Goal: Task Accomplishment & Management: Complete application form

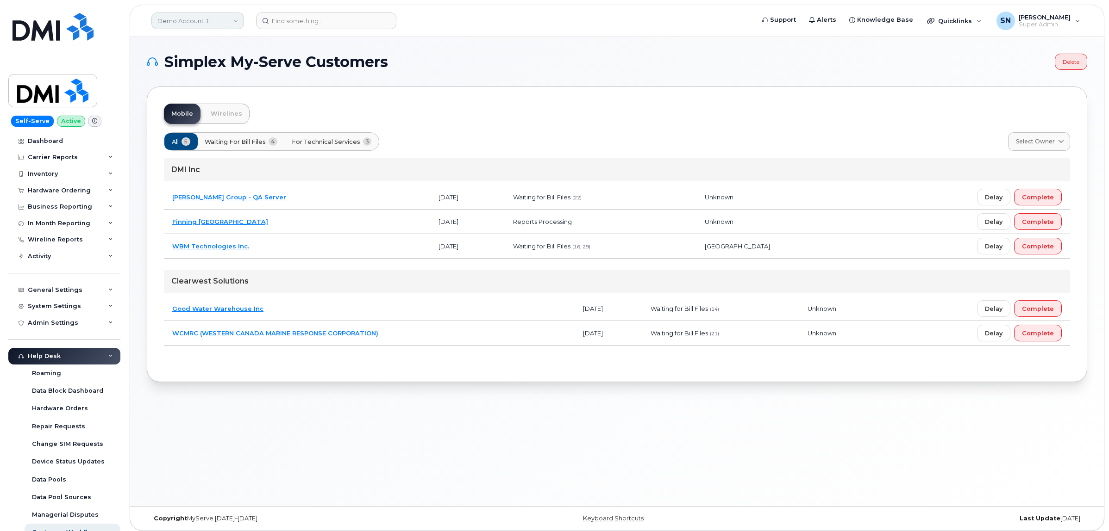
click at [172, 17] on link "Demo Account 1" at bounding box center [197, 20] width 93 height 17
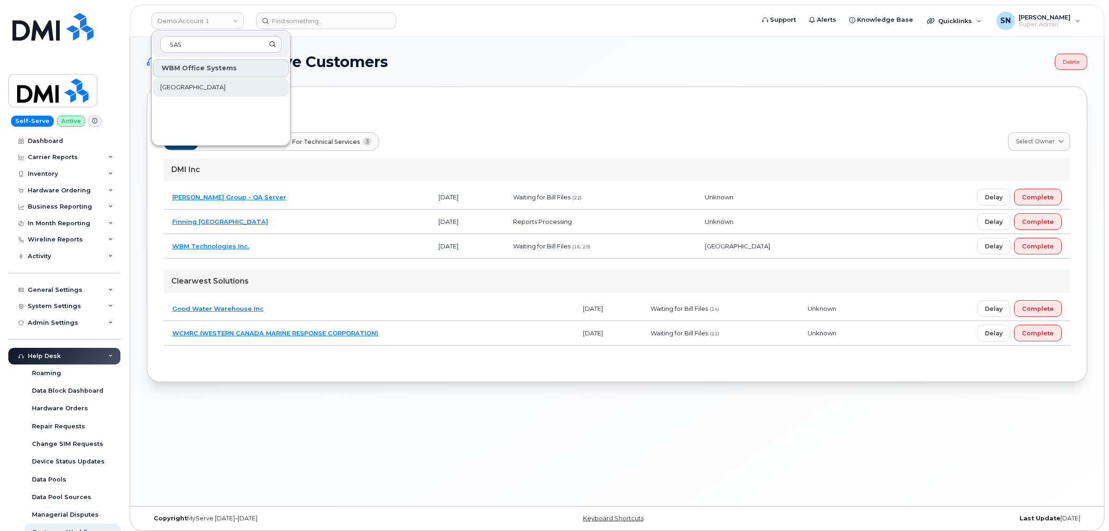
type input "SAS"
click at [197, 85] on span "[GEOGRAPHIC_DATA]" at bounding box center [192, 87] width 65 height 9
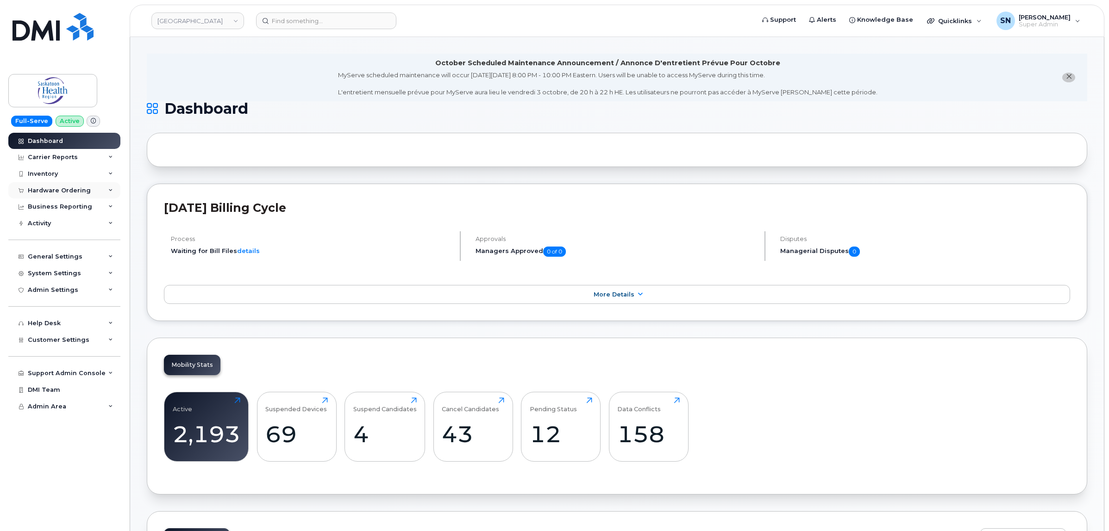
click at [69, 194] on div "Hardware Ordering" at bounding box center [59, 190] width 63 height 7
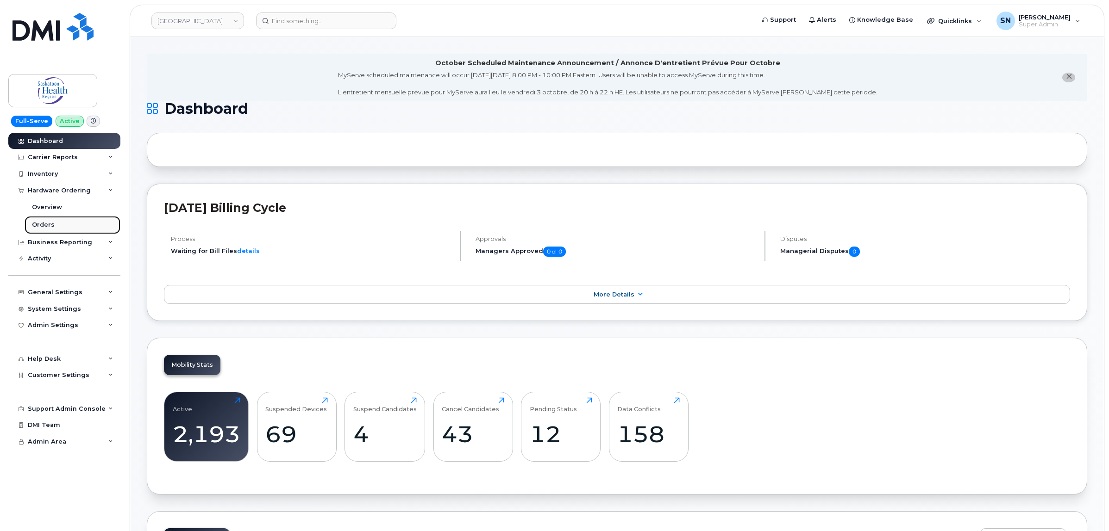
click at [55, 223] on link "Orders" at bounding box center [73, 225] width 96 height 18
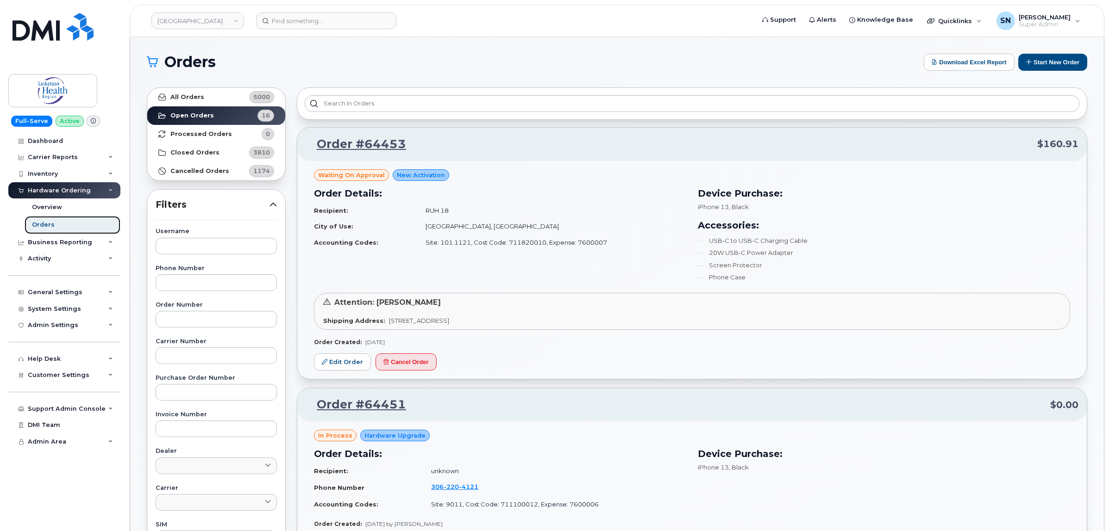
click at [59, 224] on link "Orders" at bounding box center [73, 225] width 96 height 18
drag, startPoint x: 170, startPoint y: 0, endPoint x: 237, endPoint y: 67, distance: 94.9
click at [237, 67] on h1 "Orders" at bounding box center [533, 62] width 772 height 15
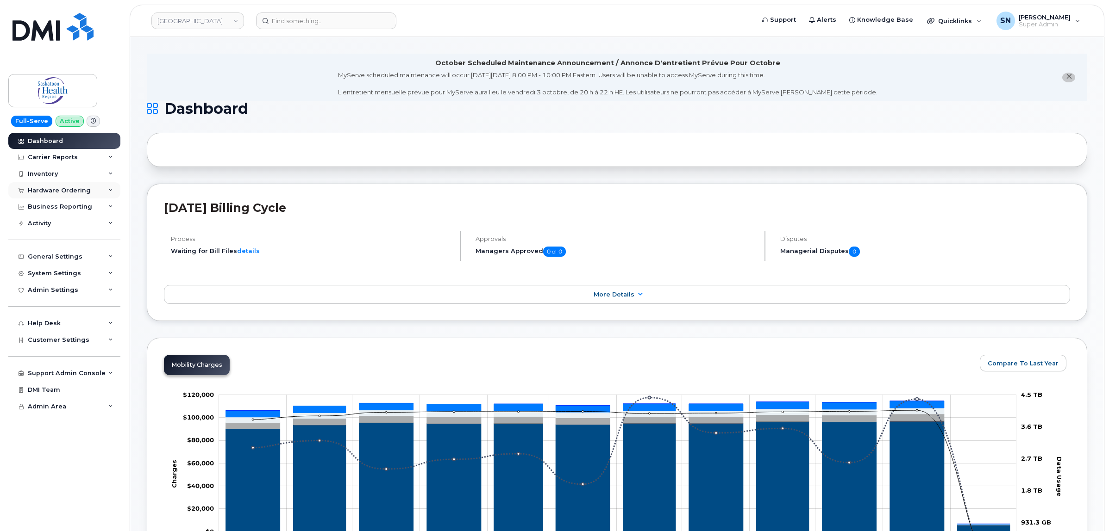
click at [58, 195] on div "Hardware Ordering" at bounding box center [64, 190] width 112 height 17
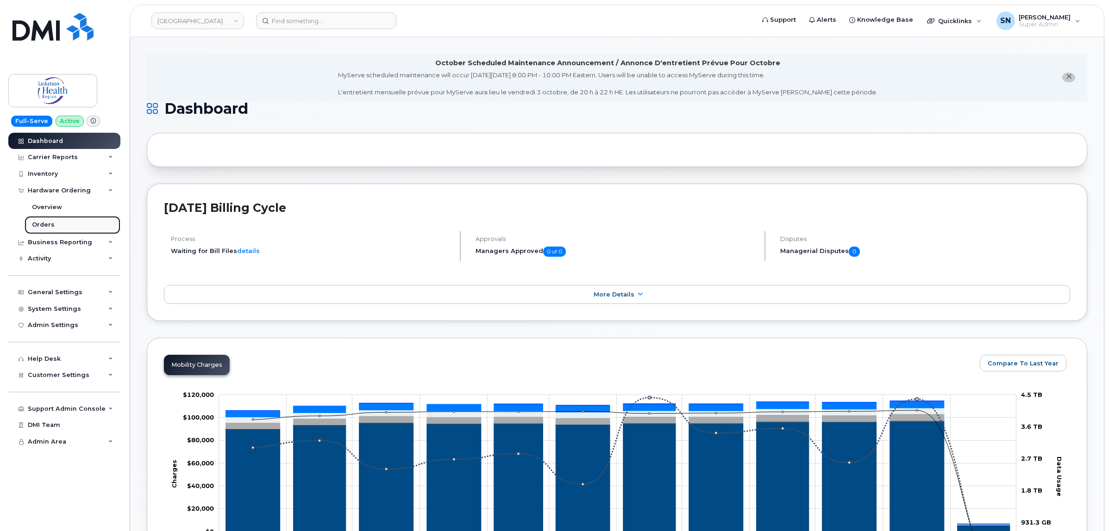
click at [47, 221] on link "Orders" at bounding box center [73, 225] width 96 height 18
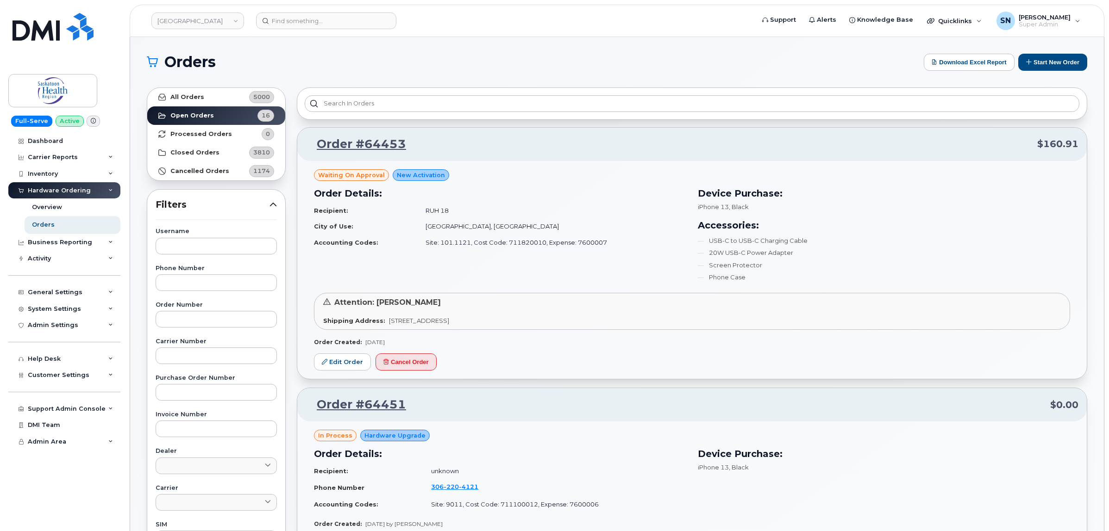
click at [537, 187] on h3 "Order Details:" at bounding box center [500, 194] width 373 height 14
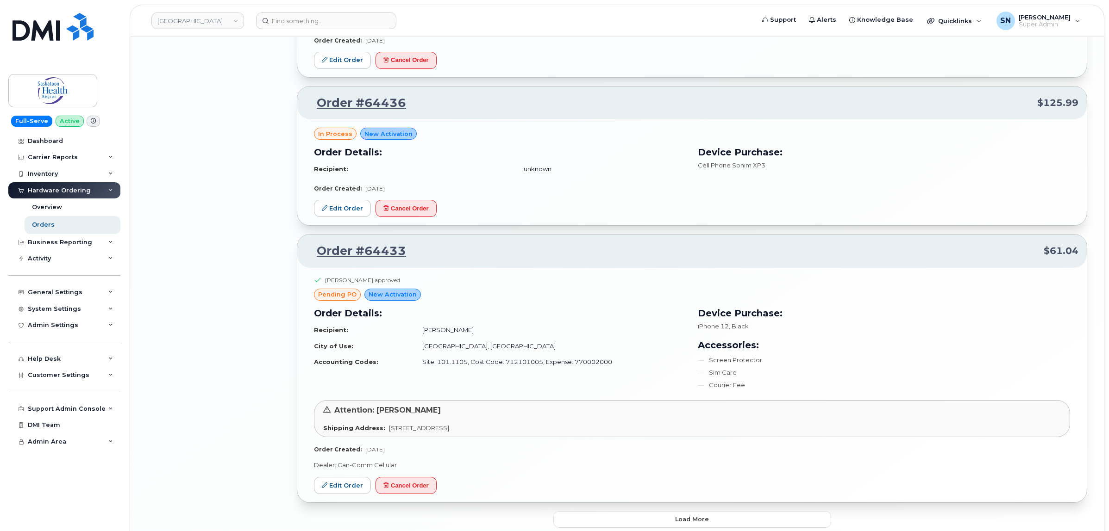
scroll to position [1540, 0]
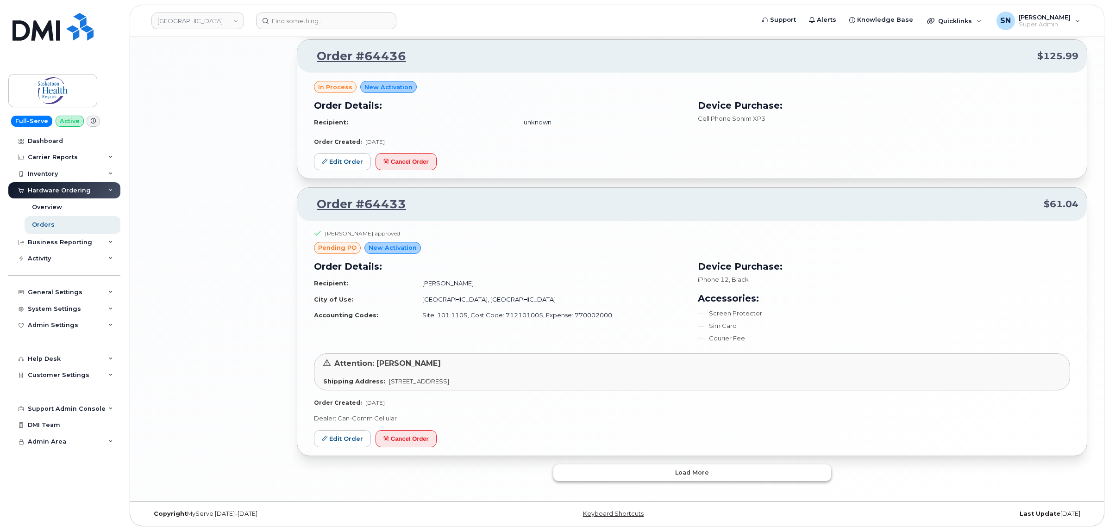
click at [642, 473] on button "Load more" at bounding box center [692, 473] width 278 height 17
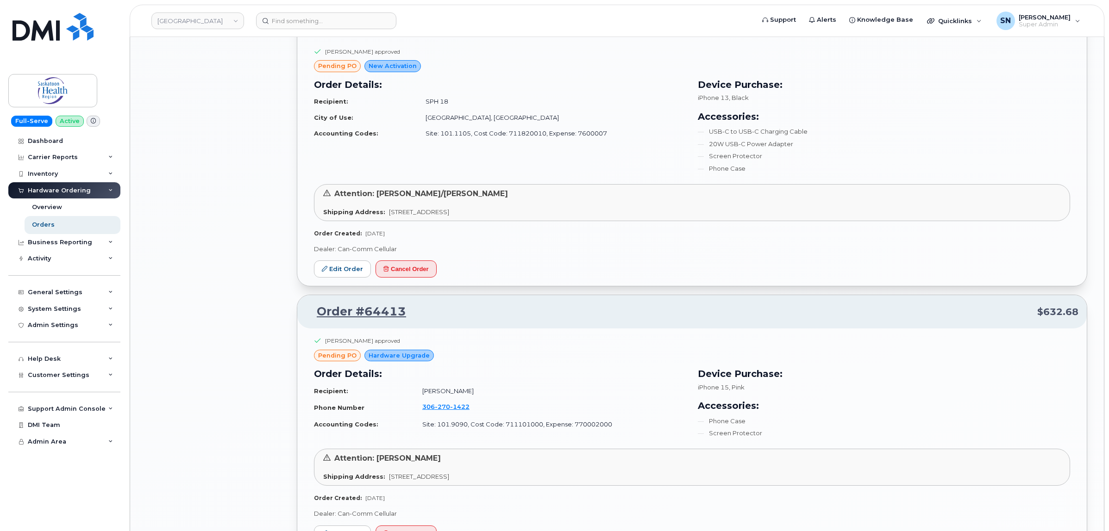
scroll to position [2119, 0]
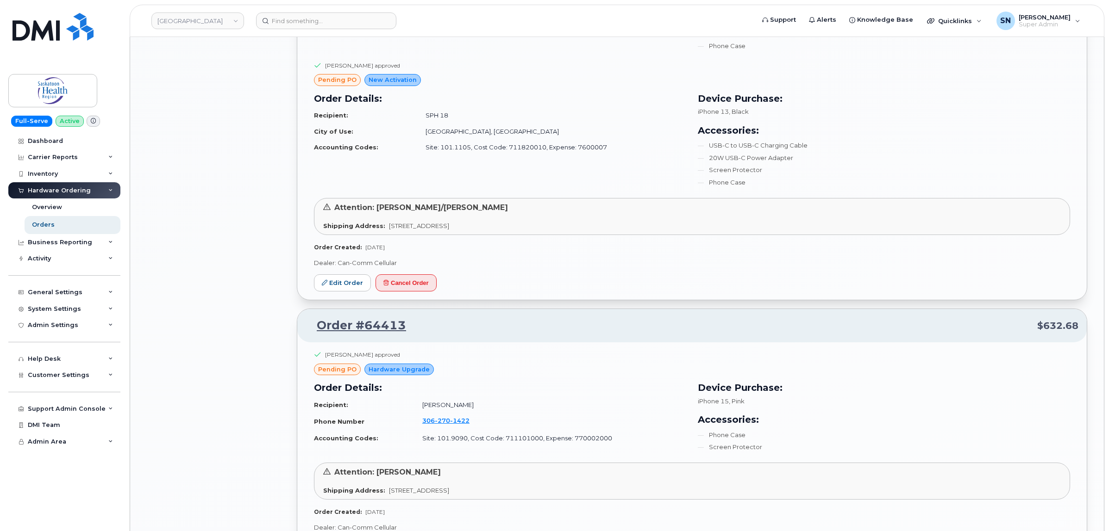
click at [250, 156] on div "All Orders 5000 Open Orders 16 Processed Orders 0 Closed Orders 3810 Cancelled …" at bounding box center [216, 78] width 150 height 4230
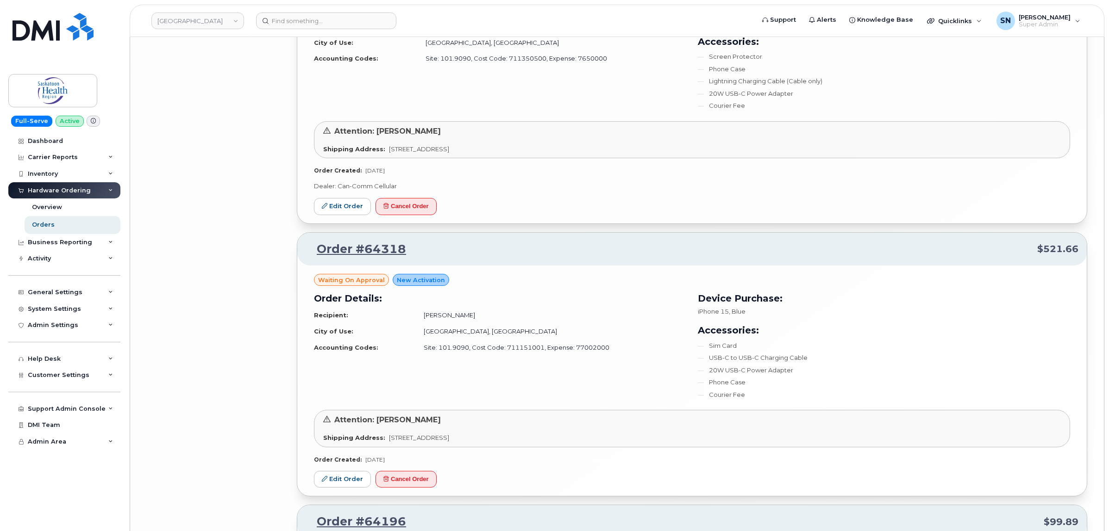
scroll to position [3681, 0]
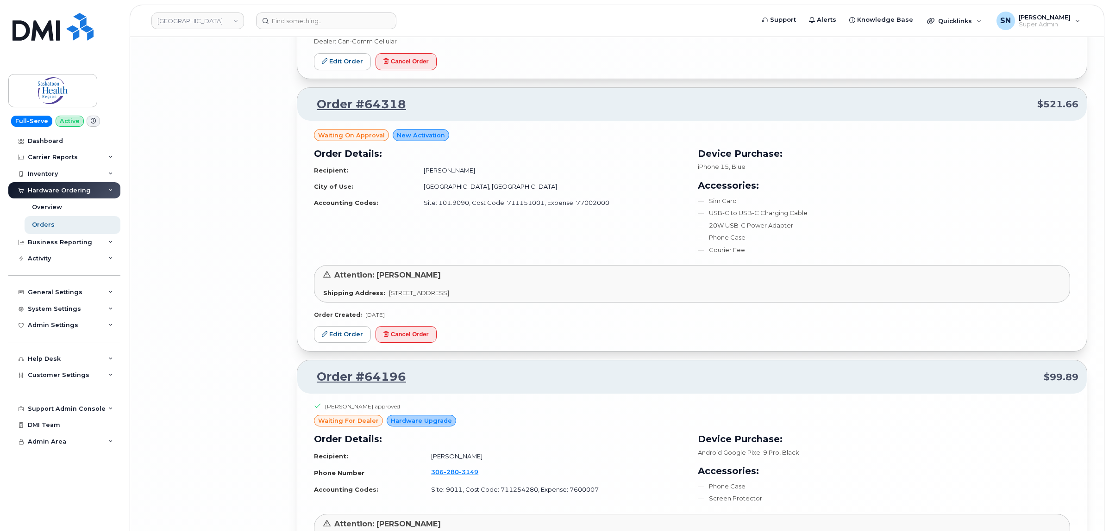
click at [544, 346] on div "Waiting On Approval New Activation Order Details: Recipient: Jeffery Danyliw Ci…" at bounding box center [691, 236] width 789 height 231
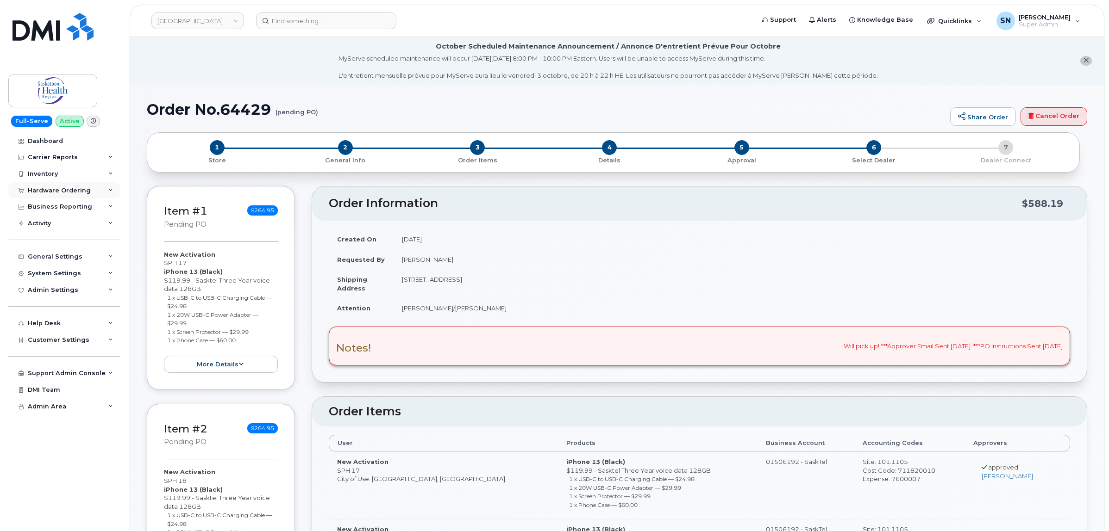
click at [69, 198] on div "Hardware Ordering" at bounding box center [64, 190] width 112 height 17
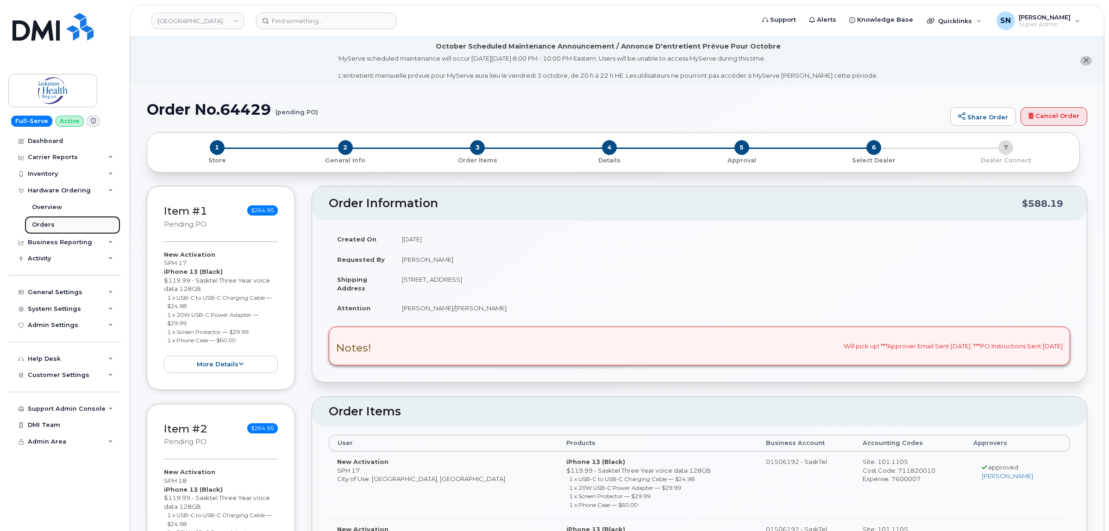
click at [54, 224] on link "Orders" at bounding box center [73, 225] width 96 height 18
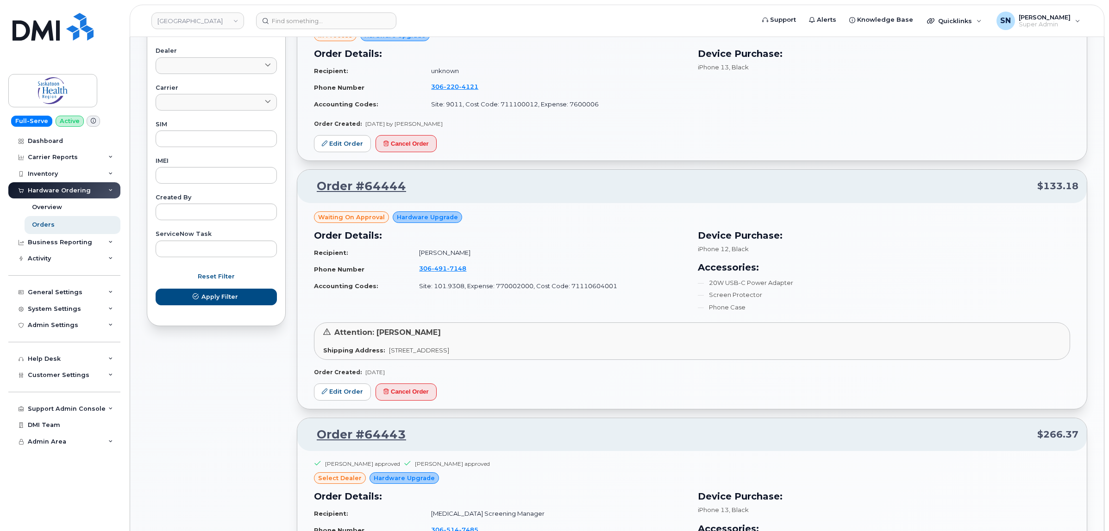
scroll to position [405, 0]
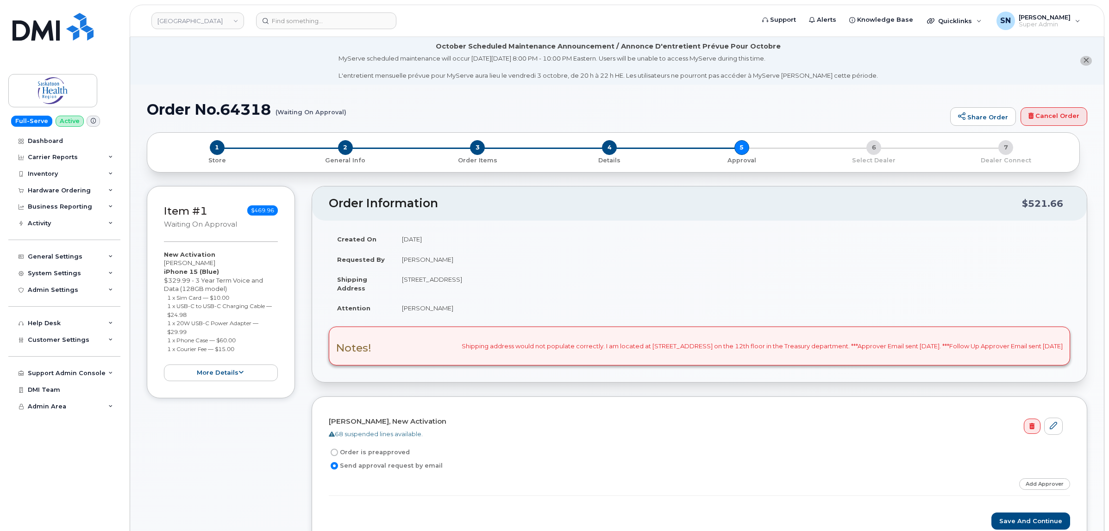
drag, startPoint x: 487, startPoint y: 236, endPoint x: 449, endPoint y: 348, distance: 118.1
click at [449, 348] on div "Notes! Shipping address would not populate correctly. I am located at 606 Spadi…" at bounding box center [699, 346] width 741 height 39
click at [343, 151] on span "2" at bounding box center [345, 147] width 15 height 15
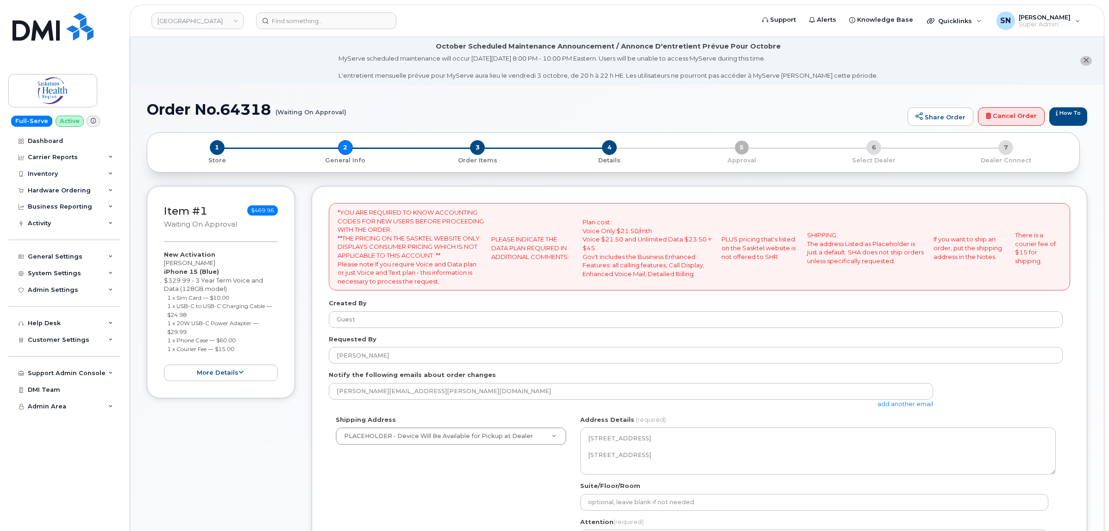
select select
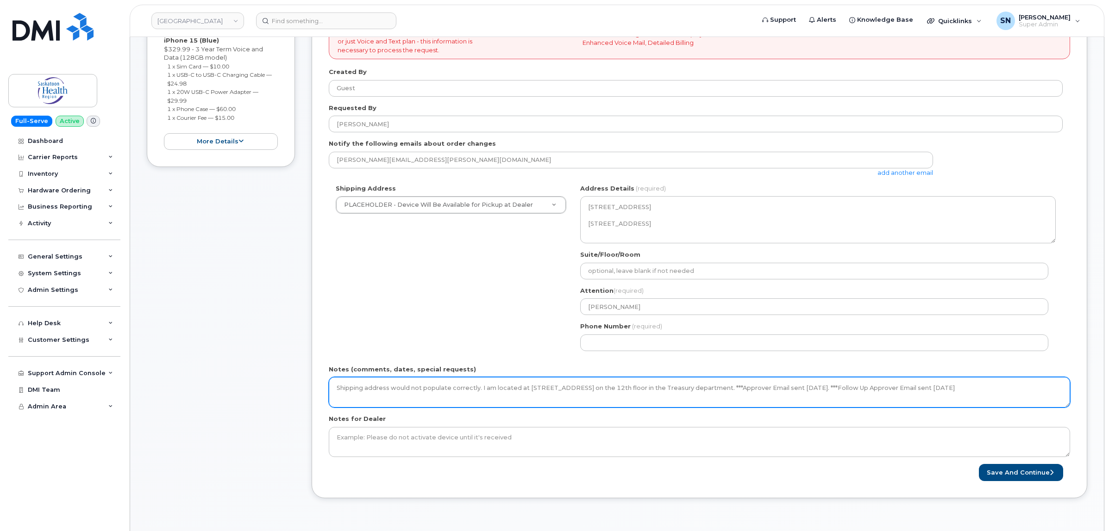
click at [1058, 393] on textarea "Shipping address would not populate correctly. I am located at [STREET_ADDRESS]…" at bounding box center [699, 392] width 741 height 31
click at [362, 399] on textarea "Shipping address would not populate correctly. I am located at [STREET_ADDRESS]…" at bounding box center [699, 392] width 741 height 31
click at [385, 400] on textarea "Shipping address would not populate correctly. I am located at [STREET_ADDRESS]…" at bounding box center [699, 392] width 741 height 31
click at [526, 396] on textarea "Shipping address would not populate correctly. I am located at 606 Spadina Cres…" at bounding box center [699, 392] width 741 height 31
type textarea "Shipping address would not populate correctly. I am located at 606 Spadina Cres…"
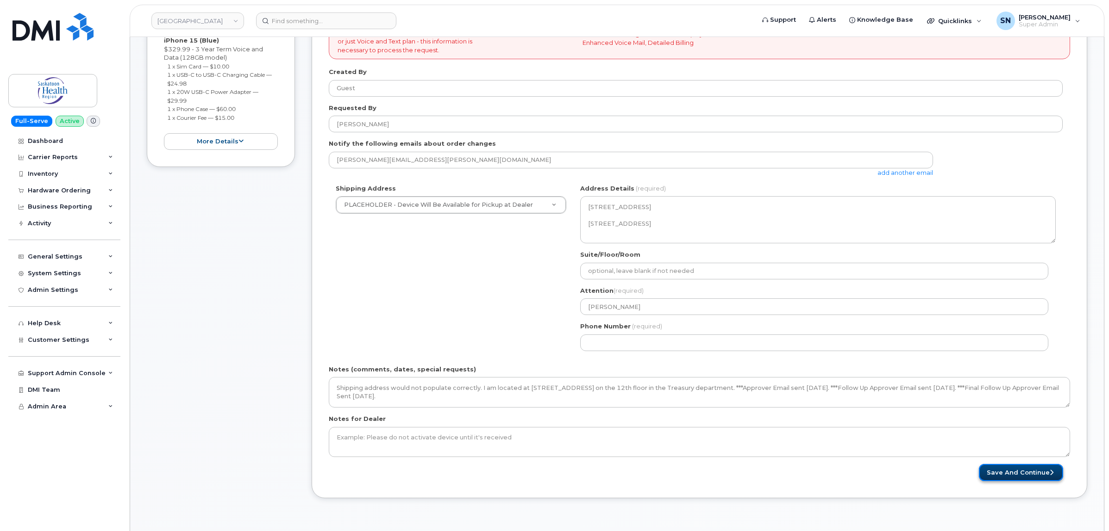
click at [993, 468] on button "Save and Continue" at bounding box center [1020, 472] width 84 height 17
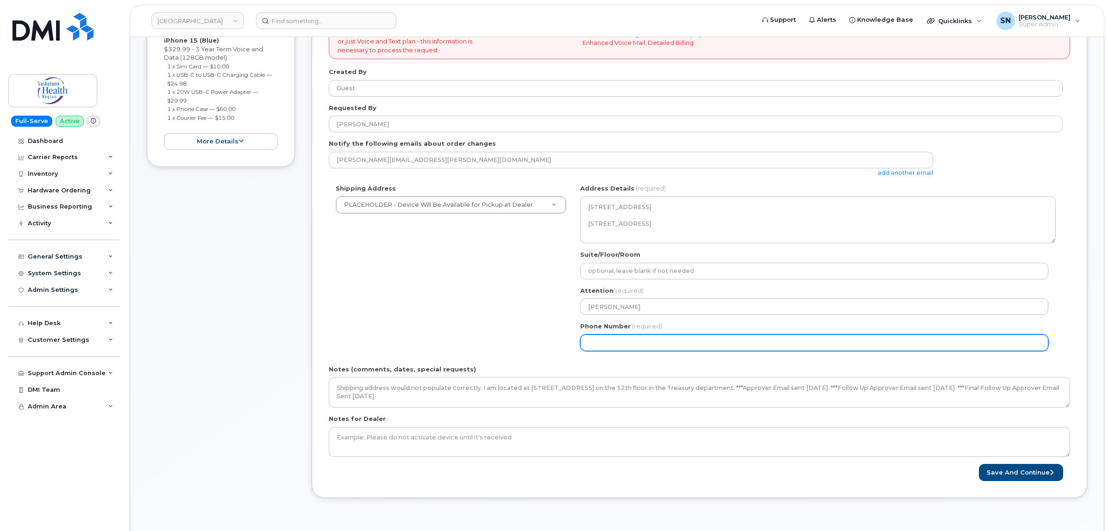
select select
type input "123456789"
select select
type input "1234567890"
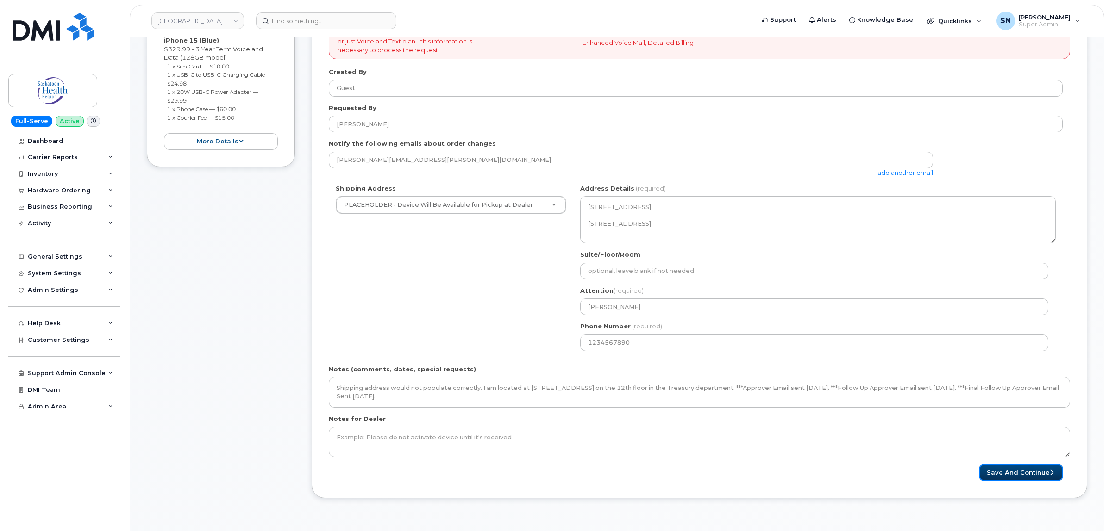
click at [982, 469] on button "Save and Continue" at bounding box center [1020, 472] width 84 height 17
click at [985, 472] on div "Please wait..." at bounding box center [884, 472] width 371 height 17
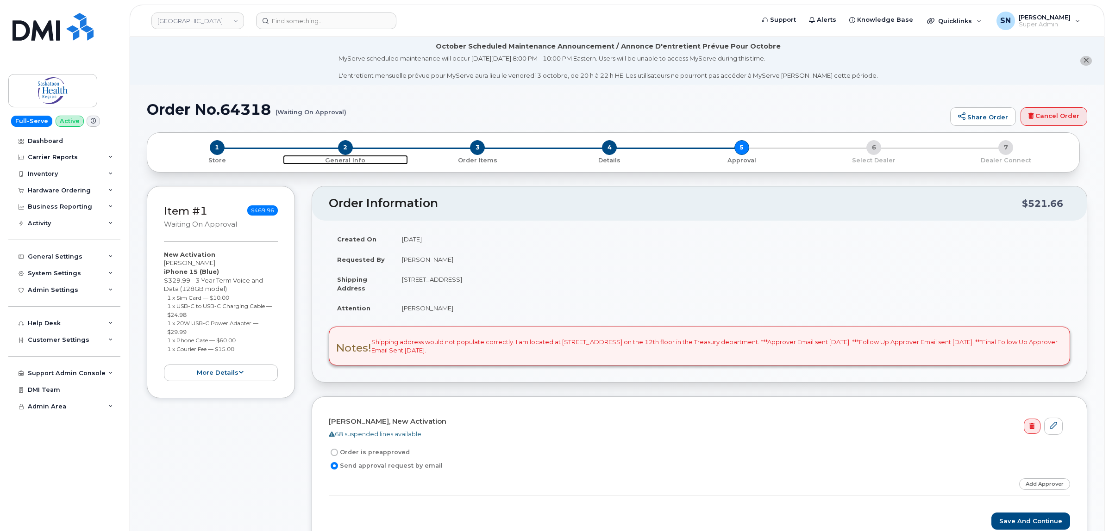
click at [348, 144] on span "2" at bounding box center [345, 147] width 15 height 15
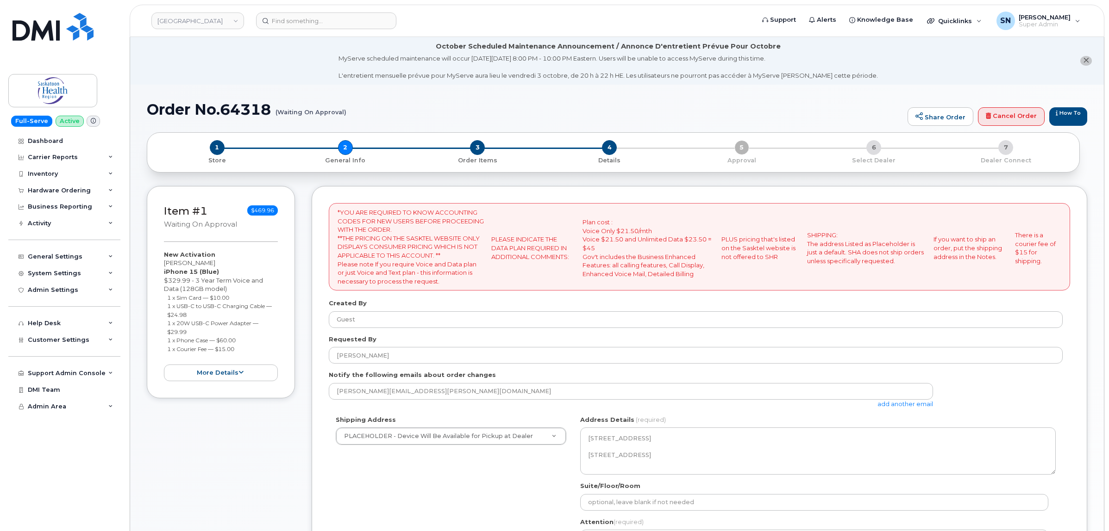
select select
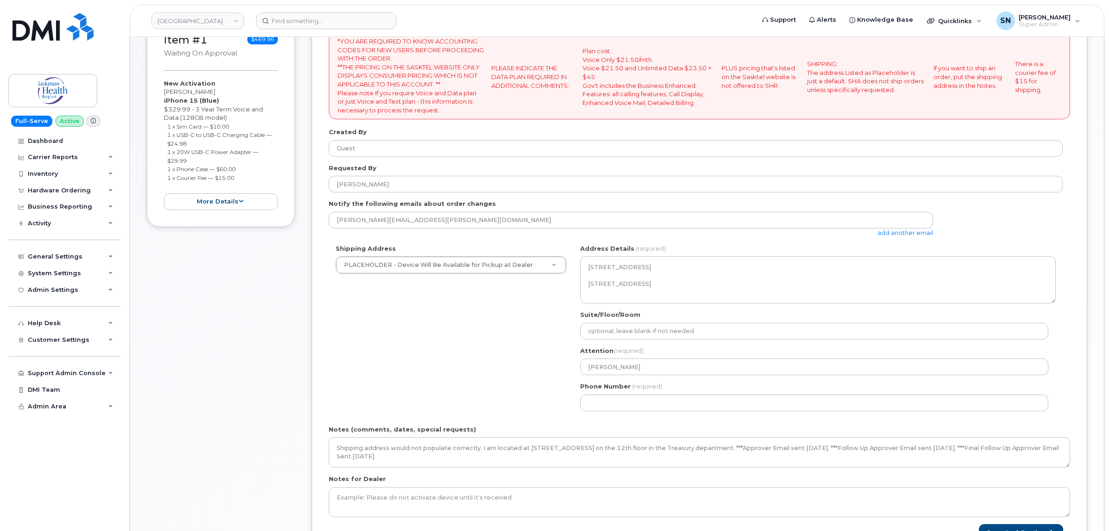
scroll to position [174, 0]
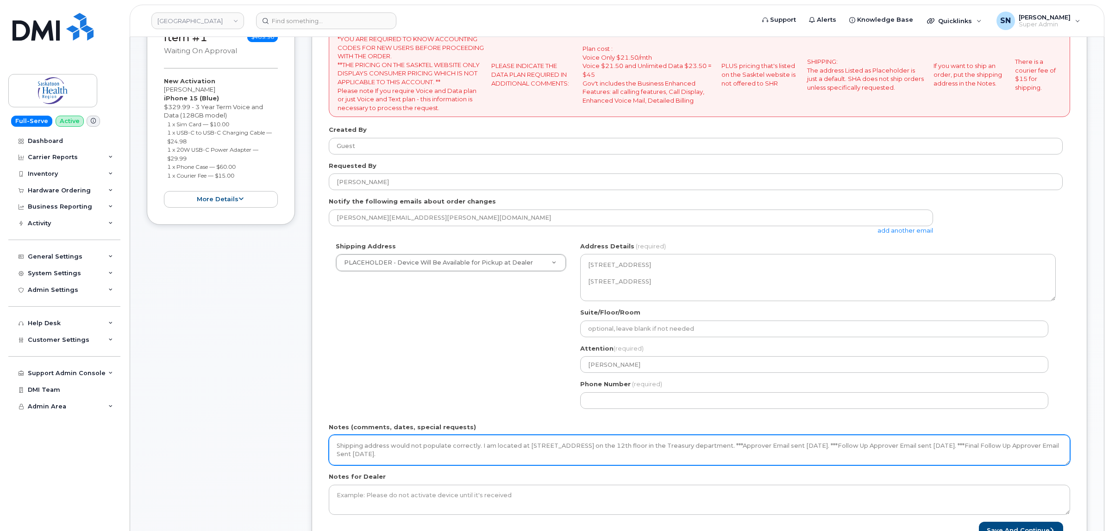
click at [538, 460] on textarea "Shipping address would not populate correctly. I am located at 606 Spadina Cres…" at bounding box center [699, 450] width 741 height 31
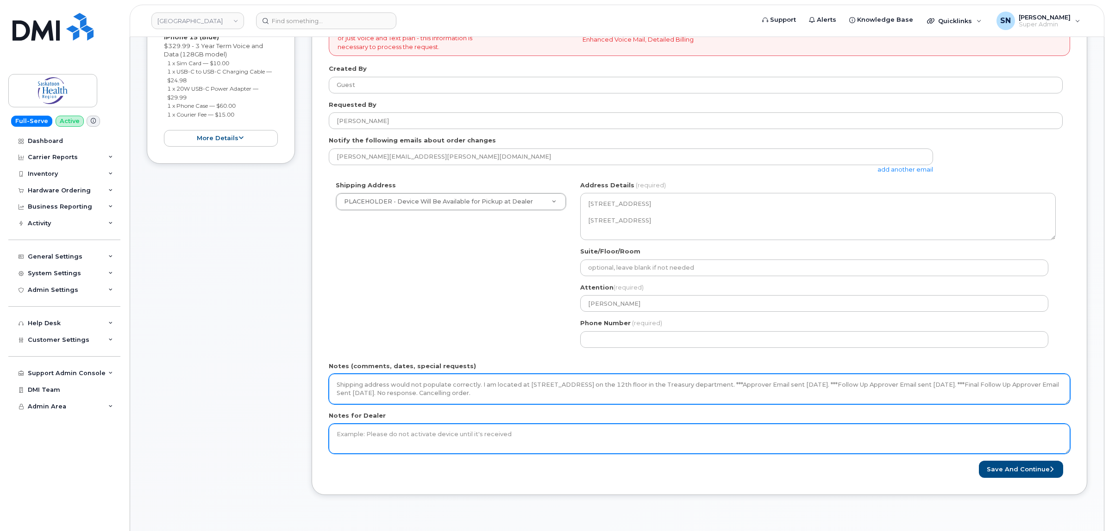
scroll to position [289, 0]
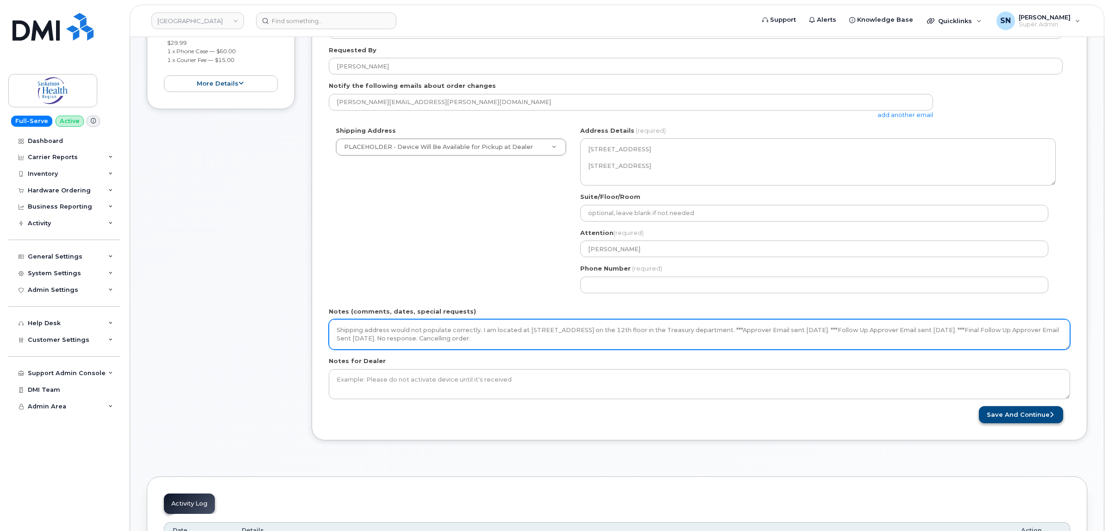
type textarea "Shipping address would not populate correctly. I am located at 606 Spadina Cres…"
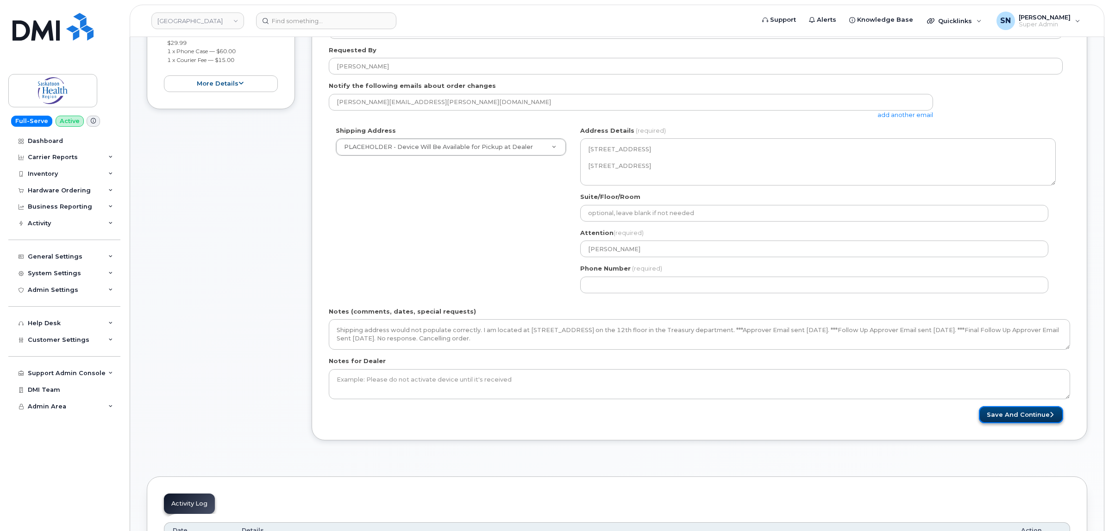
click at [1000, 414] on button "Save and Continue" at bounding box center [1020, 414] width 84 height 17
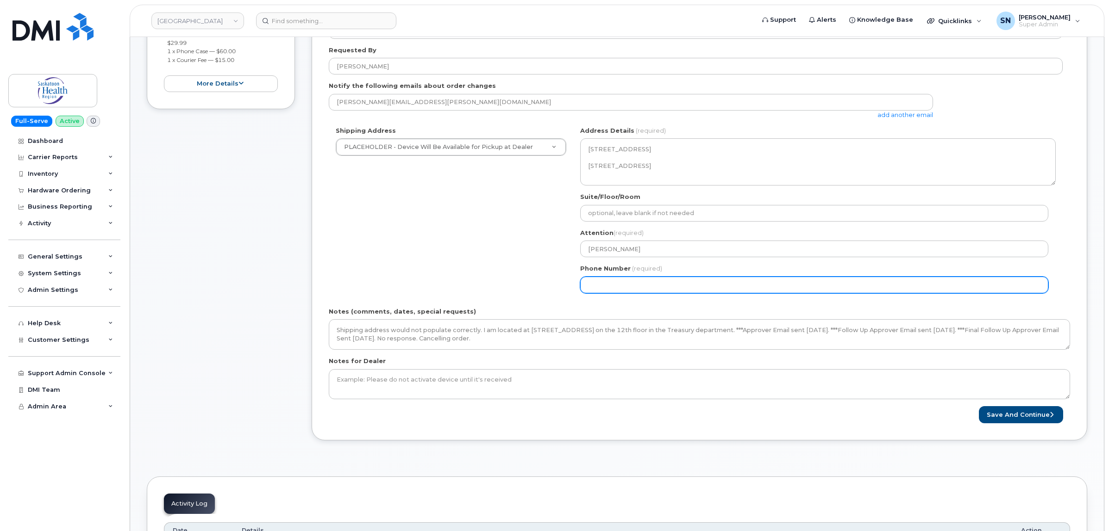
select select
type input "123456789"
select select
type input "1234567890"
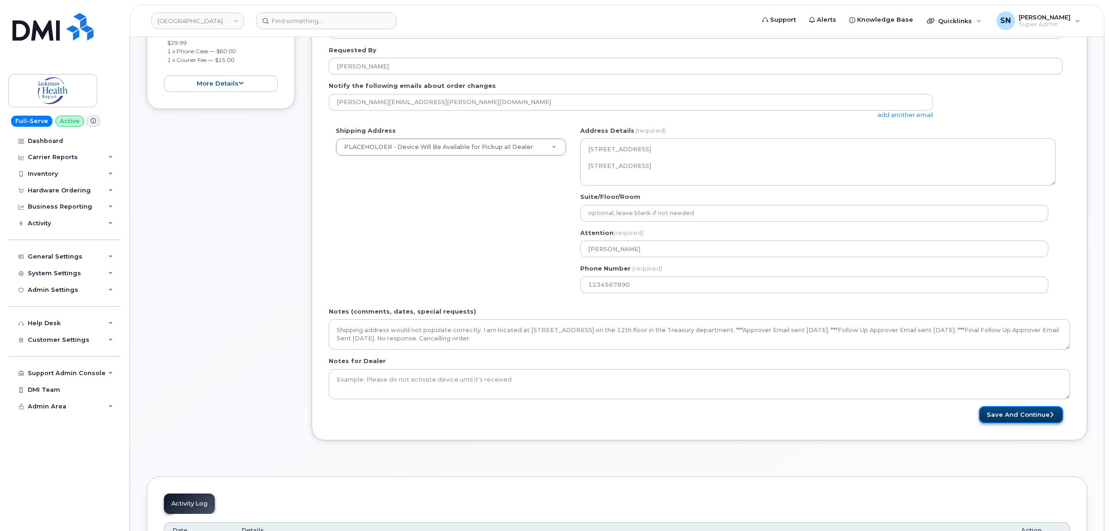
click at [1018, 415] on button "Save and Continue" at bounding box center [1020, 414] width 84 height 17
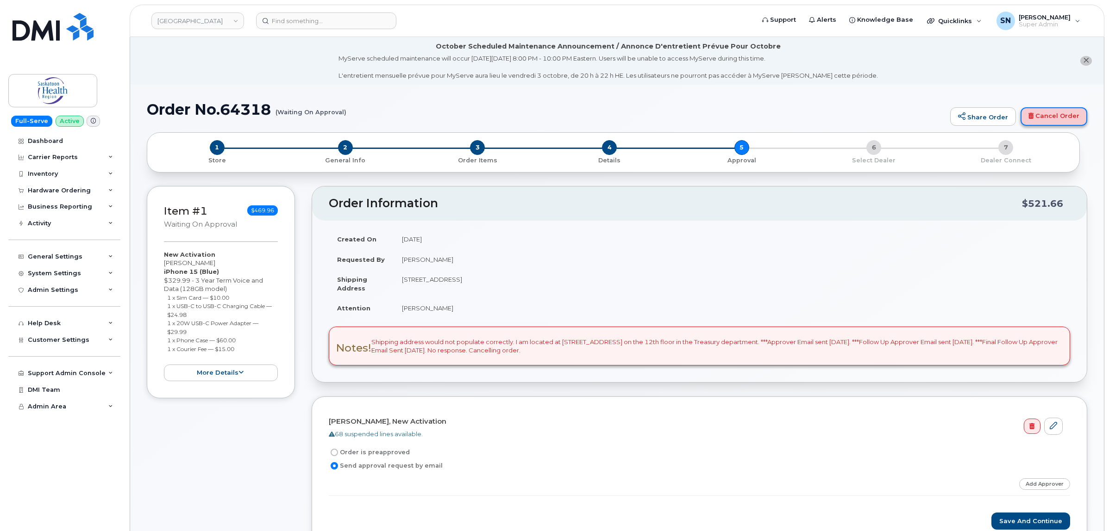
click at [1075, 114] on link "Cancel Order" at bounding box center [1053, 116] width 67 height 19
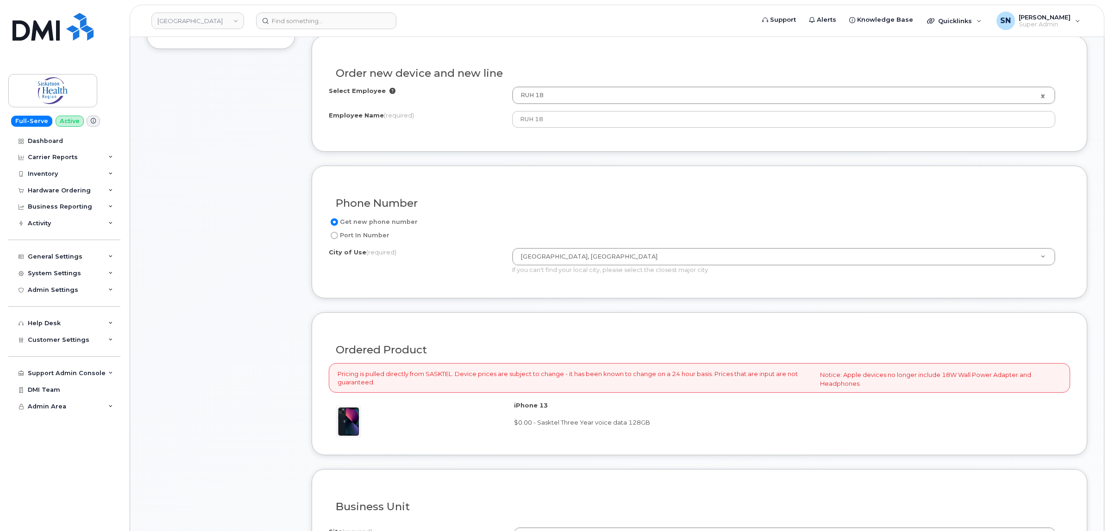
scroll to position [579, 0]
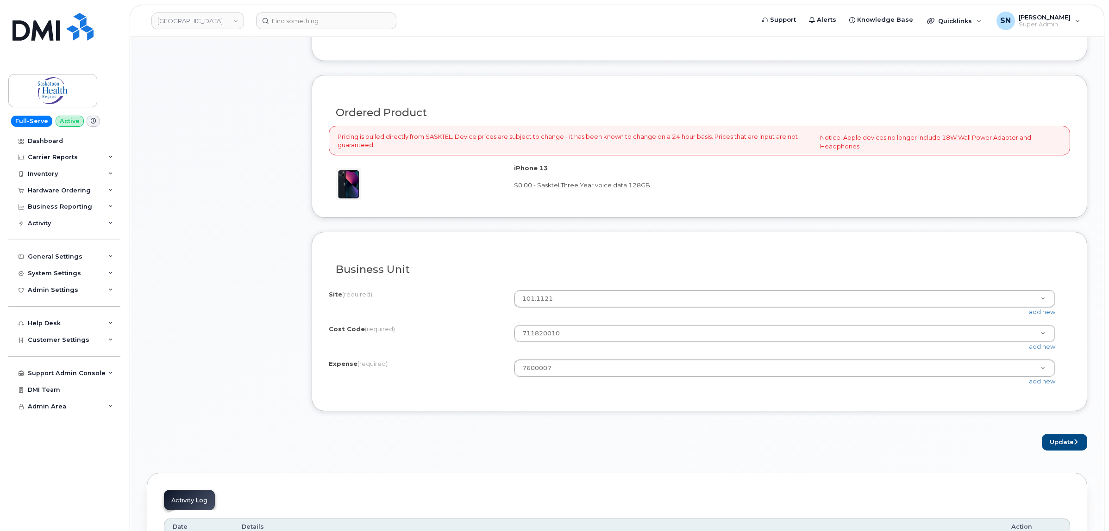
click at [255, 211] on div "Item #1 Waiting On Approval $144.96 New Activation RUH 18 iPhone 13 (Black) $0.…" at bounding box center [221, 28] width 148 height 843
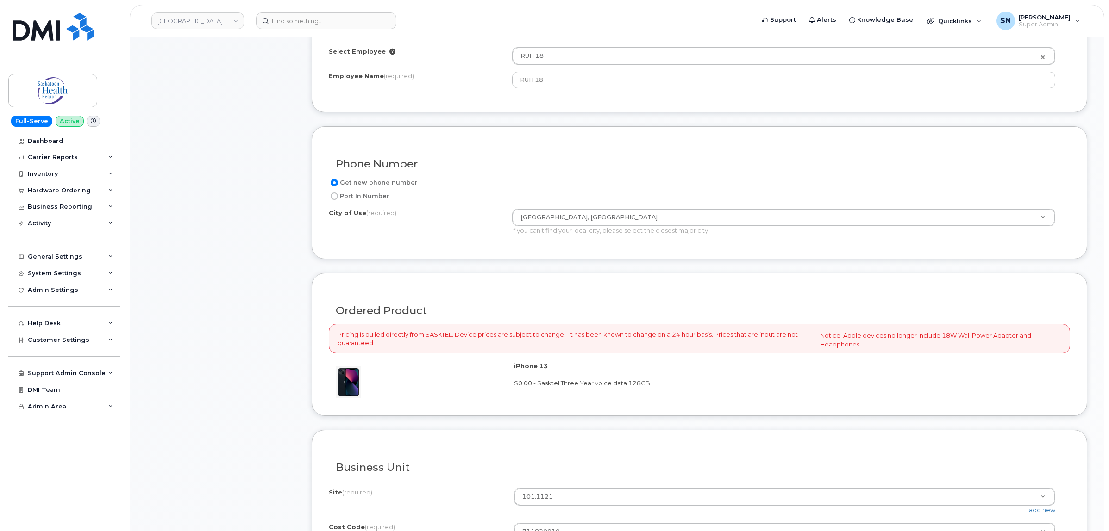
scroll to position [521, 0]
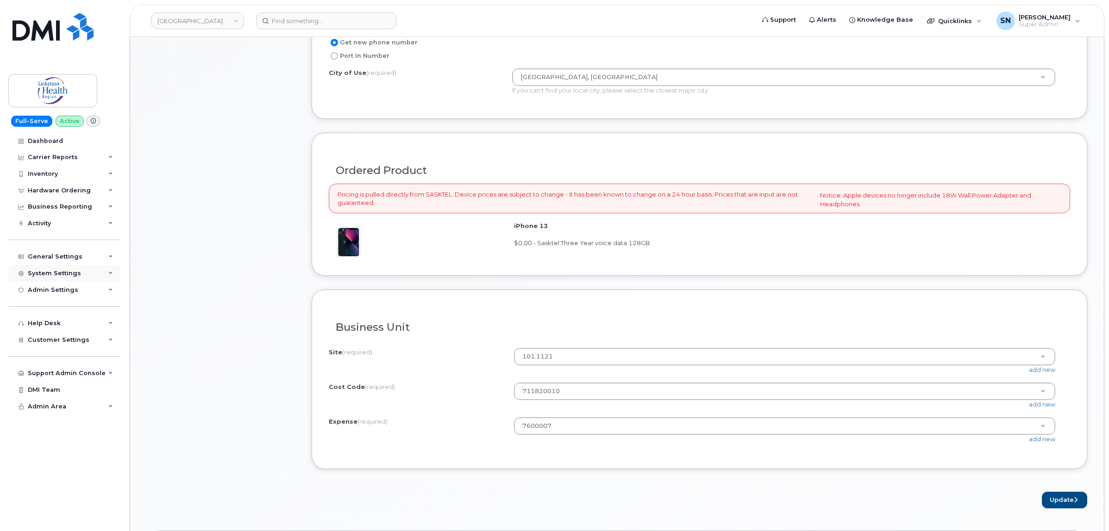
click at [62, 274] on div "System Settings" at bounding box center [54, 273] width 53 height 7
click at [63, 249] on div "General Settings My Account Approval Mapping Financial Lead Mapping Locations M…" at bounding box center [65, 248] width 114 height 34
click at [65, 256] on div "General Settings" at bounding box center [55, 256] width 55 height 7
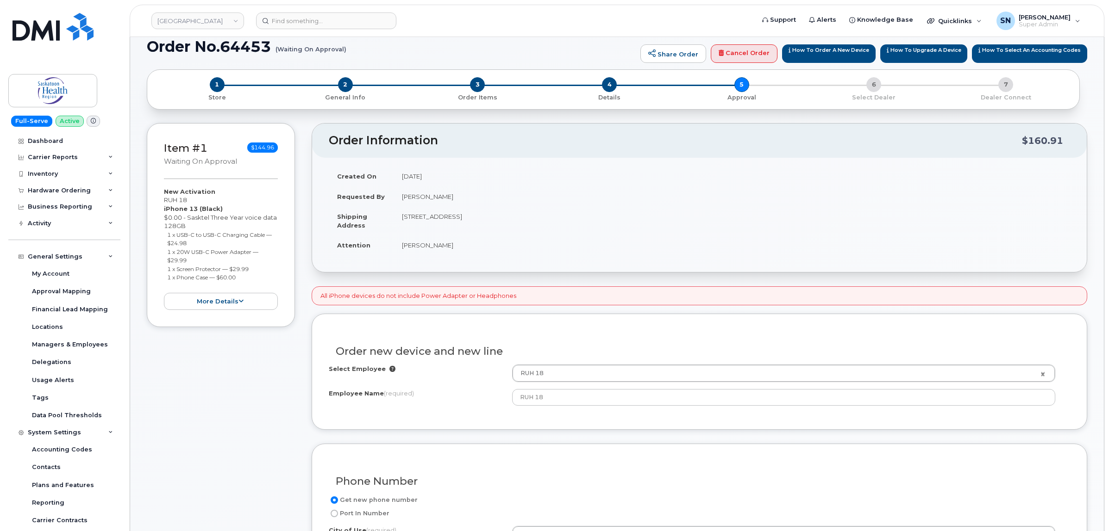
scroll to position [0, 0]
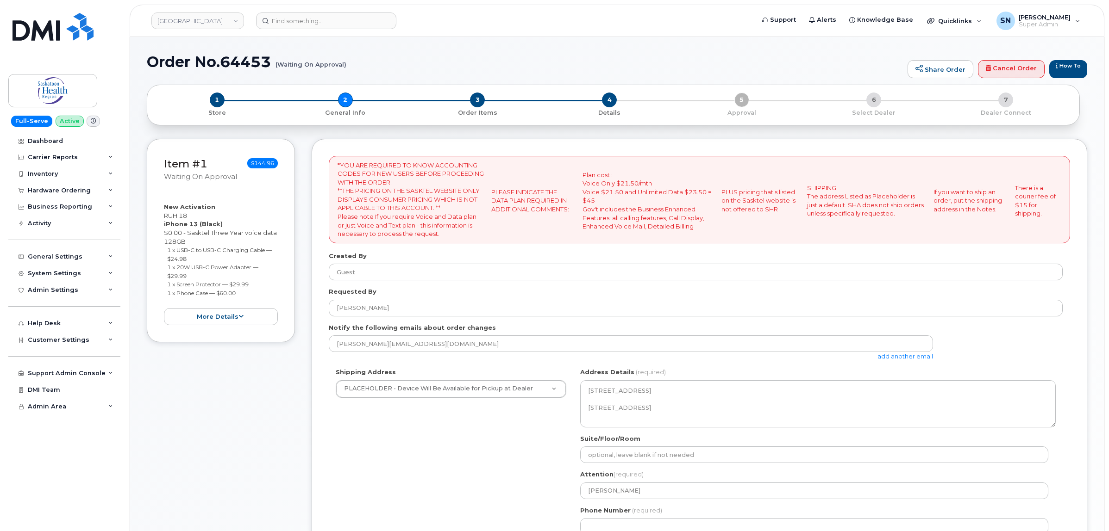
select select
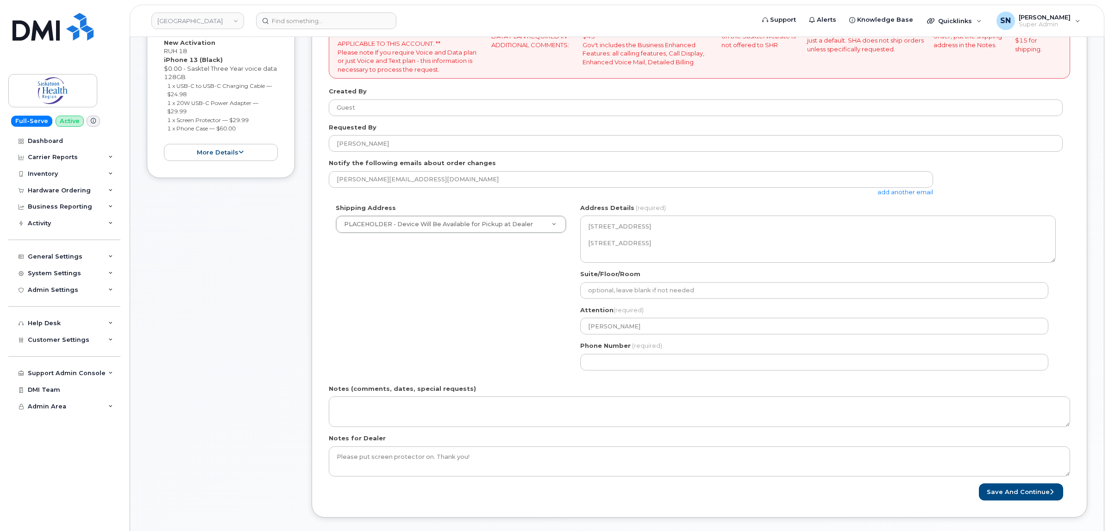
scroll to position [231, 0]
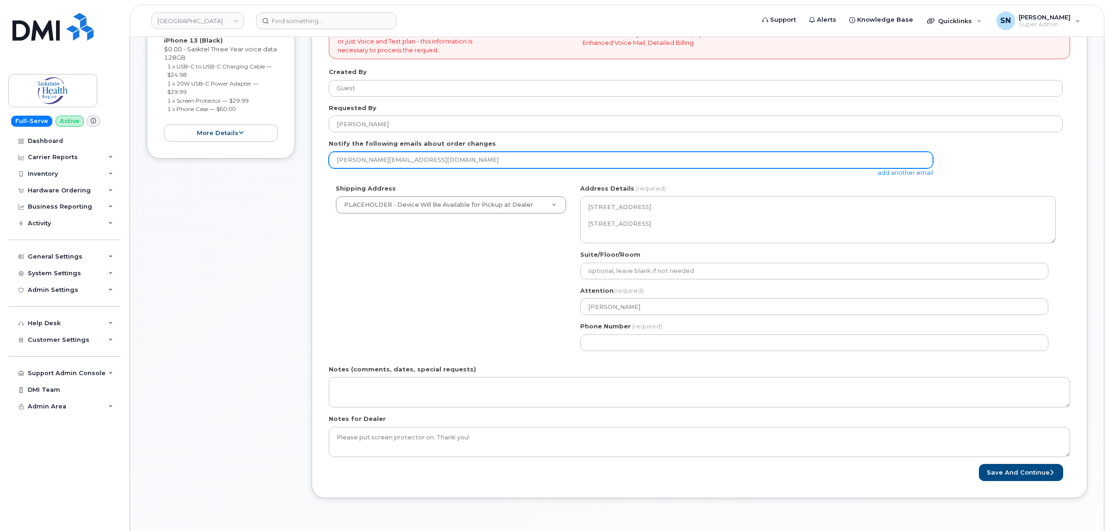
drag, startPoint x: 355, startPoint y: 161, endPoint x: 453, endPoint y: 163, distance: 97.7
click at [453, 163] on input "[PERSON_NAME][EMAIL_ADDRESS][DOMAIN_NAME]" at bounding box center [631, 160] width 604 height 17
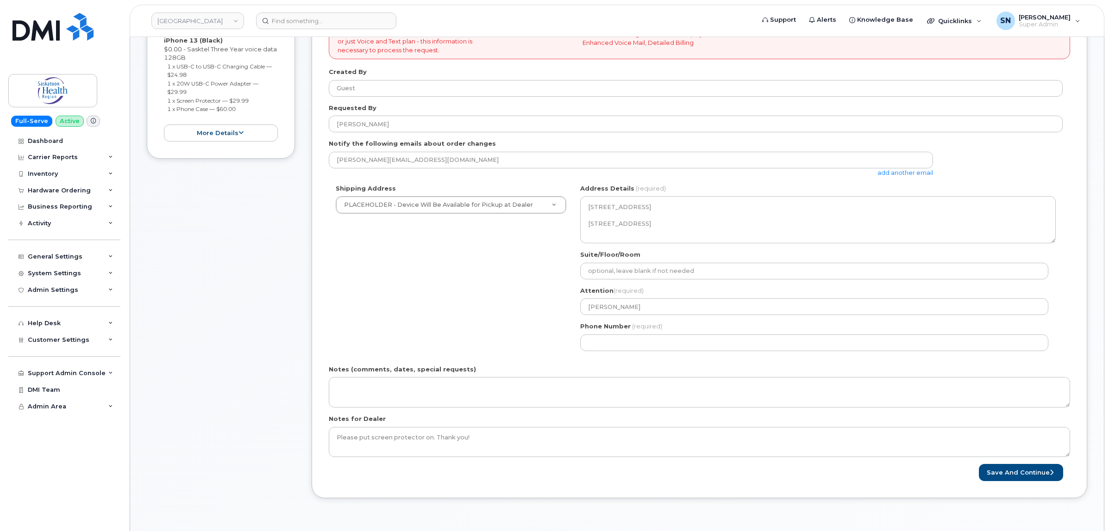
click at [390, 378] on div "Notes (comments, dates, special requests)" at bounding box center [699, 386] width 741 height 43
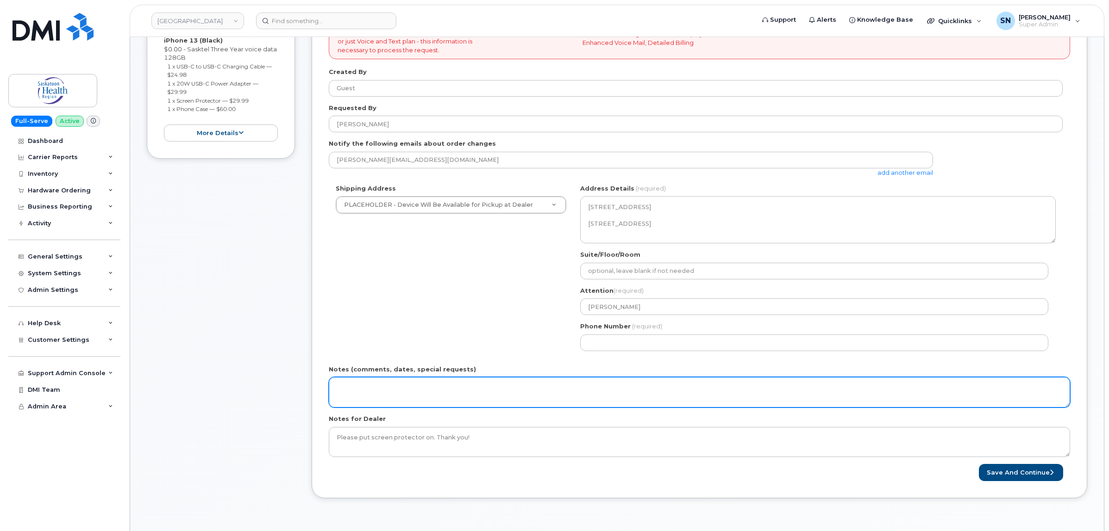
click at [399, 387] on textarea "Notes (comments, dates, special requests)" at bounding box center [699, 392] width 741 height 31
type textarea "("
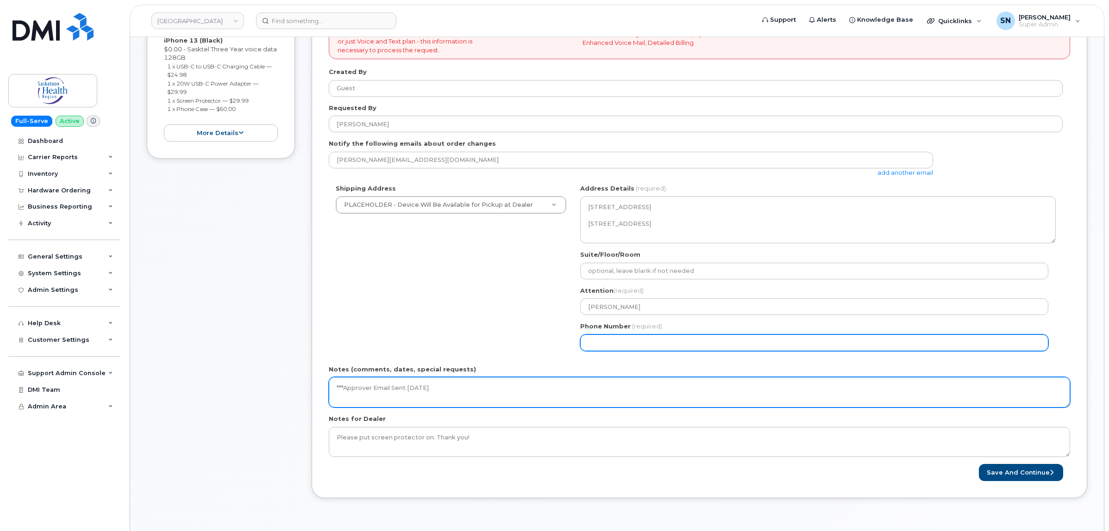
type textarea "***Approver Email Sent [DATE]"
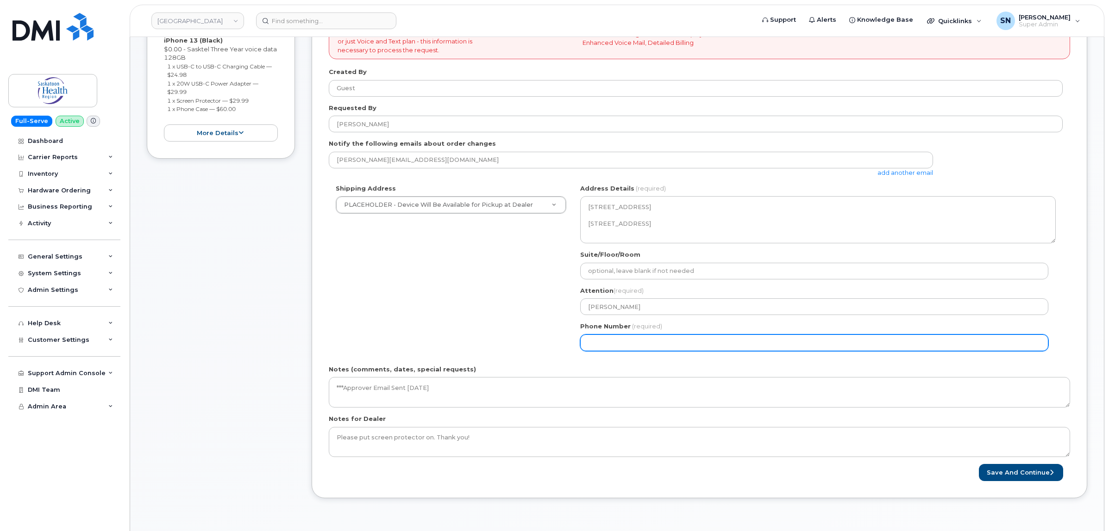
click at [682, 338] on input "Phone Number" at bounding box center [814, 343] width 468 height 17
select select
type input "123456789"
select select
type input "1234567890"
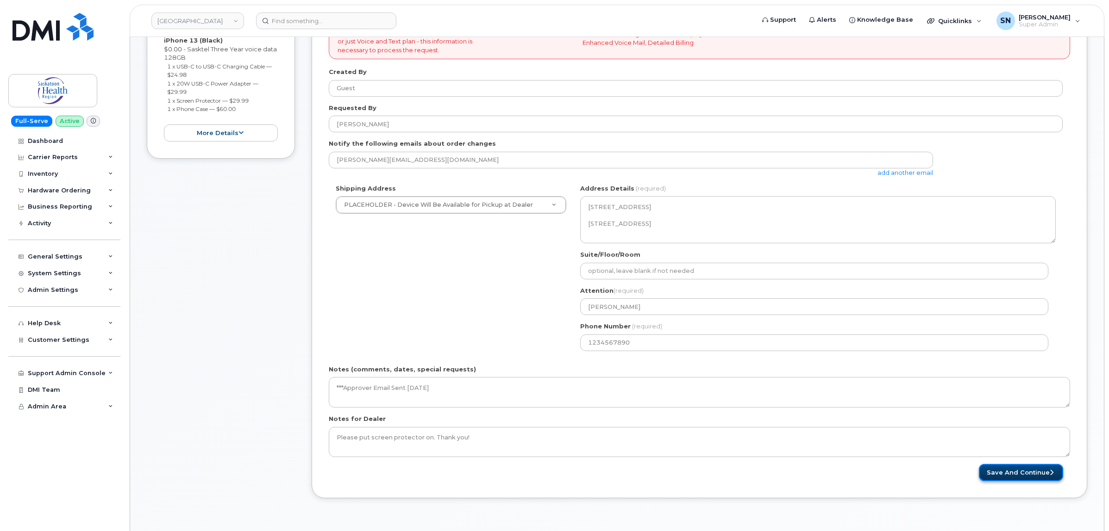
click at [1044, 479] on button "Save and Continue" at bounding box center [1020, 472] width 84 height 17
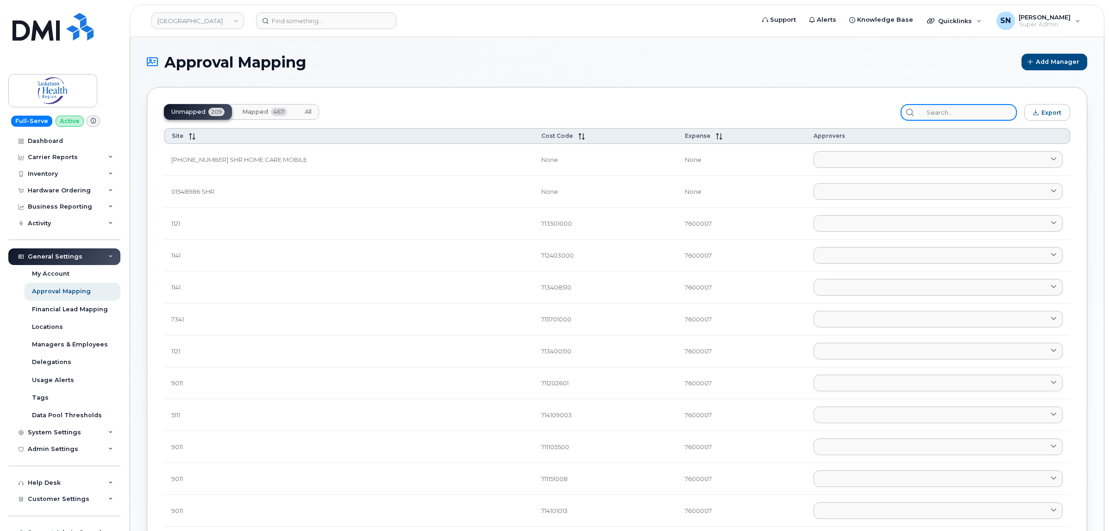
click at [948, 117] on input "search" at bounding box center [967, 112] width 99 height 17
paste input "711820010"
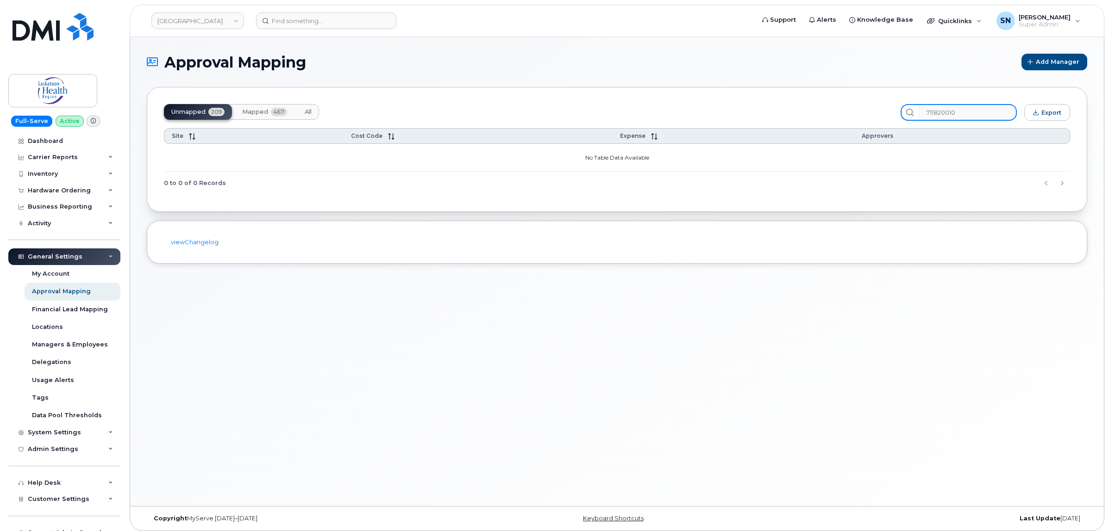
type input "711820010"
click at [251, 115] on span "Mapped" at bounding box center [255, 111] width 26 height 7
click at [192, 109] on span "Unmapped" at bounding box center [188, 111] width 34 height 7
click at [934, 112] on input "711820010" at bounding box center [967, 112] width 99 height 17
click at [987, 112] on input "711820010" at bounding box center [967, 112] width 99 height 17
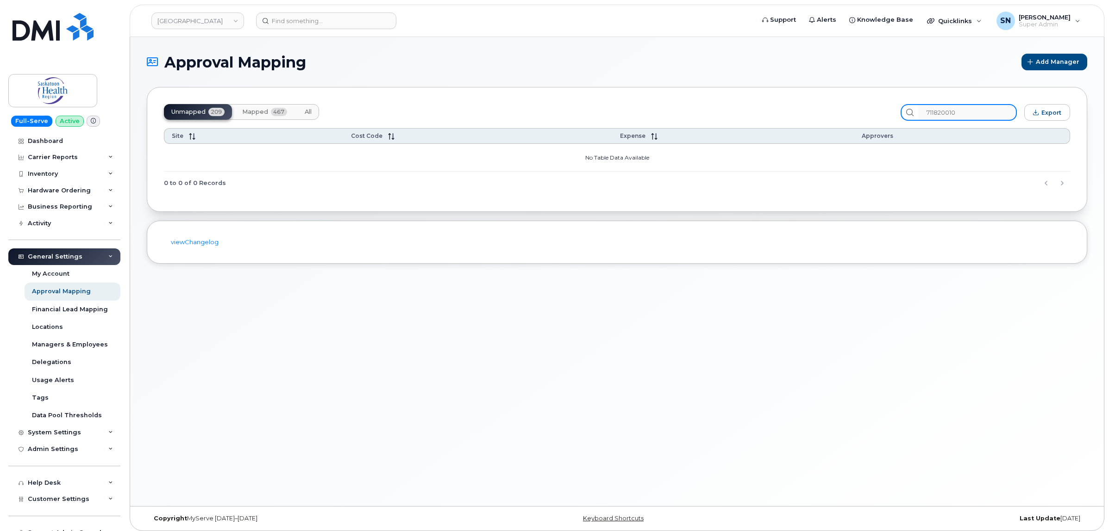
drag, startPoint x: 978, startPoint y: 112, endPoint x: 898, endPoint y: 111, distance: 79.6
click at [898, 111] on div "Unmapped 209 Mapped 467 All 711820010 Export" at bounding box center [617, 112] width 906 height 17
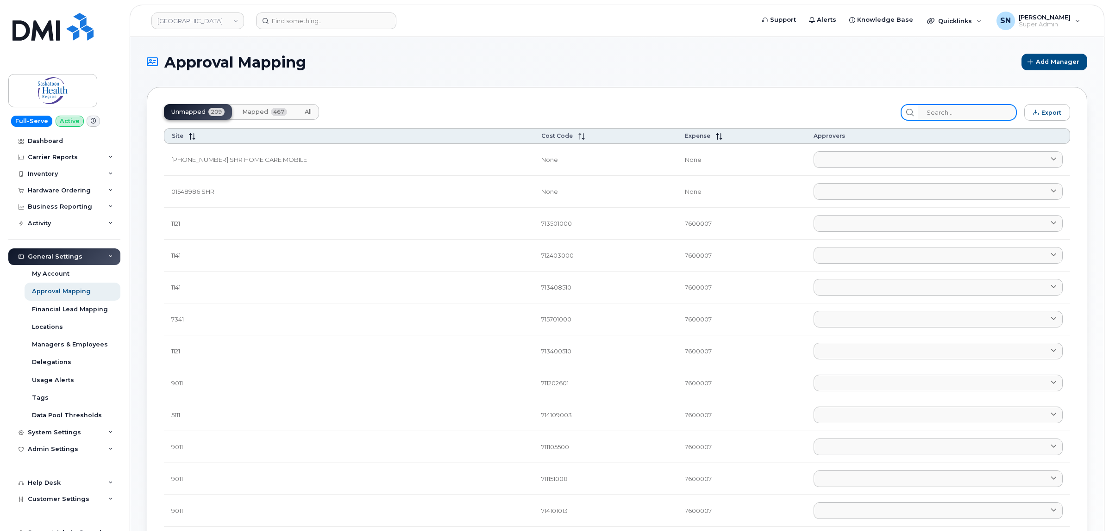
click at [947, 115] on input "search" at bounding box center [967, 112] width 99 height 17
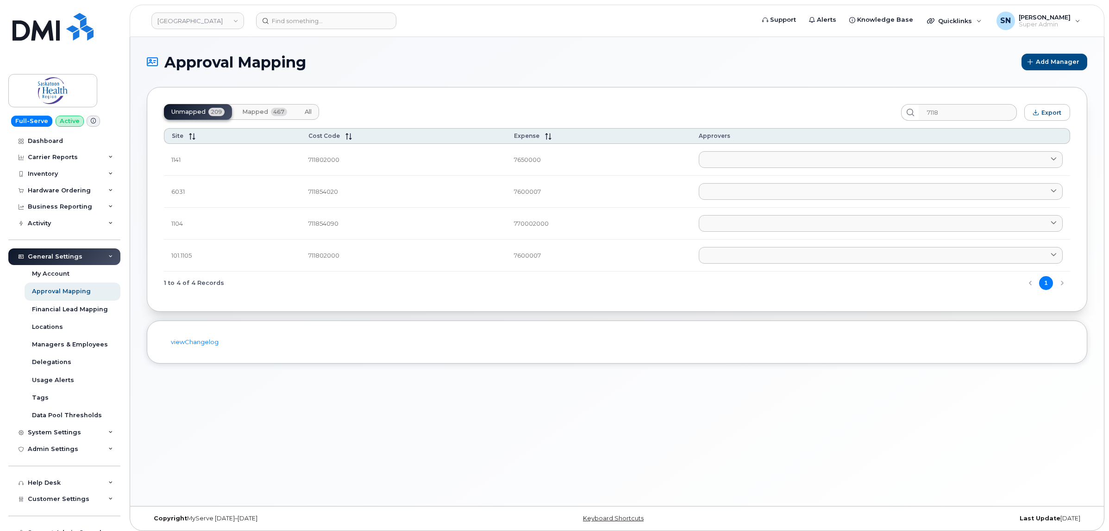
click at [248, 109] on span "Mapped" at bounding box center [255, 111] width 26 height 7
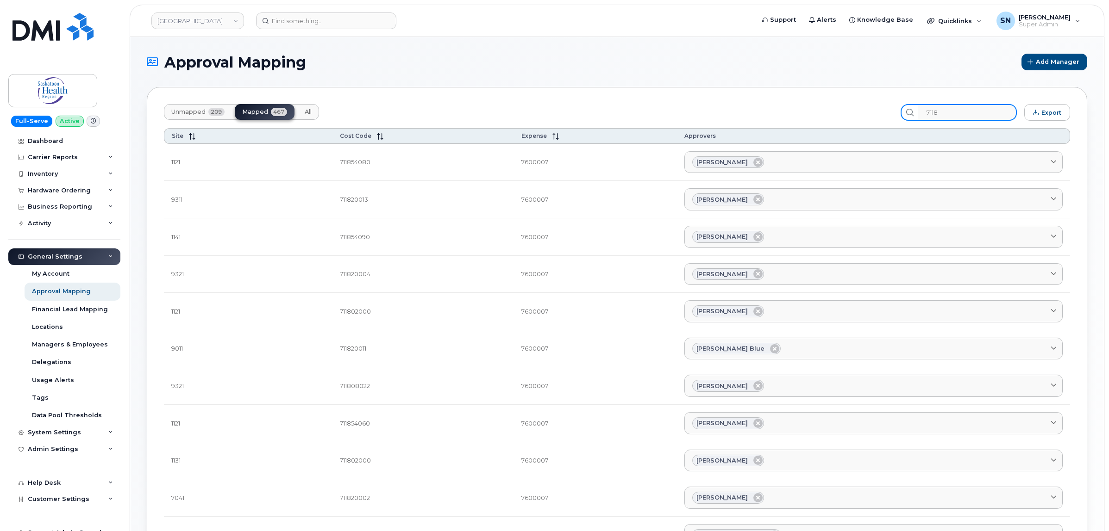
drag, startPoint x: 959, startPoint y: 113, endPoint x: 915, endPoint y: 107, distance: 44.9
click at [915, 107] on div "7118" at bounding box center [958, 112] width 116 height 17
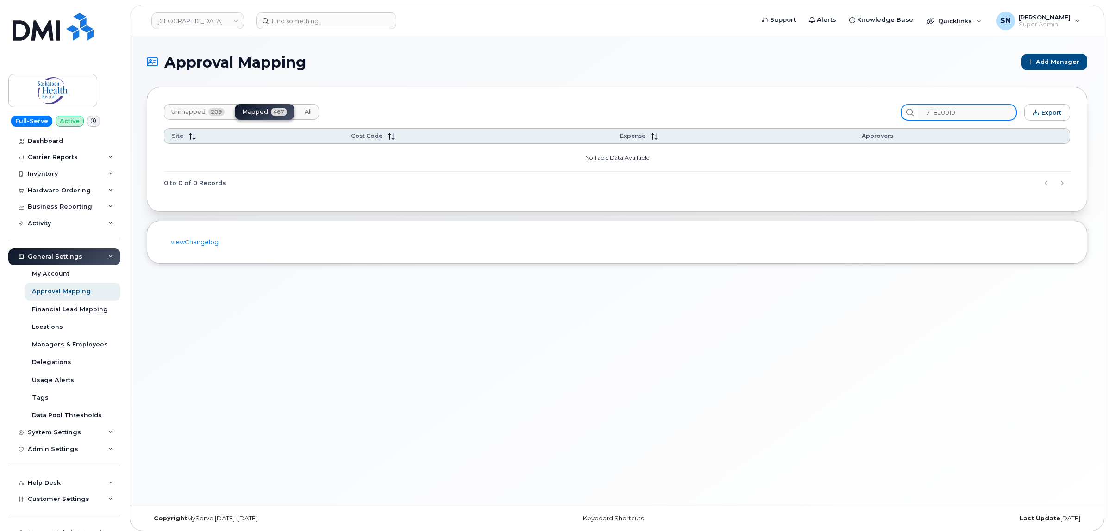
type input "711820010"
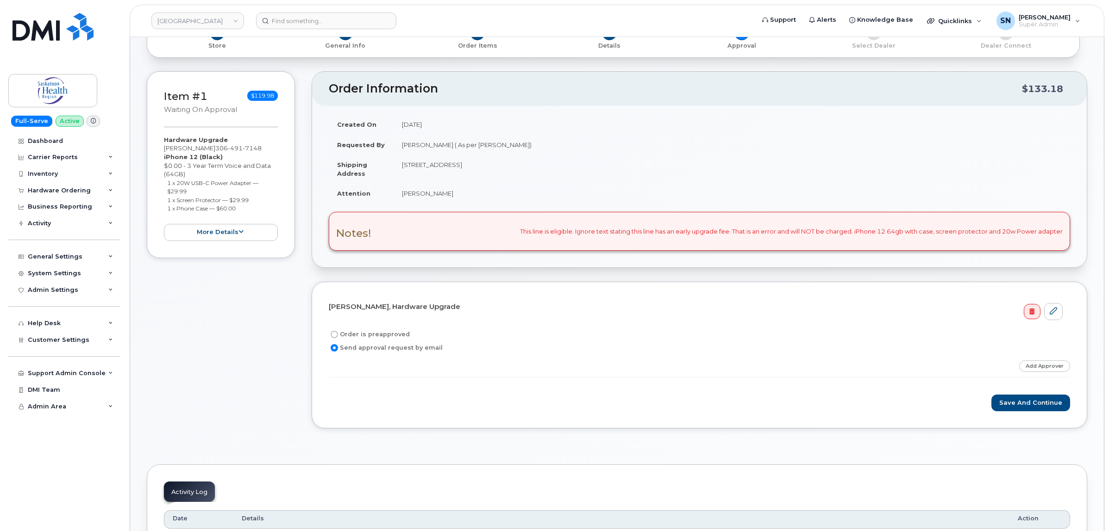
scroll to position [116, 0]
click at [1054, 374] on div "Step-by-step approvals: Approved Add Approver" at bounding box center [699, 369] width 741 height 18
click at [1050, 369] on link "Add Approver" at bounding box center [1044, 366] width 51 height 12
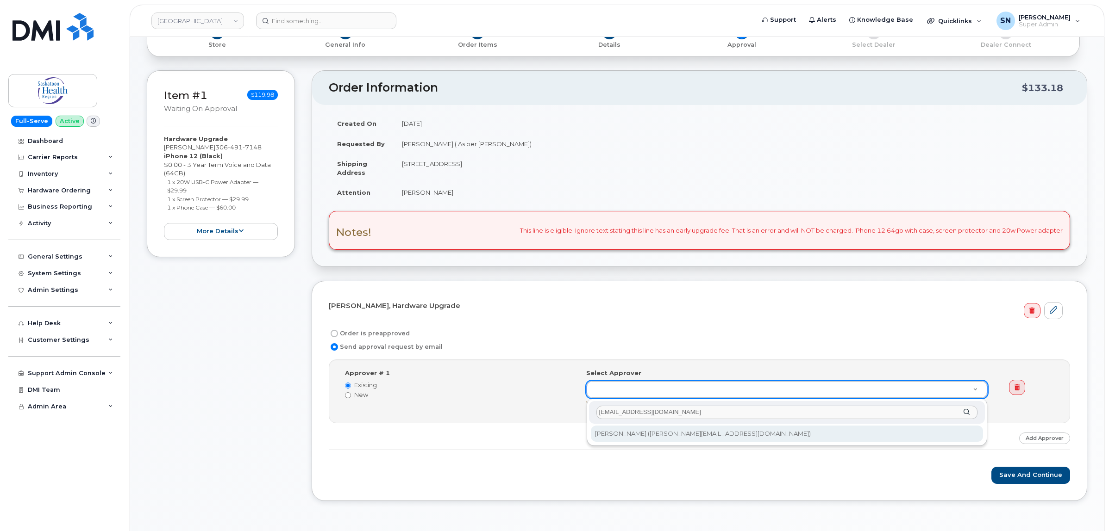
type input "[EMAIL_ADDRESS][DOMAIN_NAME]"
type input "819365"
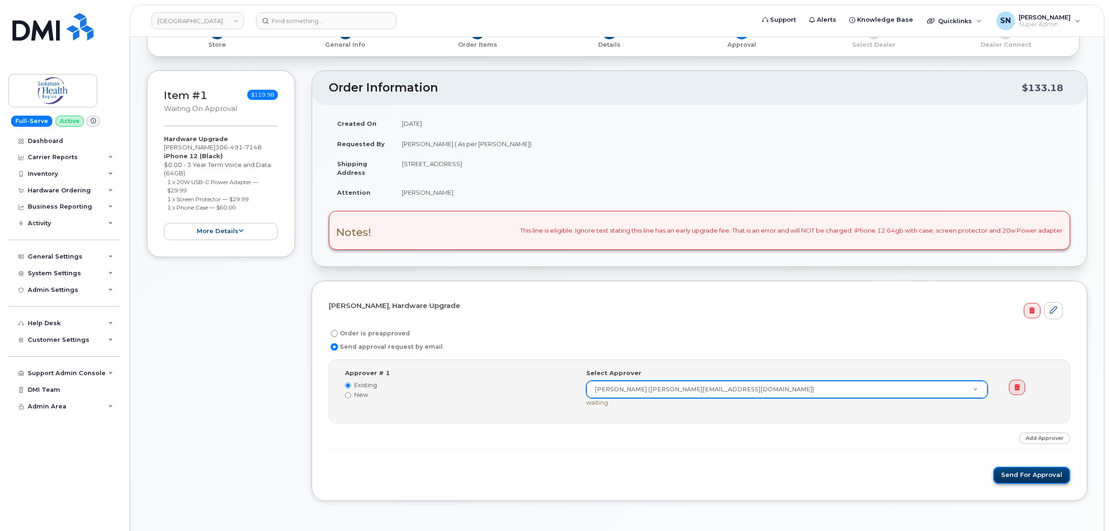
click at [1026, 478] on button "Send for Approval" at bounding box center [1031, 475] width 77 height 17
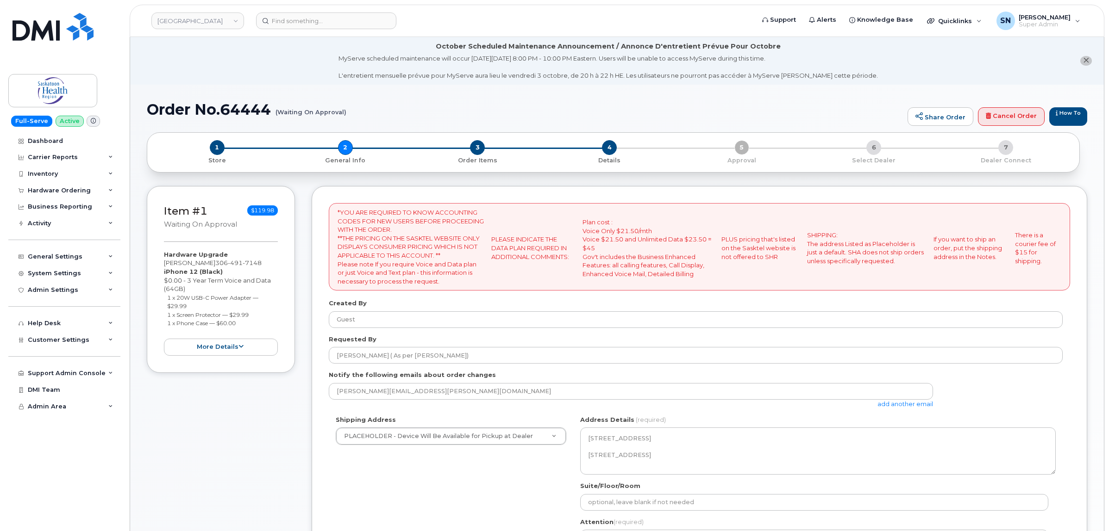
select select
click at [885, 403] on link "add another email" at bounding box center [905, 403] width 56 height 7
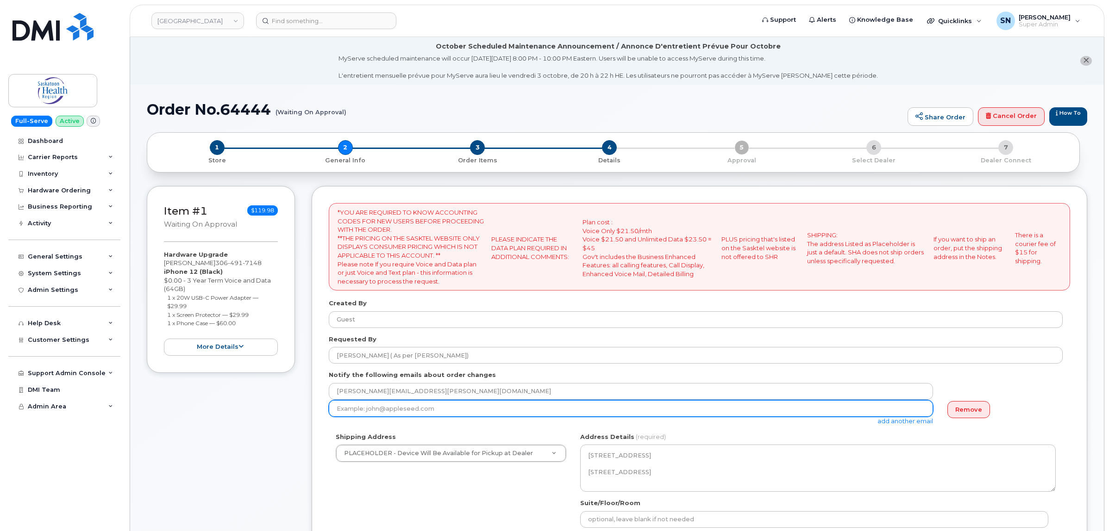
click at [617, 411] on input "email" at bounding box center [631, 408] width 604 height 17
paste input "Lori.Muench@saskhealthauthority.ca"
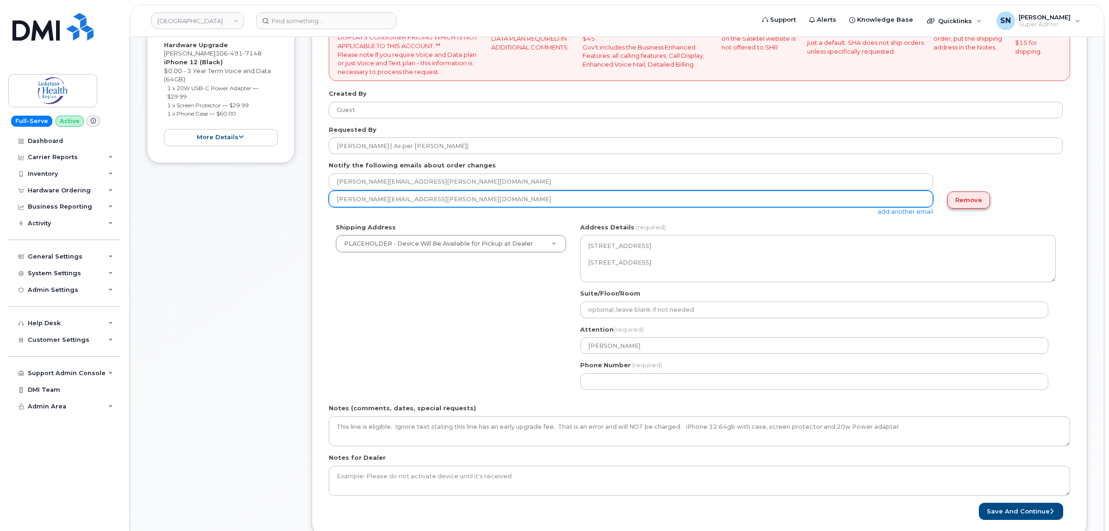
scroll to position [231, 0]
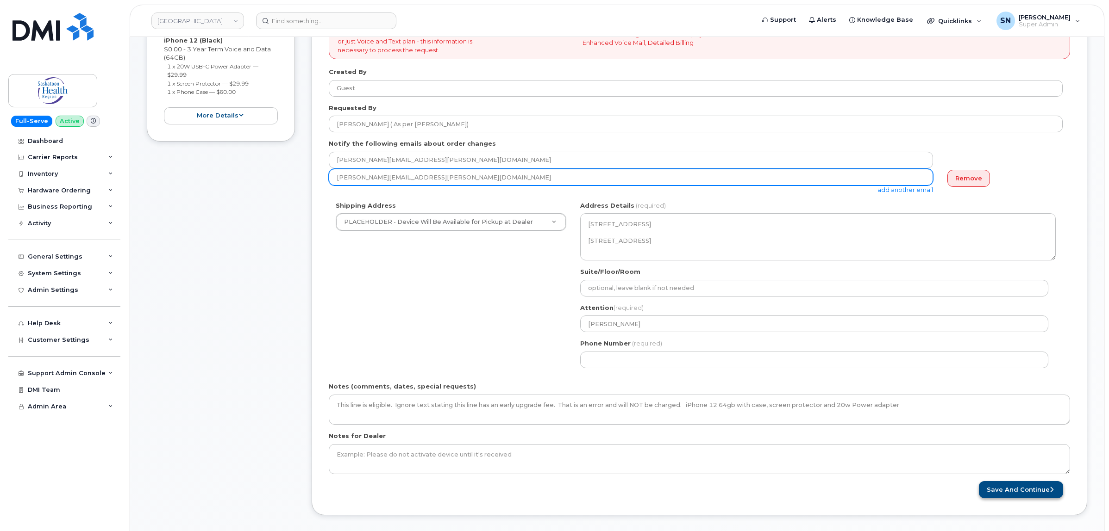
type input "Lori.Muench@saskhealthauthority.ca"
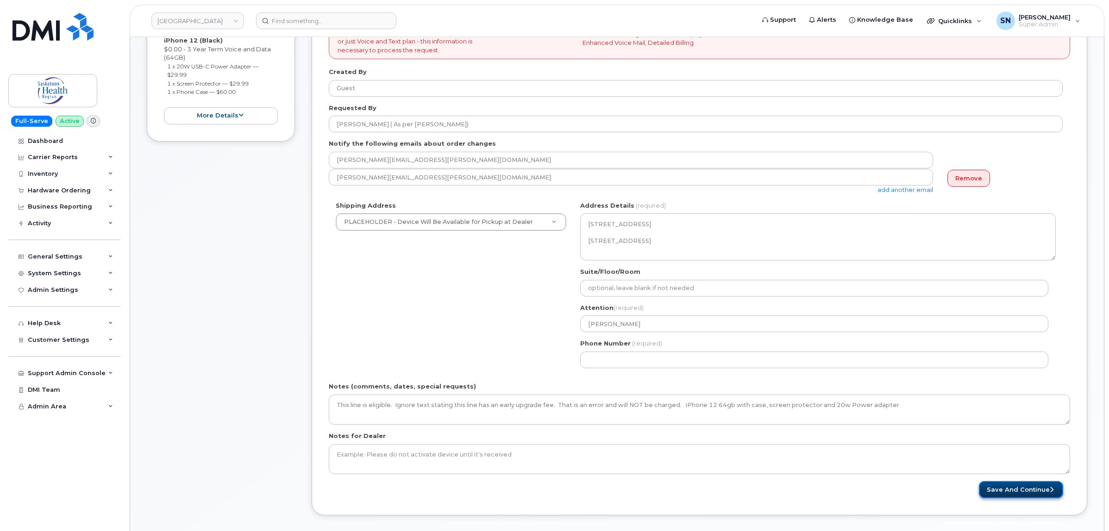
click at [1031, 494] on button "Save and Continue" at bounding box center [1020, 489] width 84 height 17
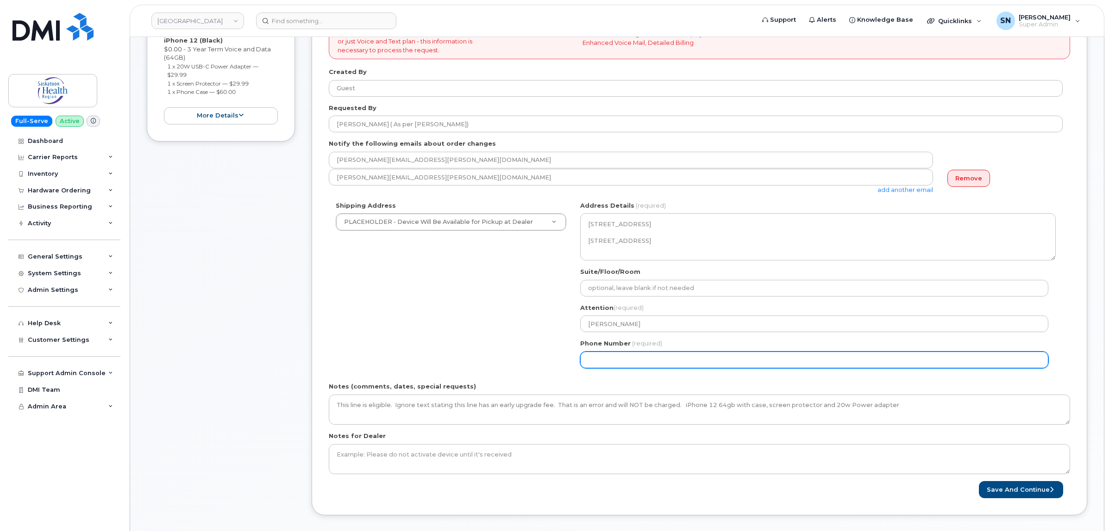
click at [713, 364] on input "Phone Number" at bounding box center [814, 360] width 468 height 17
select select
type input "123456789"
select select
type input "1234567890"
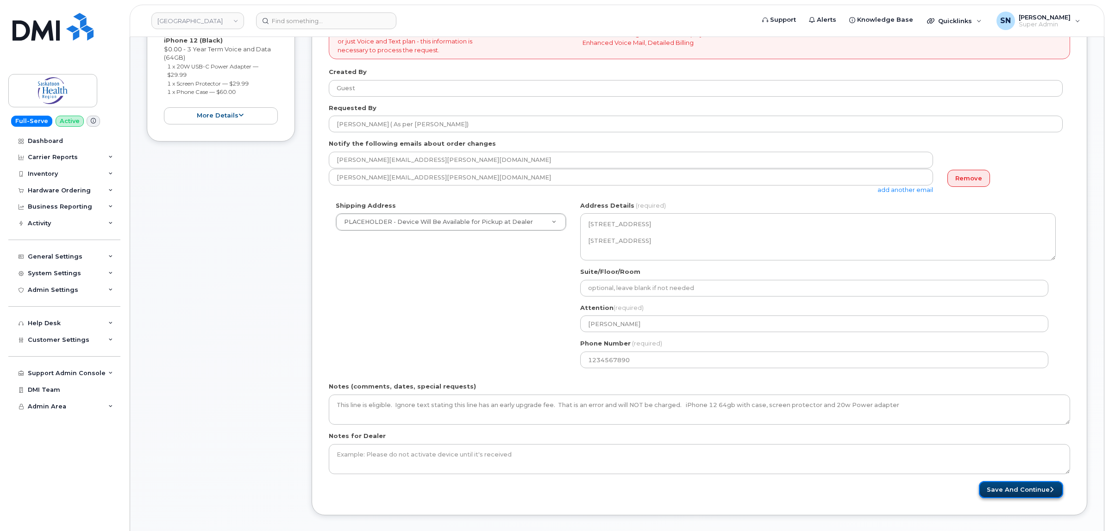
click at [999, 495] on button "Save and Continue" at bounding box center [1020, 489] width 84 height 17
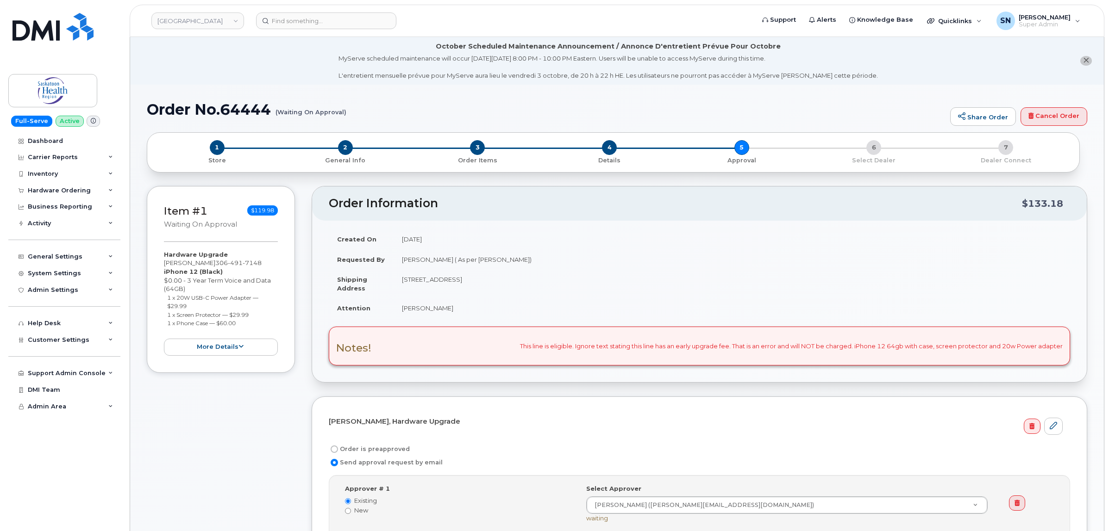
click at [225, 429] on div "Item #1 Waiting On Approval $119.98 Hardware Upgrade [PERSON_NAME] [PHONE_NUMBE…" at bounding box center [221, 412] width 148 height 453
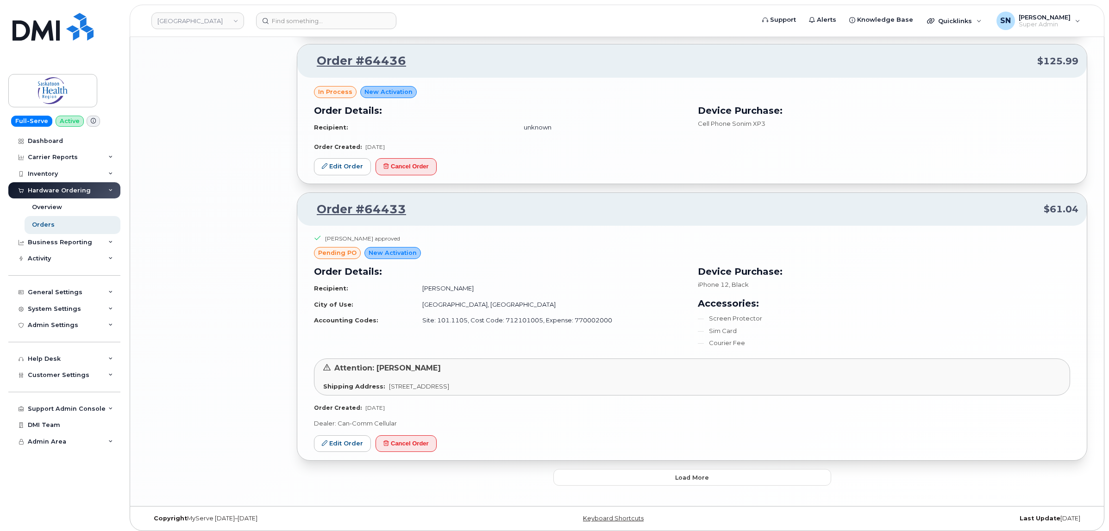
scroll to position [1578, 0]
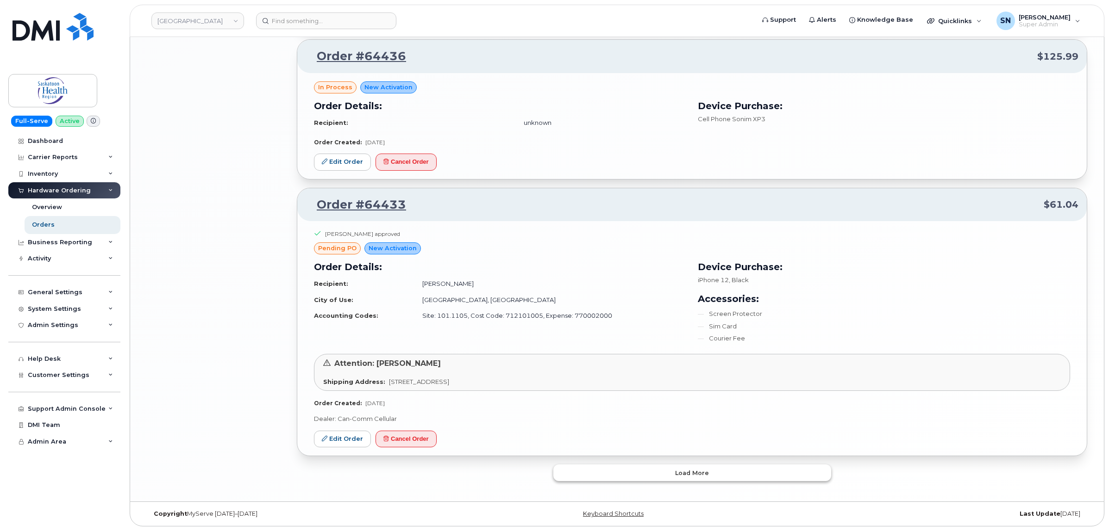
click at [678, 470] on span "Load more" at bounding box center [692, 473] width 34 height 9
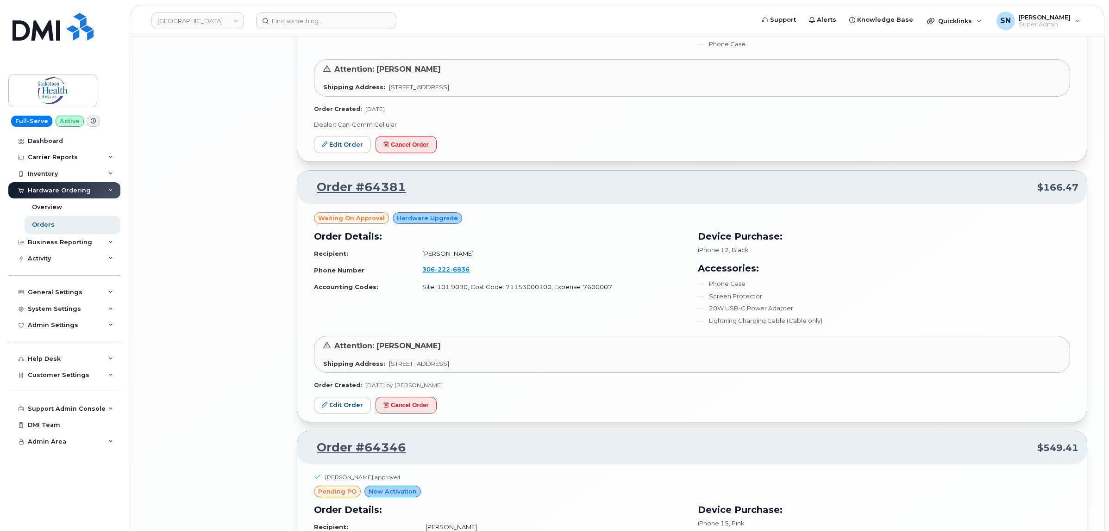
scroll to position [3141, 0]
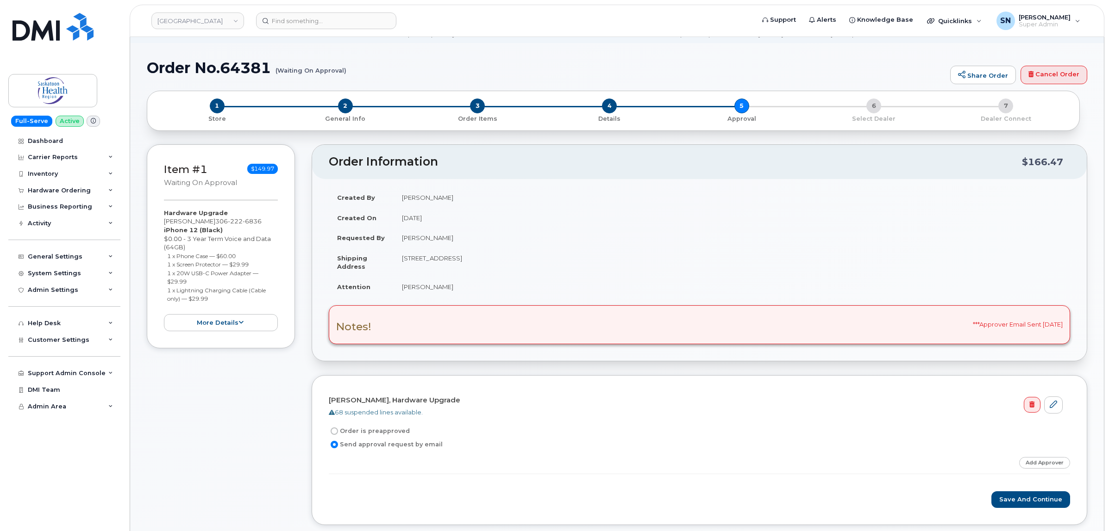
scroll to position [231, 0]
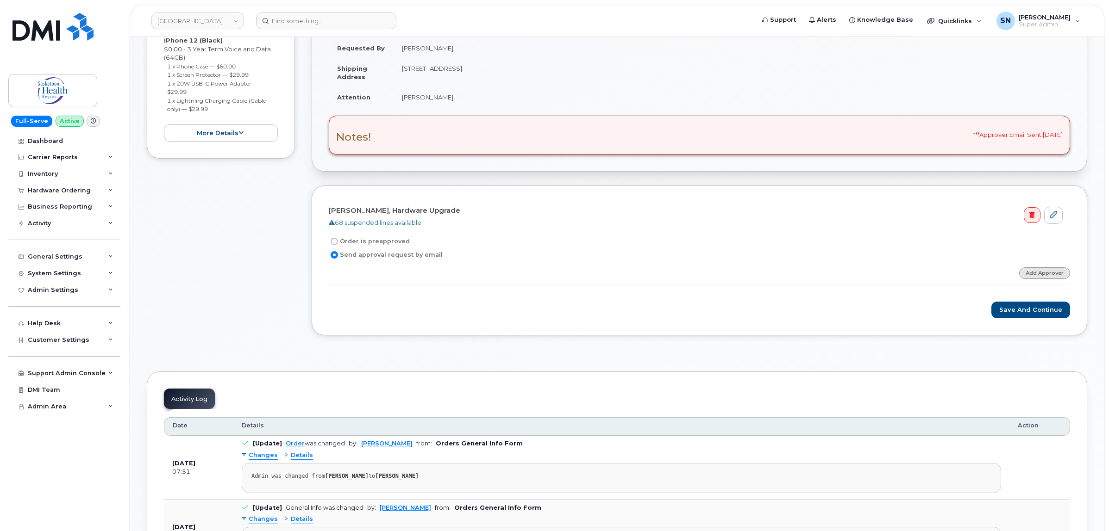
click at [1047, 278] on link "Add Approver" at bounding box center [1044, 274] width 51 height 12
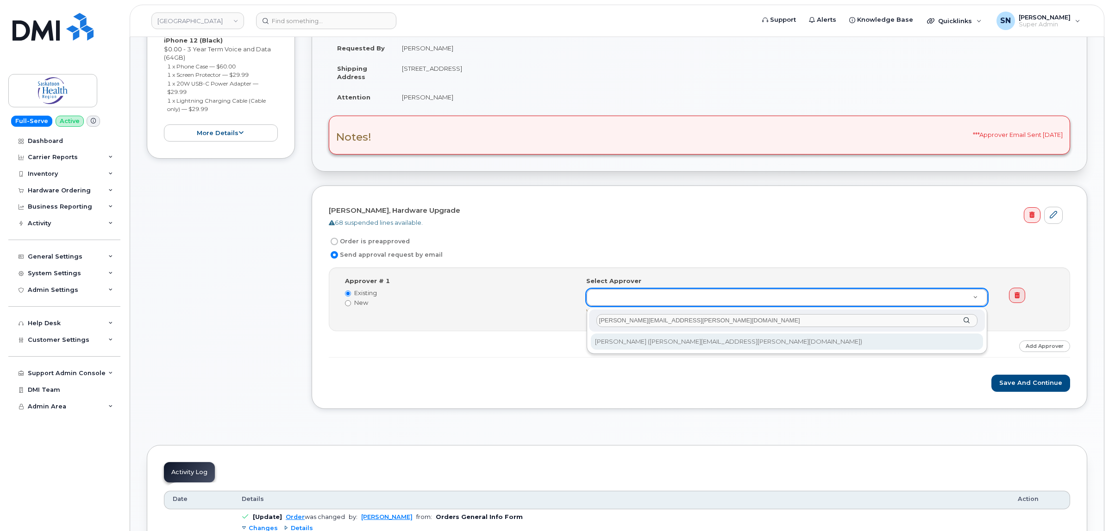
type input "[PERSON_NAME][EMAIL_ADDRESS][PERSON_NAME][DOMAIN_NAME]"
type input "758372"
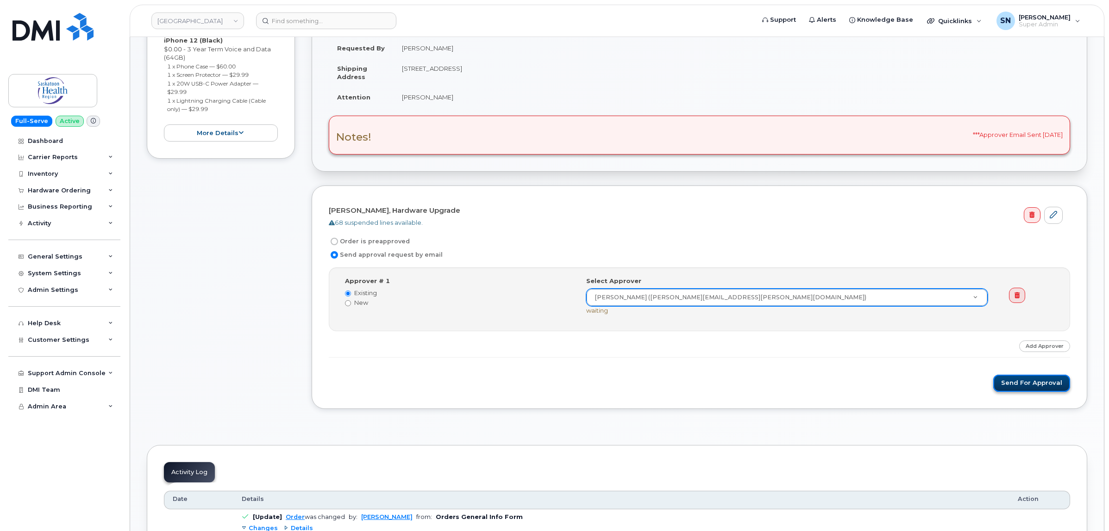
click at [1033, 392] on button "Send for Approval" at bounding box center [1031, 383] width 77 height 17
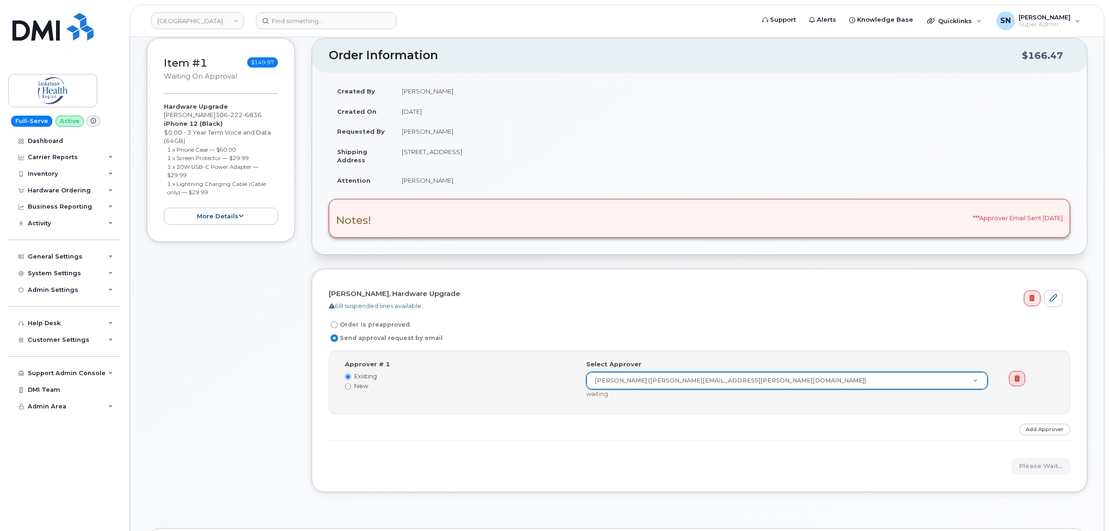
scroll to position [0, 0]
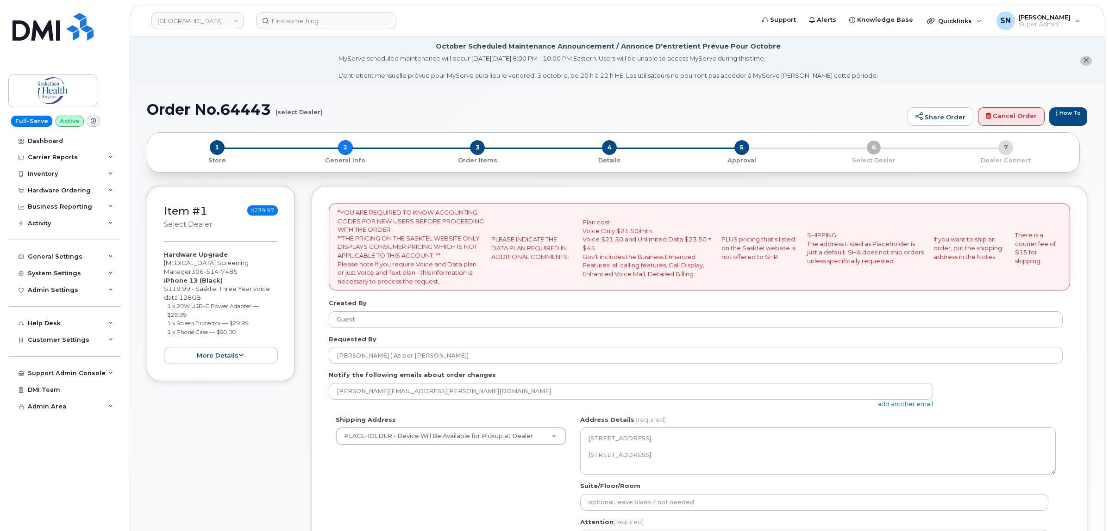
select select
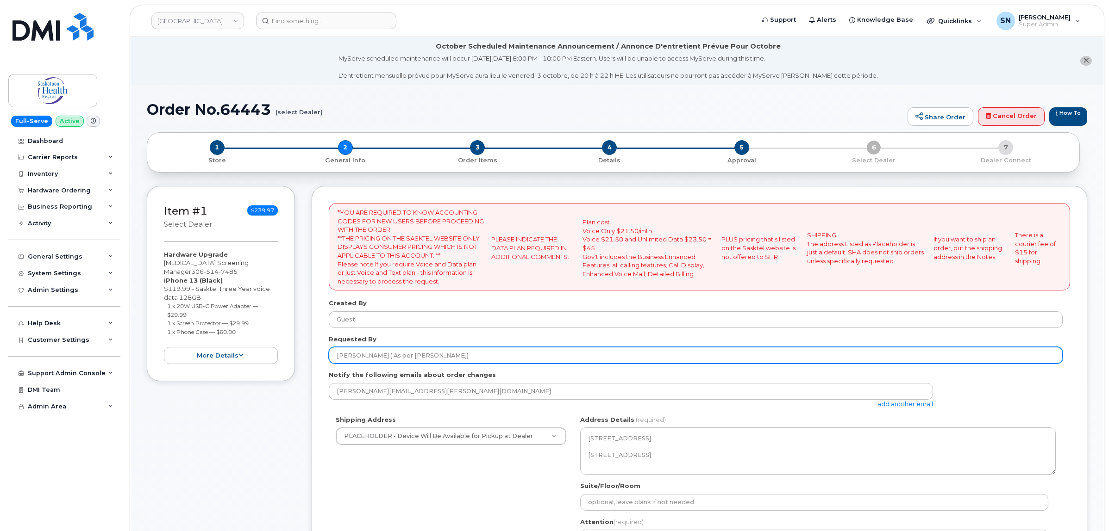
drag, startPoint x: 409, startPoint y: 355, endPoint x: 440, endPoint y: 357, distance: 31.5
click at [440, 357] on input "[PERSON_NAME] ( As per [PERSON_NAME])" at bounding box center [696, 355] width 734 height 17
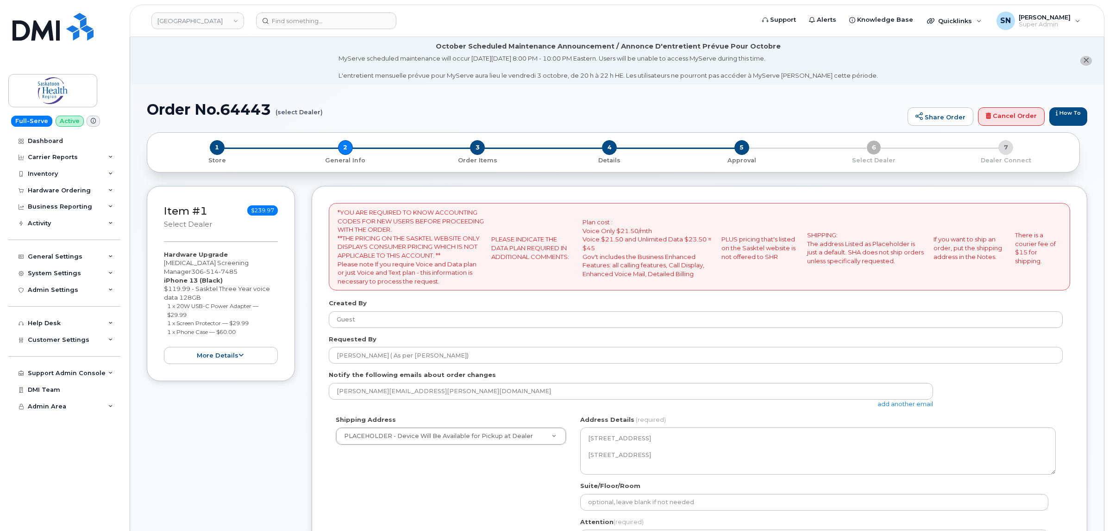
click at [901, 405] on link "add another email" at bounding box center [905, 403] width 56 height 7
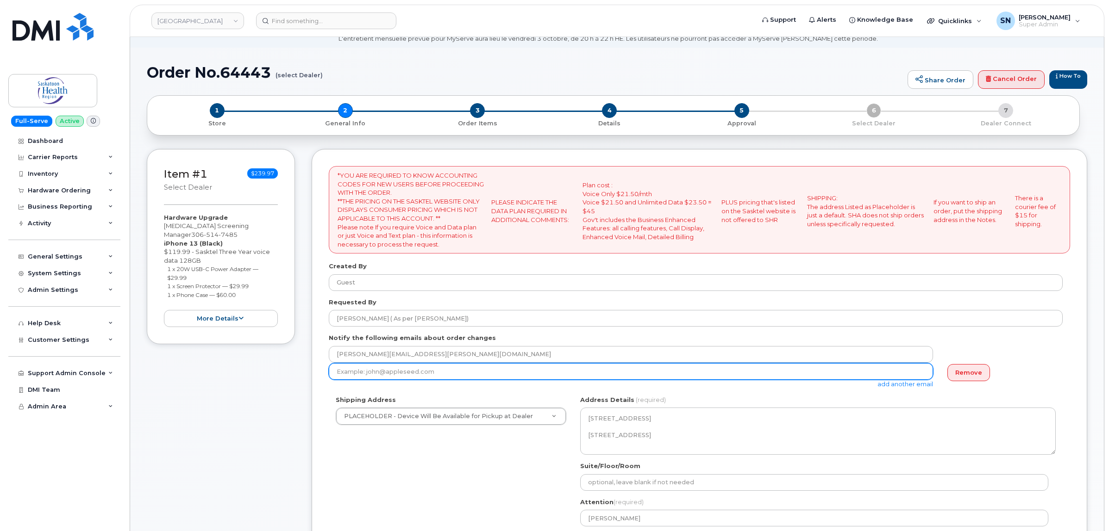
scroll to position [58, 0]
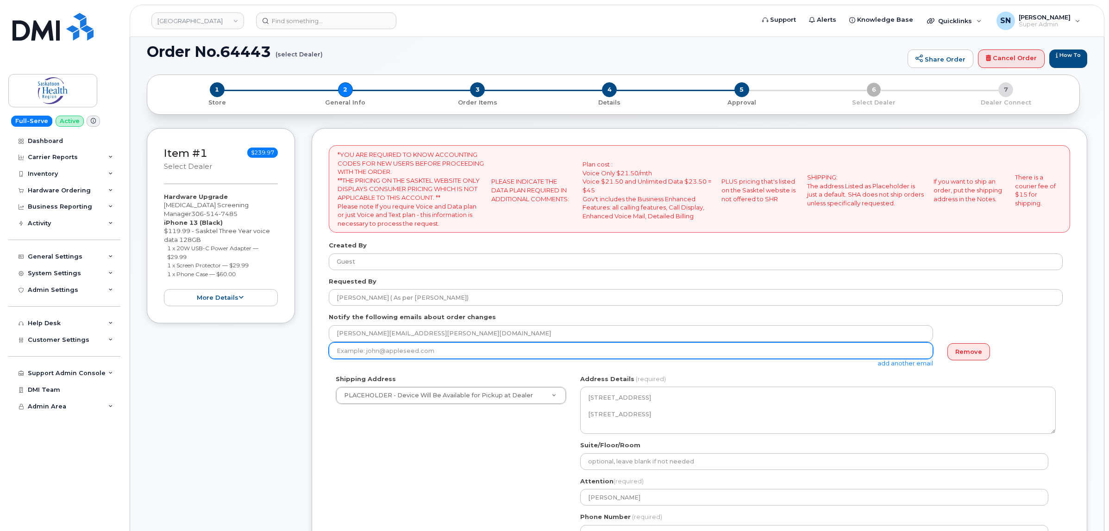
click at [707, 351] on input "email" at bounding box center [631, 351] width 604 height 17
paste input "Luiza.Kent-Smith@saskhealthauthority.ca"
type input "Luiza.Kent-Smith@saskhealthauthority.ca"
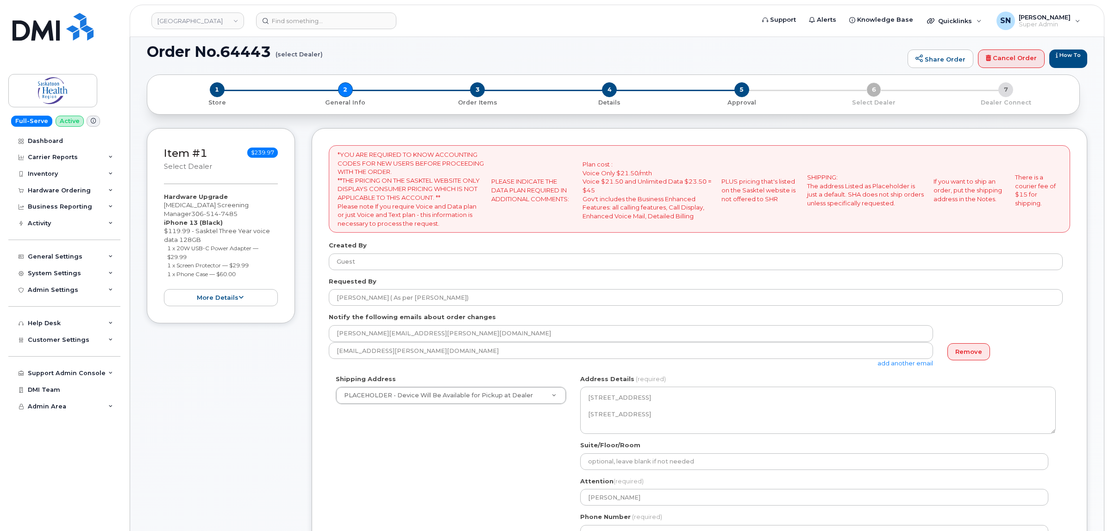
click at [995, 331] on div "[PERSON_NAME][EMAIL_ADDRESS][PERSON_NAME][DOMAIN_NAME]" at bounding box center [696, 333] width 734 height 17
drag, startPoint x: 164, startPoint y: 204, endPoint x: 254, endPoint y: 205, distance: 89.3
click at [254, 205] on div "Hardware Upgrade COVID 19 Screening Manager 306 514 7485 iPhone 13 (Black) $119…" at bounding box center [221, 250] width 114 height 114
copy div "COVID 19 Screening Manager"
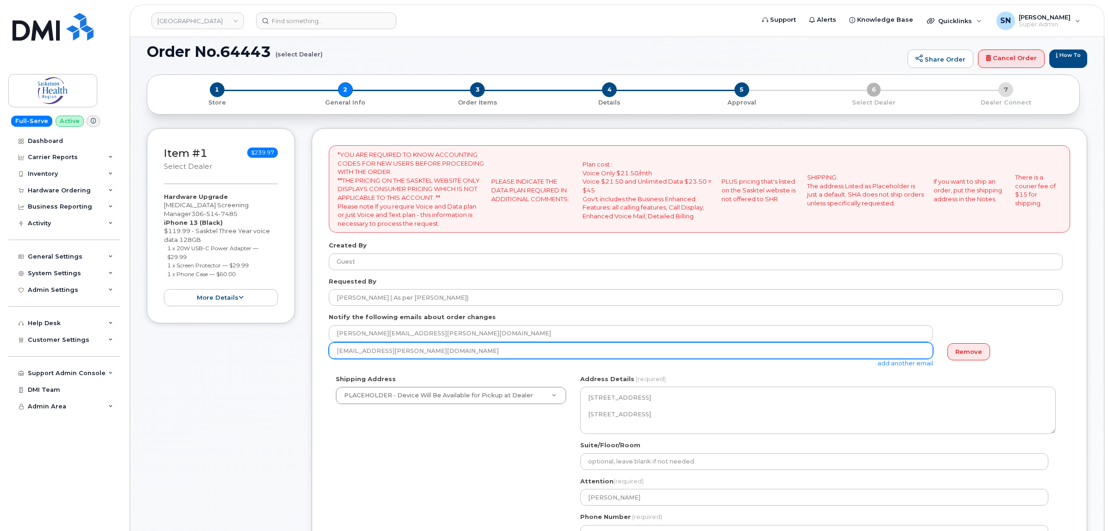
drag, startPoint x: 468, startPoint y: 353, endPoint x: 337, endPoint y: 357, distance: 132.0
click at [337, 357] on input "Luiza.Kent-Smith@saskhealthauthority.ca" at bounding box center [631, 351] width 604 height 17
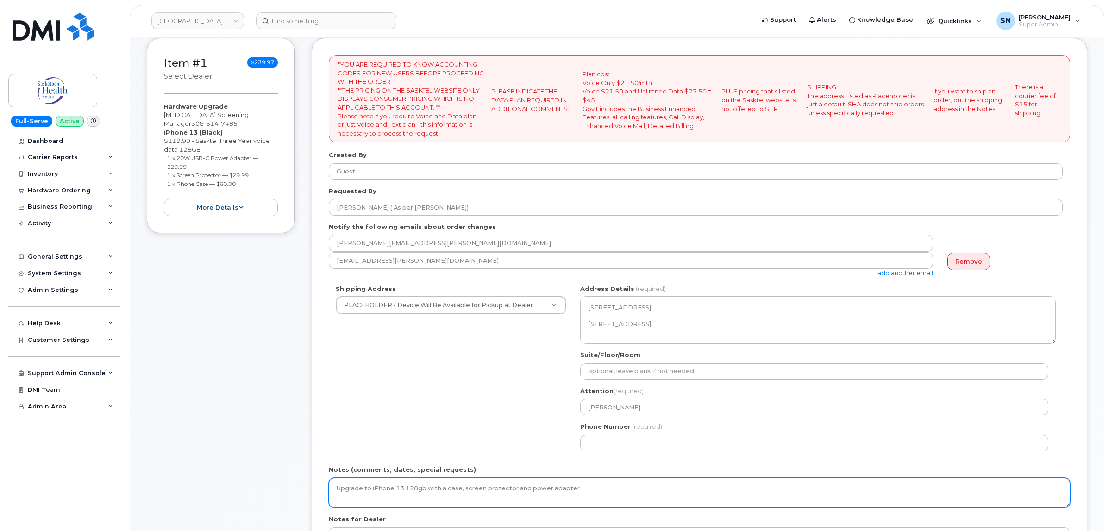
scroll to position [289, 0]
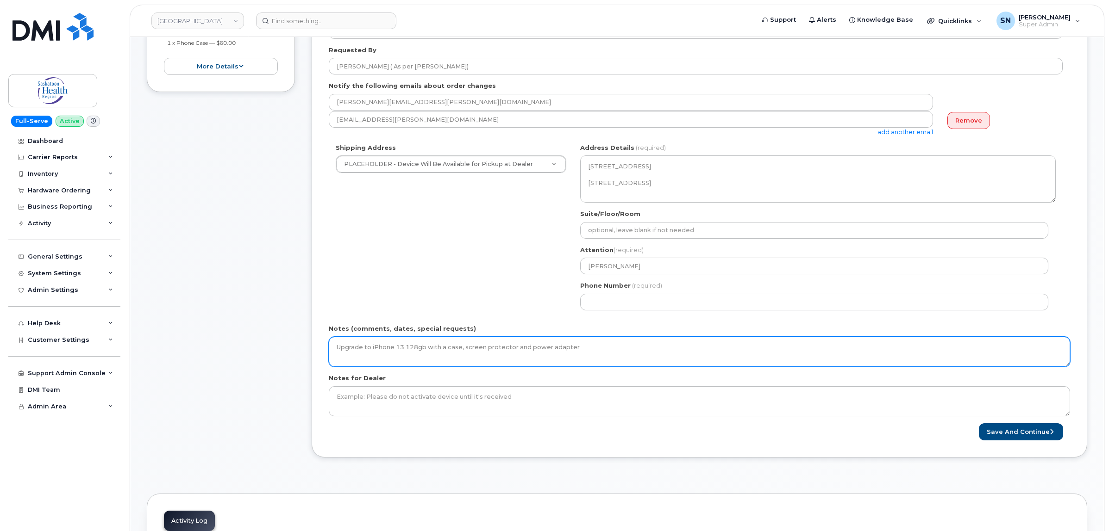
click at [605, 352] on textarea "Upgrade to iPhone 13 128gb with a case, screen protector and power adapter" at bounding box center [699, 352] width 741 height 31
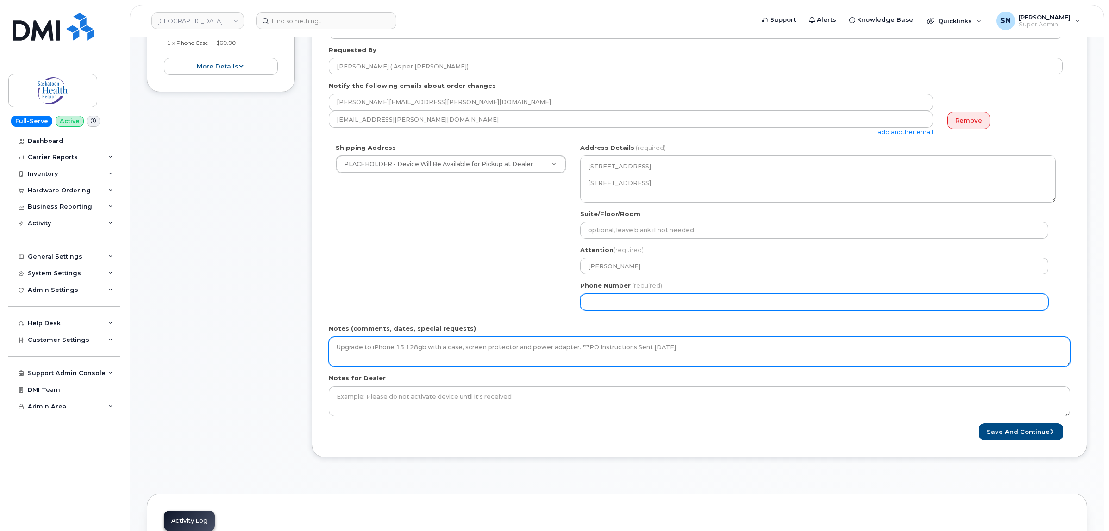
type textarea "Upgrade to iPhone 13 128gb with a case, screen protector and power adapter. ***…"
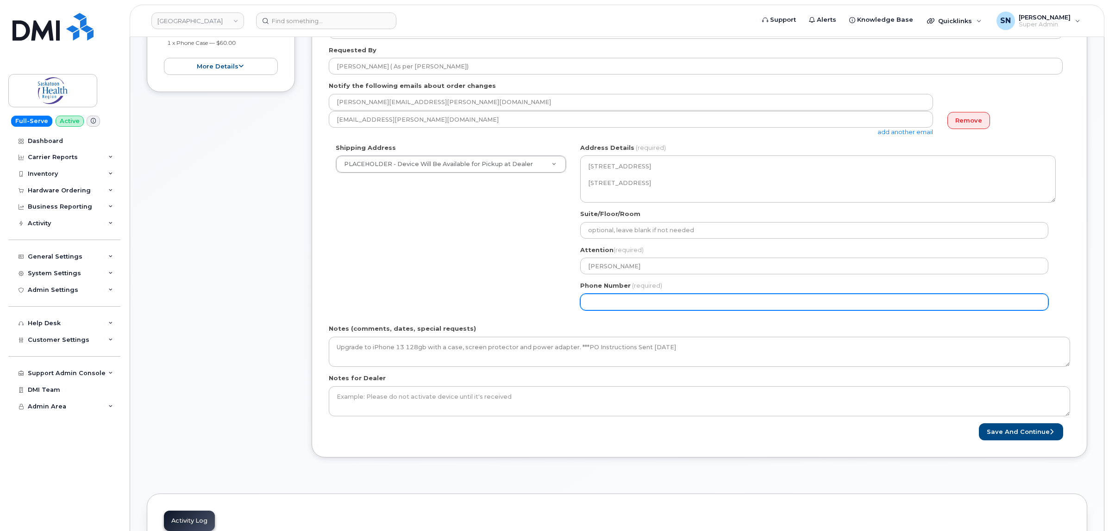
click at [625, 304] on input "Phone Number" at bounding box center [814, 302] width 468 height 17
select select
type input "123456789"
select select
type input "1234567890"
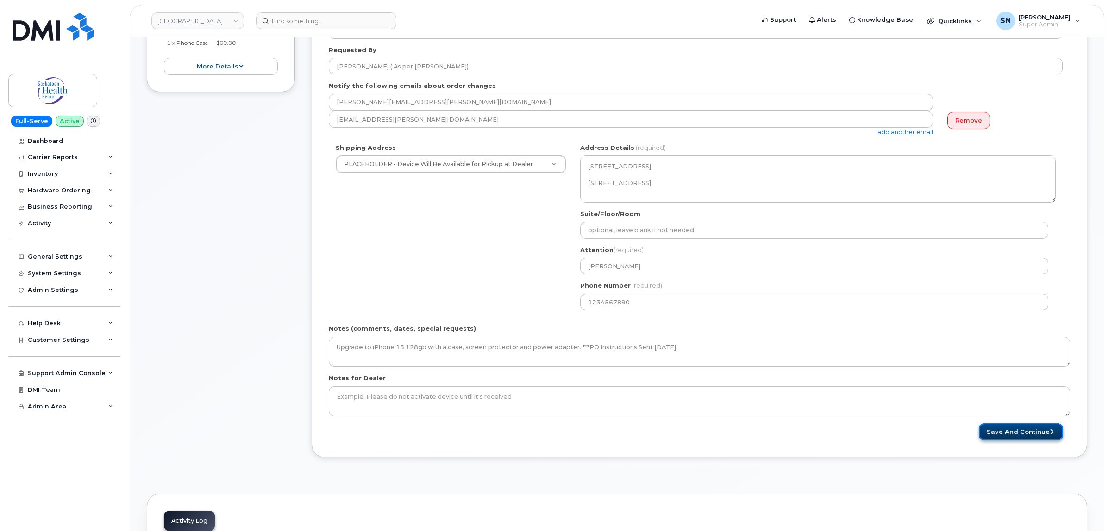
click at [1020, 432] on button "Save and Continue" at bounding box center [1020, 432] width 84 height 17
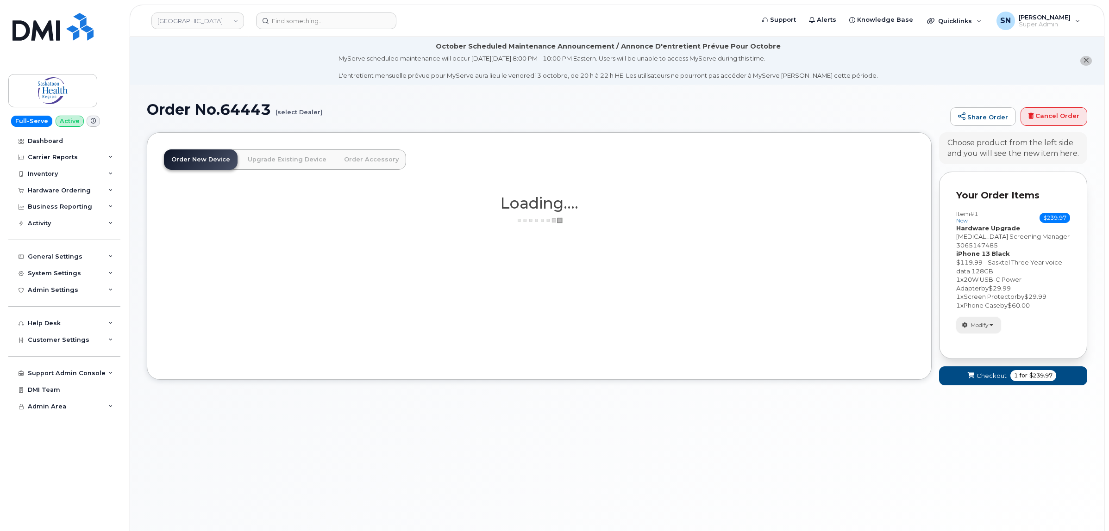
click at [985, 318] on button "Modify" at bounding box center [978, 325] width 45 height 16
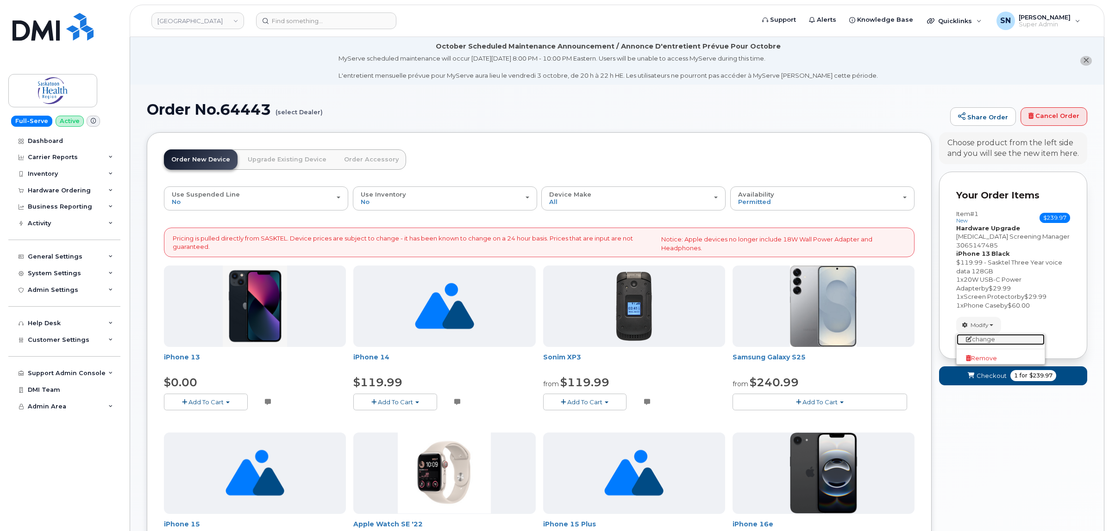
click at [987, 341] on link "change" at bounding box center [1000, 339] width 88 height 11
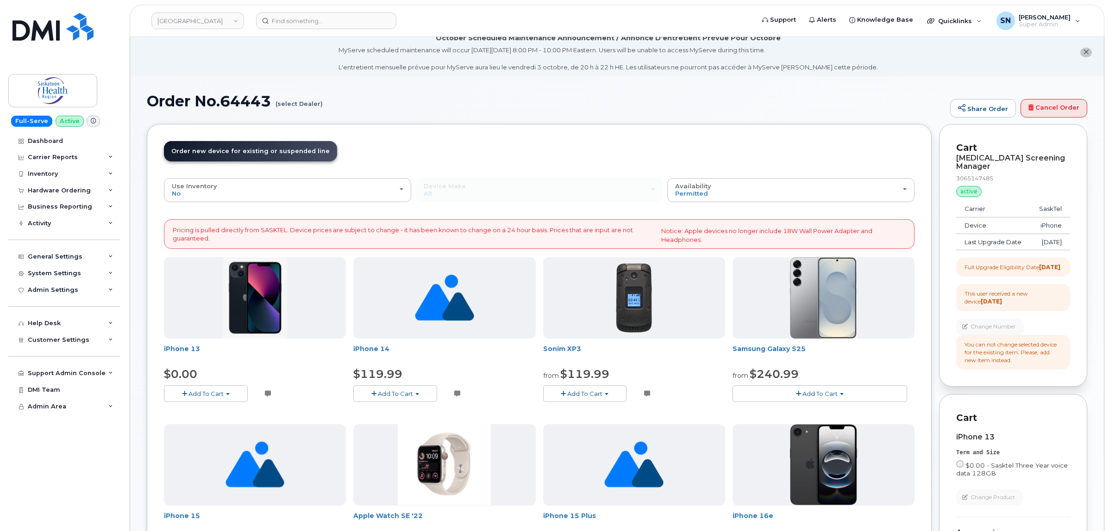
scroll to position [174, 0]
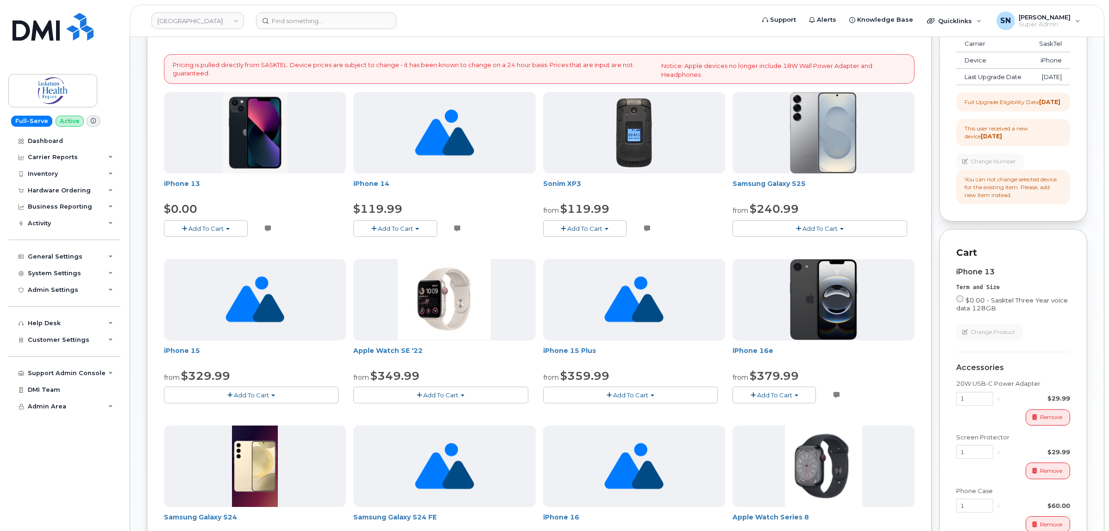
click at [960, 303] on input "$0.00 - Sasktel Three Year voice data 128GB" at bounding box center [959, 298] width 7 height 7
radio input "true"
click at [1067, 282] on div "iPhone 13 Term and Size $0.00 - Sasktel Three Year voice data 128GB Color Black…" at bounding box center [1013, 404] width 114 height 289
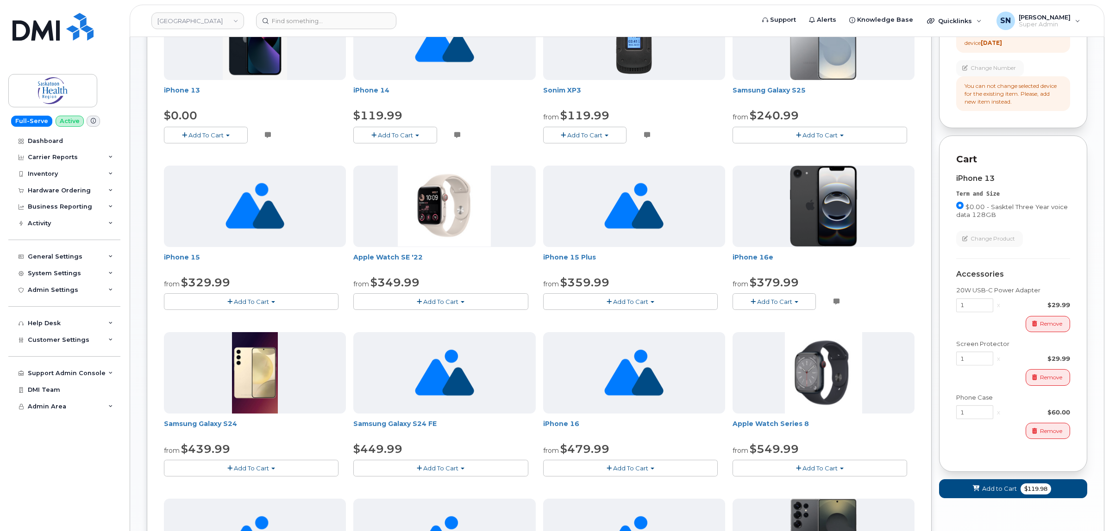
scroll to position [405, 0]
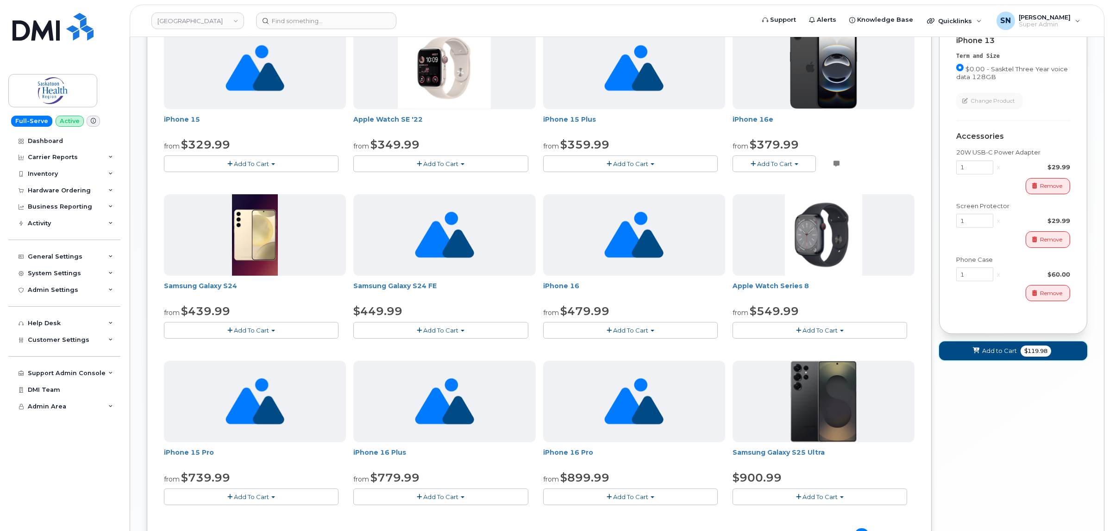
click at [1004, 355] on span "Add to Cart" at bounding box center [999, 351] width 35 height 9
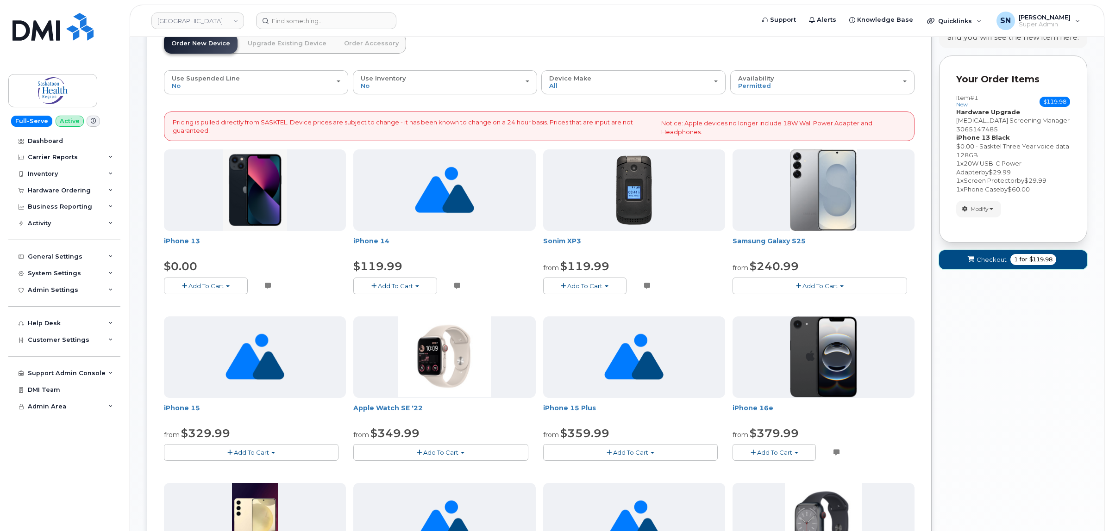
click at [976, 258] on span "Checkout" at bounding box center [991, 260] width 30 height 9
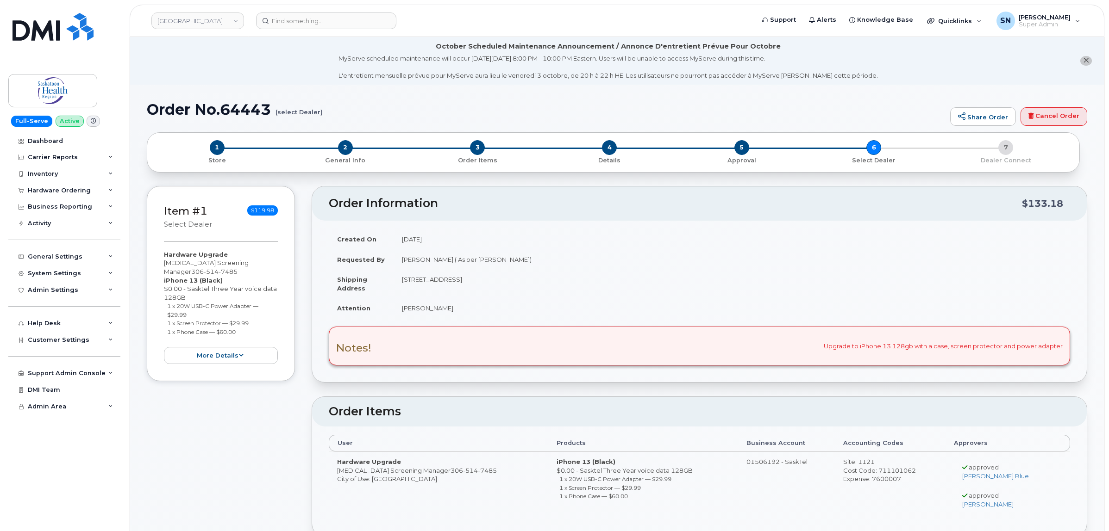
drag, startPoint x: 167, startPoint y: 308, endPoint x: 193, endPoint y: 311, distance: 26.1
click at [193, 311] on li "1 x 20W USB-C Power Adapter — $29.99" at bounding box center [222, 310] width 111 height 17
copy small "1 x 20W USB-C Power Adapter — $29.99"
drag, startPoint x: 167, startPoint y: 322, endPoint x: 253, endPoint y: 325, distance: 86.2
click at [253, 325] on li "1 x Screen Protector — $29.99" at bounding box center [222, 323] width 111 height 9
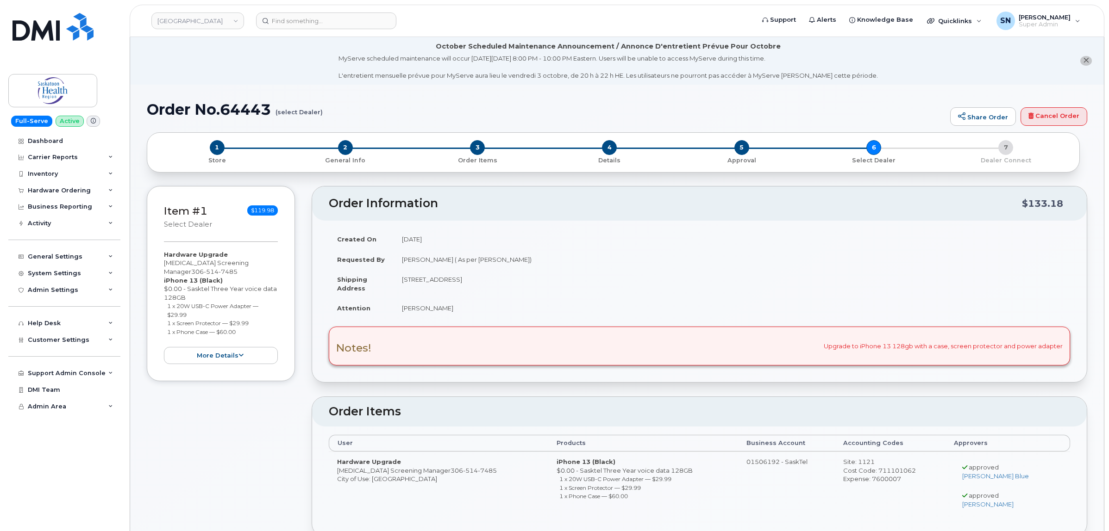
copy small "1 x Screen Protector — $29.99"
drag, startPoint x: 167, startPoint y: 332, endPoint x: 240, endPoint y: 336, distance: 72.7
click at [240, 336] on li "1 x Phone Case — $60.00" at bounding box center [222, 332] width 111 height 9
copy small "1 x Phone Case — $60.00"
drag, startPoint x: 163, startPoint y: 262, endPoint x: 255, endPoint y: 263, distance: 91.2
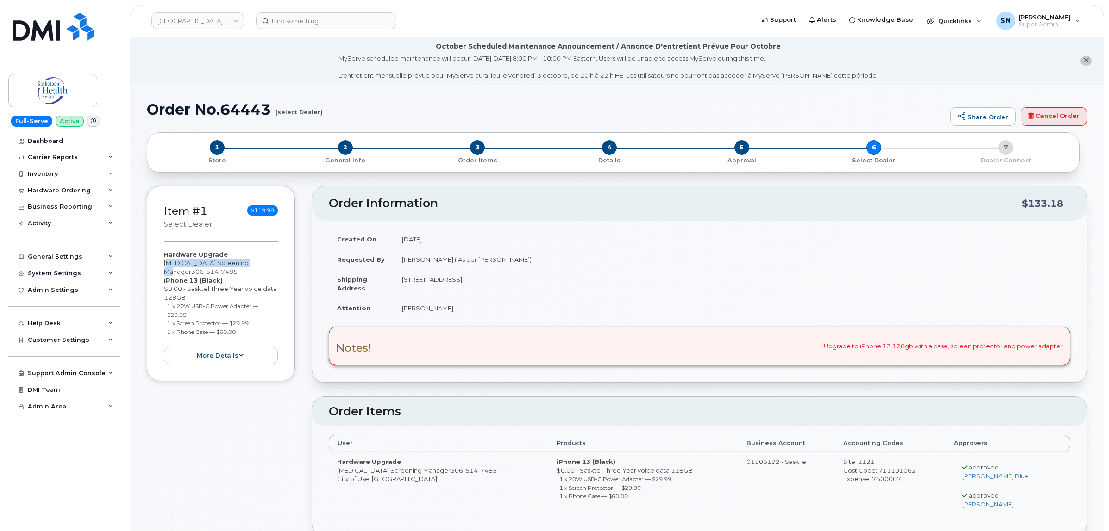
click at [255, 263] on div "Hardware Upgrade [MEDICAL_DATA] Screening Manager [PHONE_NUMBER] iPhone 13 (Bla…" at bounding box center [221, 307] width 114 height 114
copy div "[MEDICAL_DATA] Screening Manager"
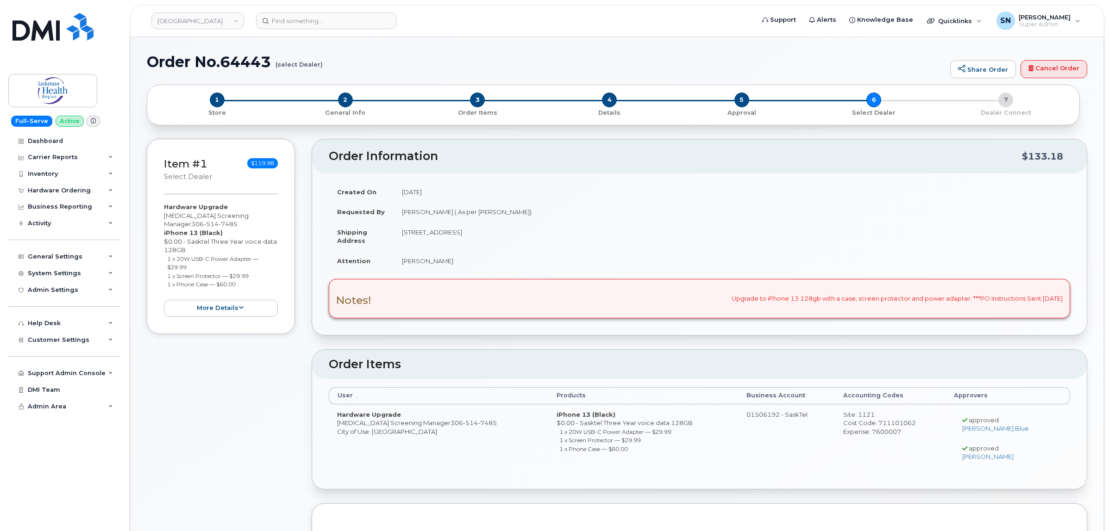
radio input "true"
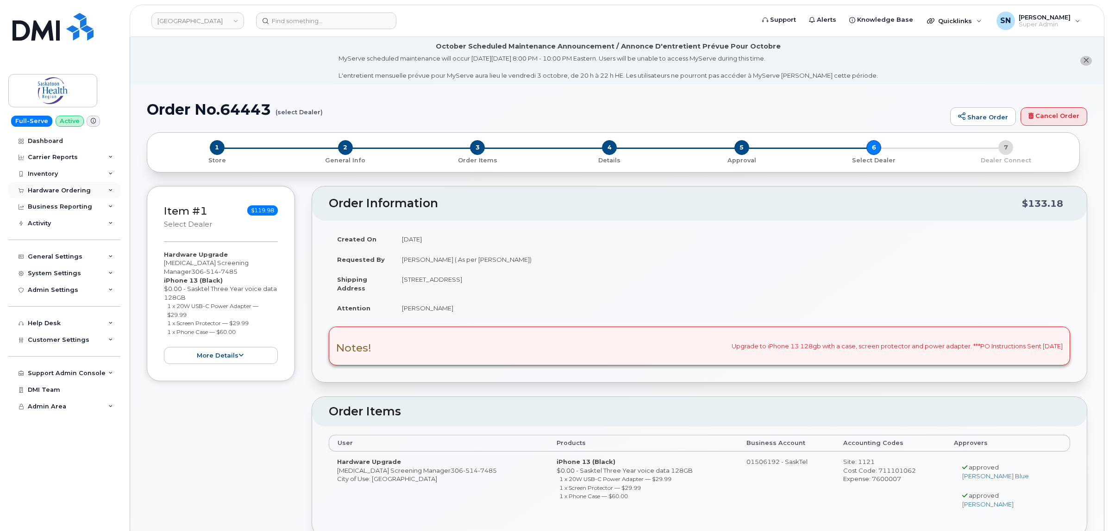
click at [78, 191] on div "Hardware Ordering" at bounding box center [59, 190] width 63 height 7
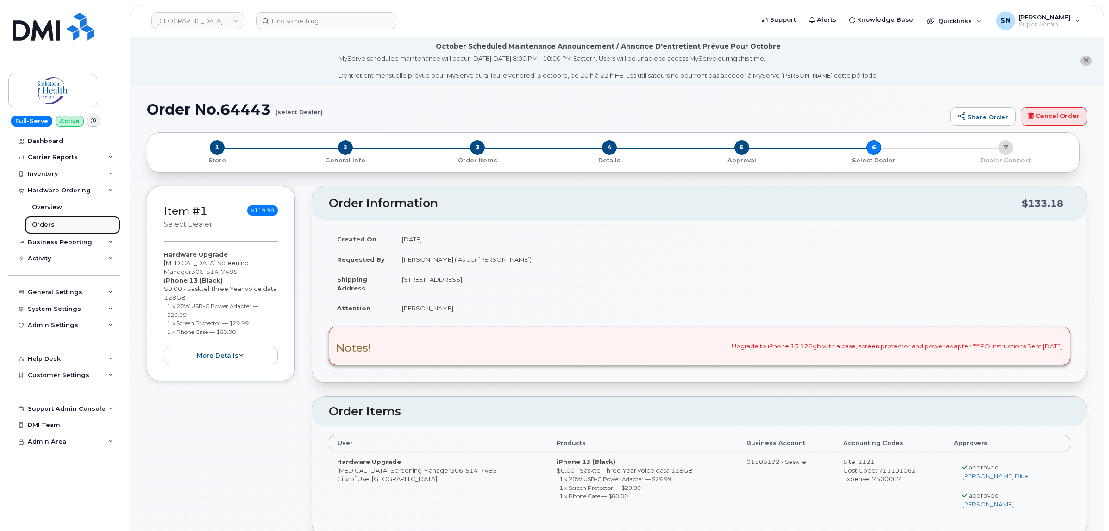
click at [43, 223] on div "Orders" at bounding box center [43, 225] width 23 height 8
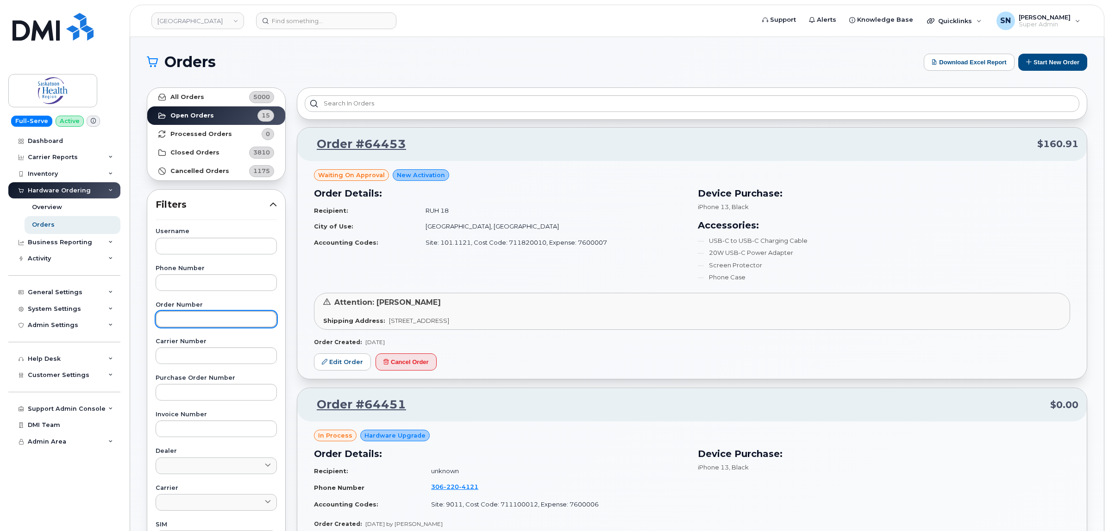
click at [204, 319] on input "text" at bounding box center [216, 319] width 121 height 17
type input "64363"
click at [225, 95] on link "All Orders 5000" at bounding box center [216, 97] width 138 height 19
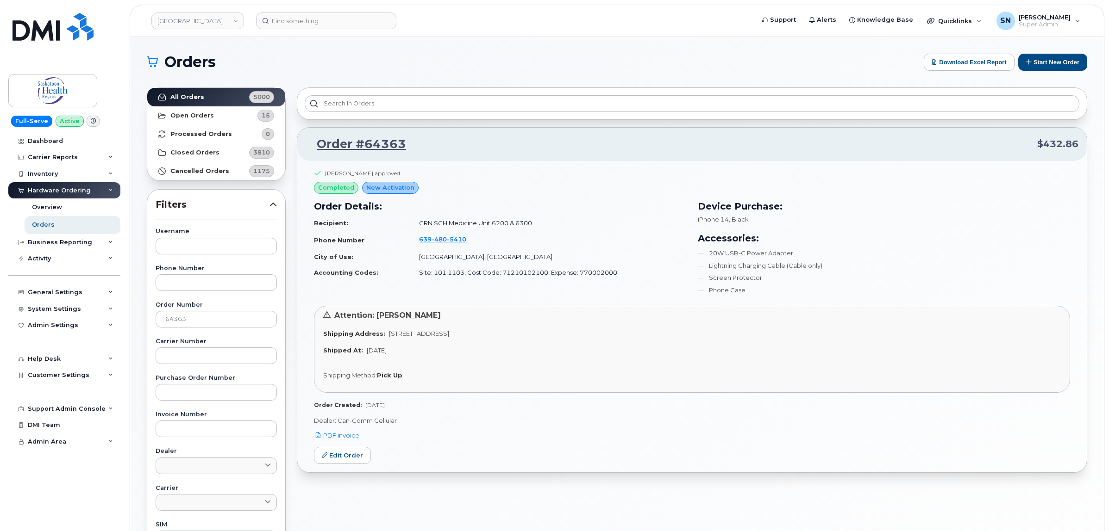
click at [358, 12] on header "Saskatoon Health Region Support Alerts Knowledge Base Quicklinks Suspend / Canc…" at bounding box center [617, 21] width 974 height 32
click at [357, 19] on input at bounding box center [326, 20] width 140 height 17
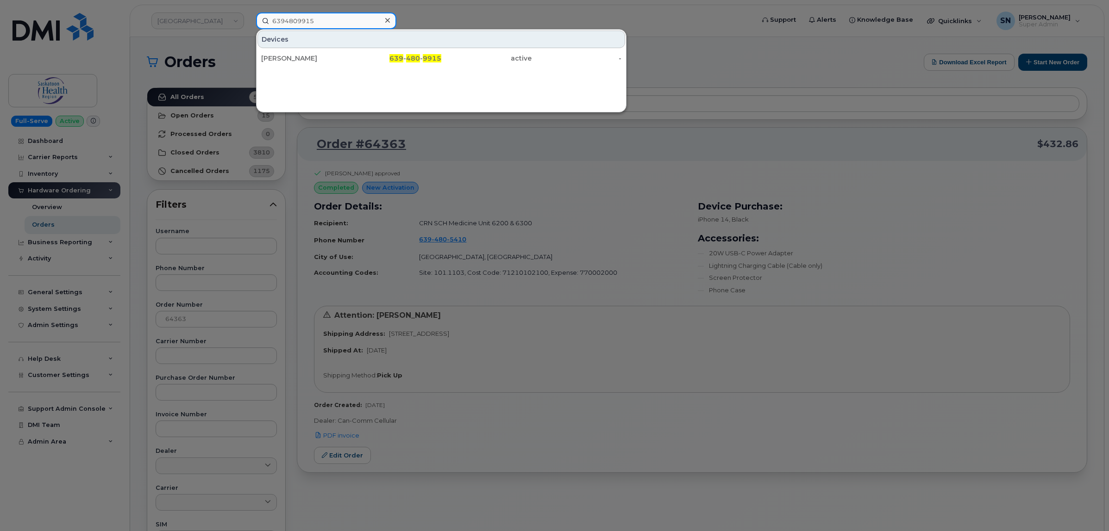
drag, startPoint x: 338, startPoint y: 19, endPoint x: 226, endPoint y: 25, distance: 112.2
click at [249, 25] on div "6394809915 Devices [PERSON_NAME] 639 - 480 - 9915 active -" at bounding box center [502, 20] width 507 height 17
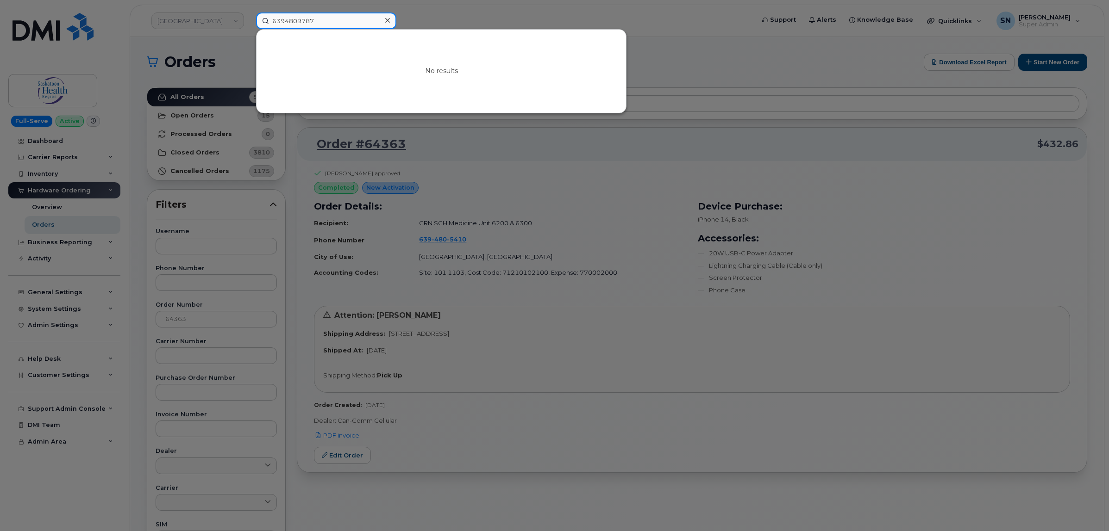
drag, startPoint x: 322, startPoint y: 22, endPoint x: 255, endPoint y: 12, distance: 67.4
click at [255, 12] on div "6394809787 No results" at bounding box center [502, 20] width 507 height 17
type input "6394809878"
click at [197, 274] on div at bounding box center [554, 265] width 1109 height 531
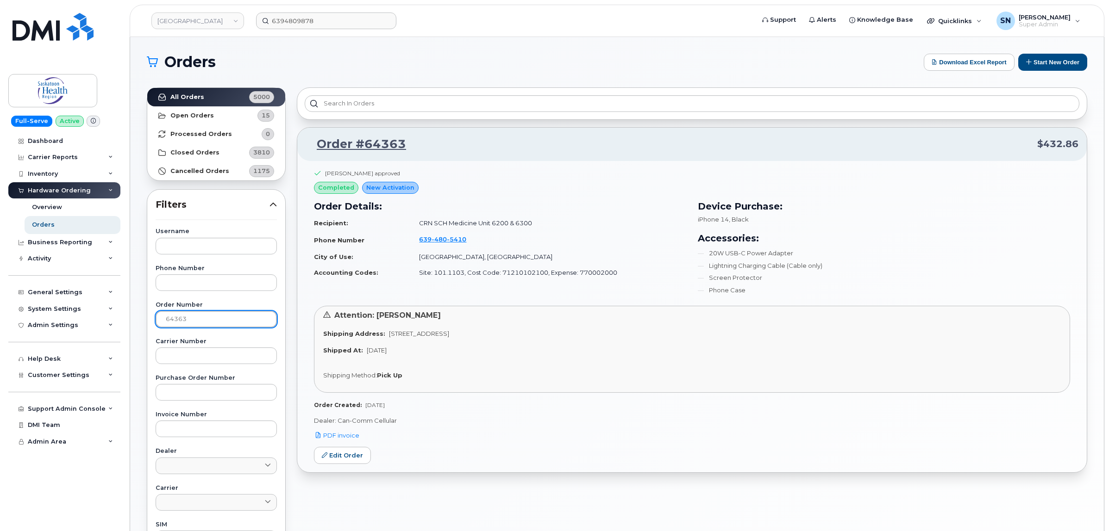
drag, startPoint x: 191, startPoint y: 318, endPoint x: 137, endPoint y: 315, distance: 53.8
click at [137, 315] on div "Orders Download Excel Report Start New Order All Orders 5000 Open Orders 15 Pro…" at bounding box center [616, 390] width 973 height 706
type input "64428"
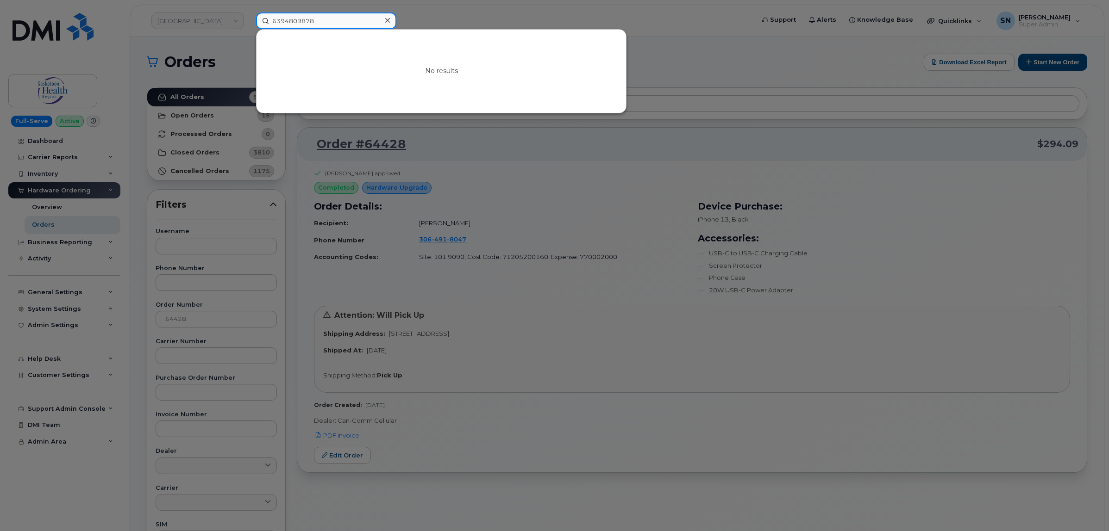
drag, startPoint x: 318, startPoint y: 20, endPoint x: 257, endPoint y: 15, distance: 61.3
click at [257, 15] on input "6394809878" at bounding box center [326, 20] width 140 height 17
click at [332, 25] on input "6394809878" at bounding box center [326, 20] width 140 height 17
drag, startPoint x: 327, startPoint y: 21, endPoint x: 246, endPoint y: 15, distance: 81.2
click at [249, 15] on div "6394809878 No results" at bounding box center [502, 20] width 507 height 17
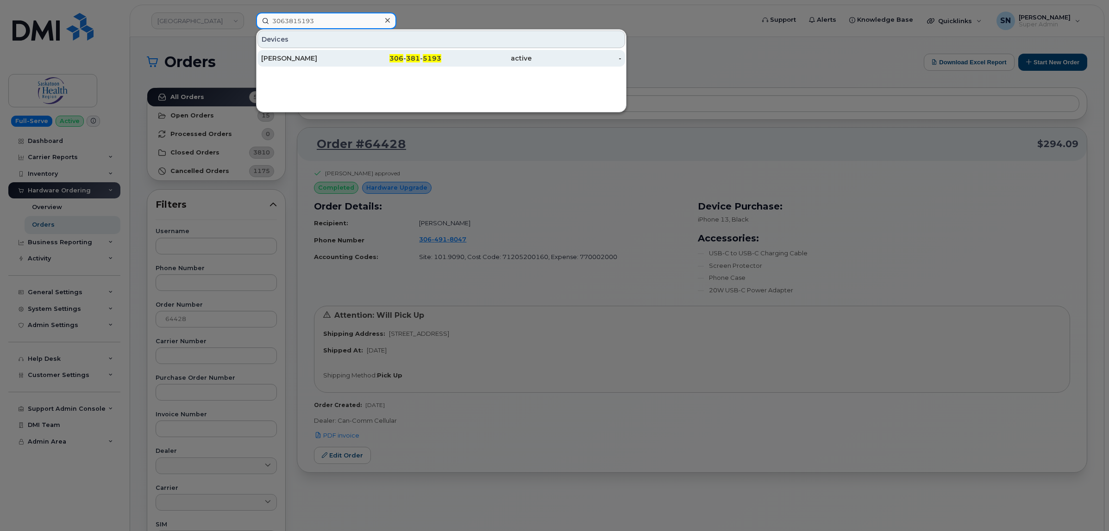
type input "3063815193"
click at [443, 62] on div "active" at bounding box center [486, 58] width 90 height 9
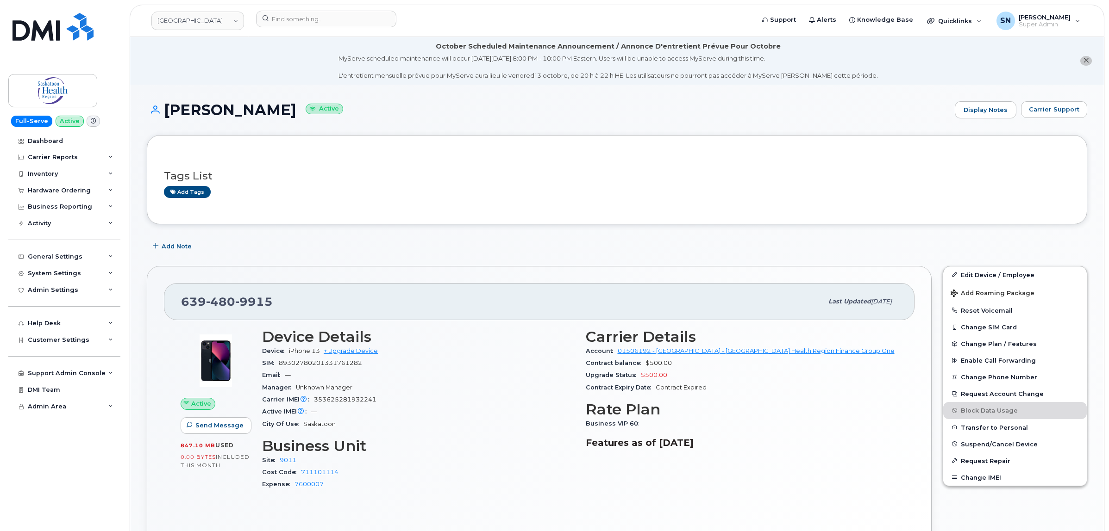
click at [461, 172] on h3 "Tags List" at bounding box center [617, 176] width 906 height 12
click at [63, 277] on div "System Settings" at bounding box center [54, 273] width 53 height 7
click at [66, 280] on div "System Settings" at bounding box center [64, 273] width 112 height 17
click at [66, 258] on div "General Settings" at bounding box center [55, 256] width 55 height 7
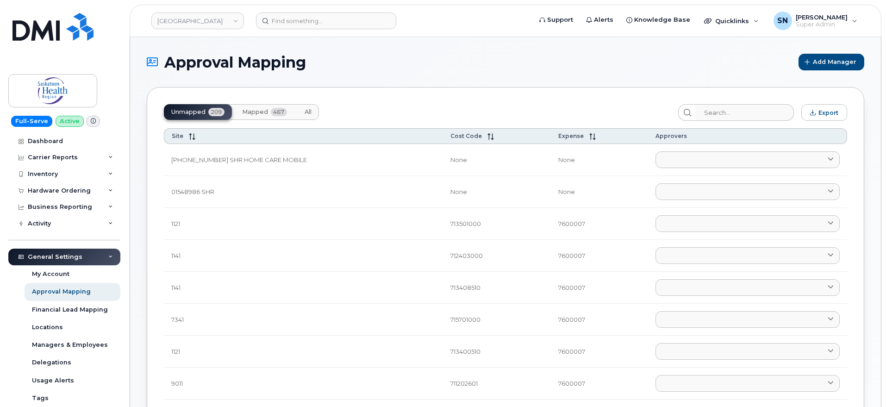
click at [243, 114] on span "Mapped" at bounding box center [255, 111] width 26 height 7
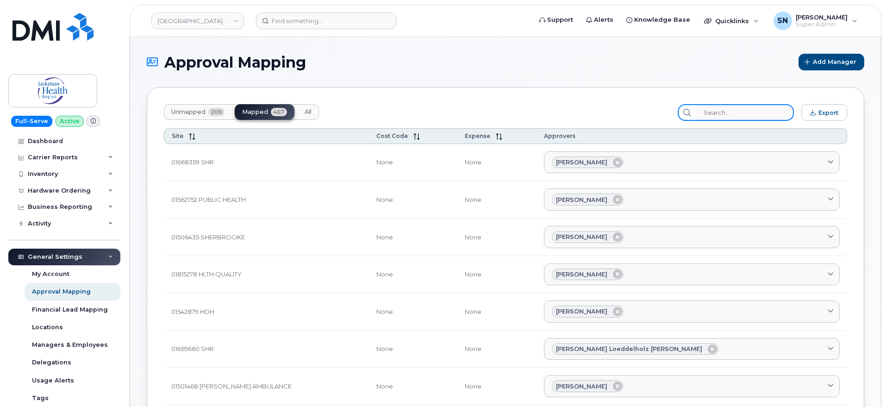
click at [722, 116] on input "search" at bounding box center [744, 112] width 99 height 17
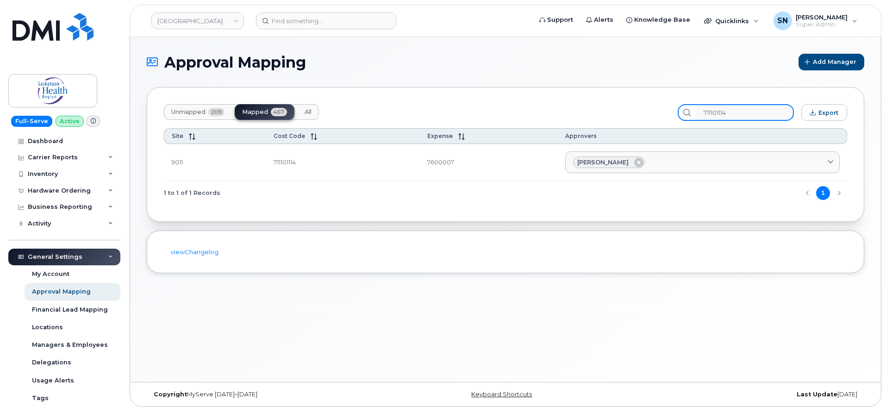
type input "711101114"
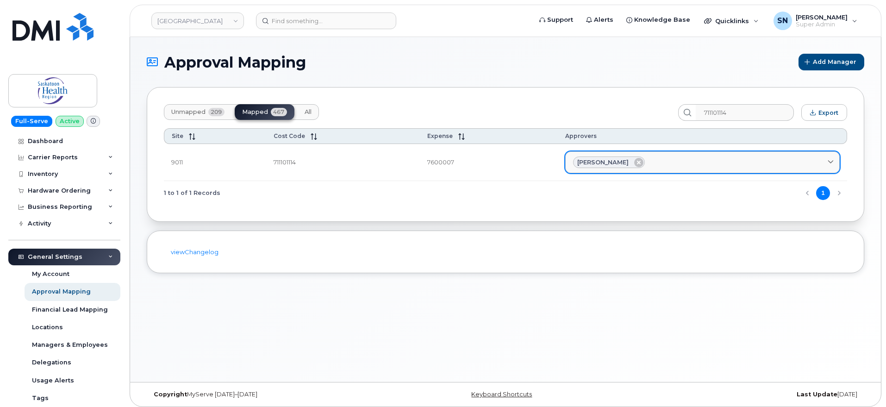
click at [679, 160] on div "Patrick Robertson" at bounding box center [702, 162] width 259 height 12
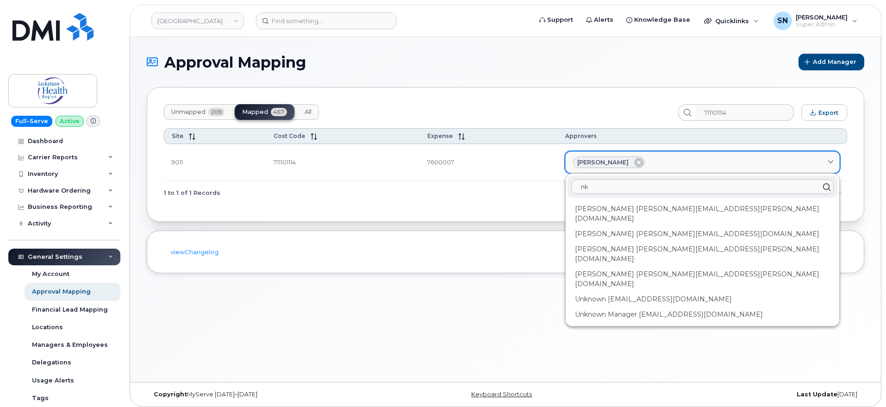
type input "n"
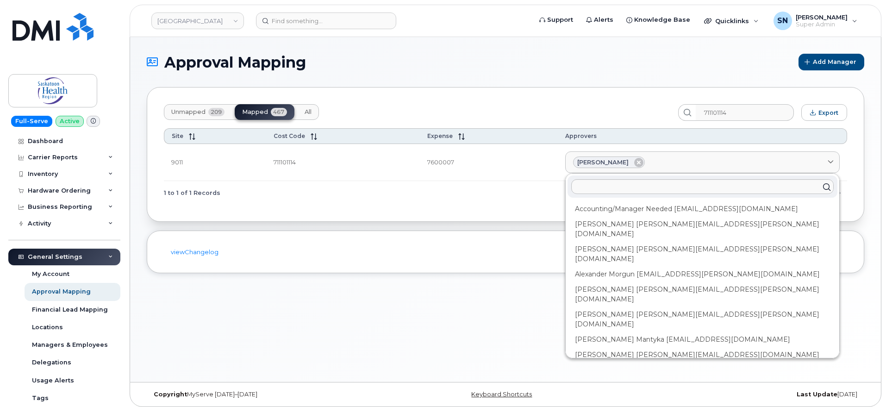
click at [430, 207] on div "Unmapped 209 Mapped 467 All 711101114 Export Site Cost Code Expense Approvers 9…" at bounding box center [505, 154] width 717 height 135
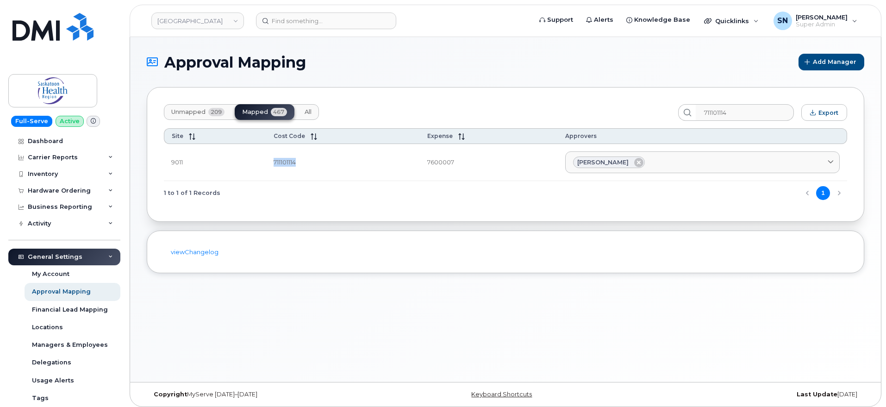
drag, startPoint x: 270, startPoint y: 161, endPoint x: 298, endPoint y: 163, distance: 27.9
click at [298, 163] on td "711101114" at bounding box center [343, 162] width 154 height 37
copy td "711101114"
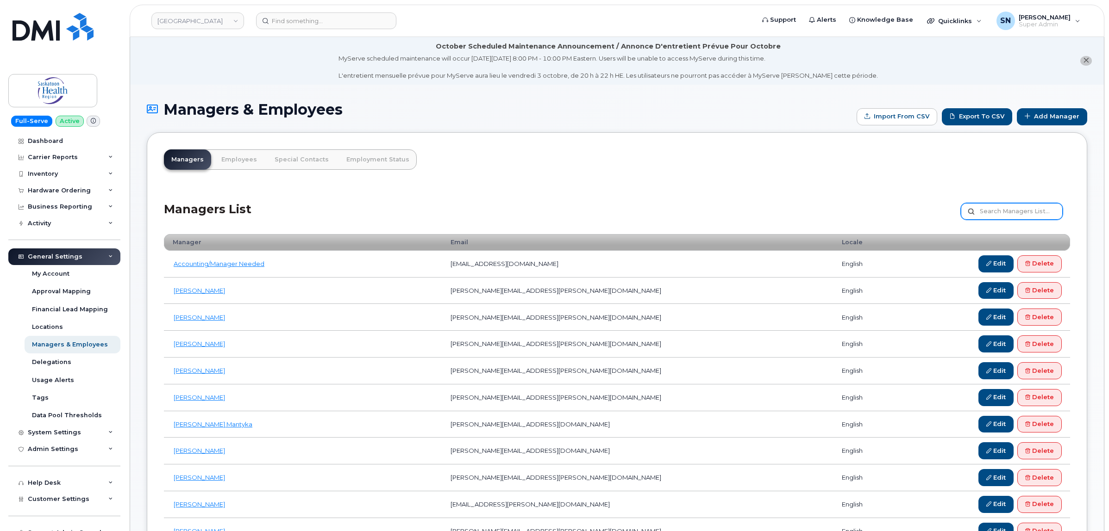
click at [998, 214] on input "text" at bounding box center [1011, 211] width 102 height 17
type input "nke"
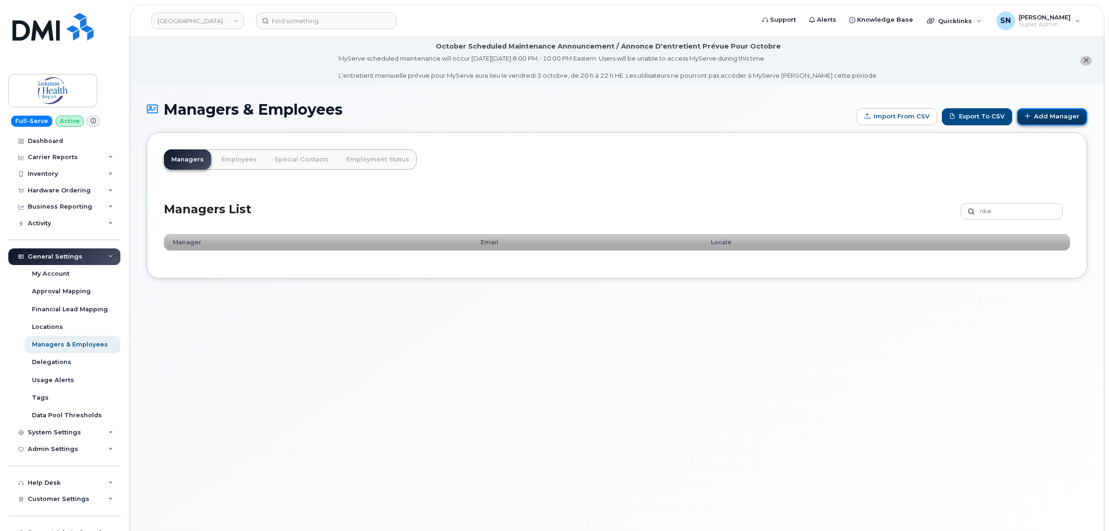
click at [1039, 116] on link "Add Manager" at bounding box center [1051, 116] width 70 height 17
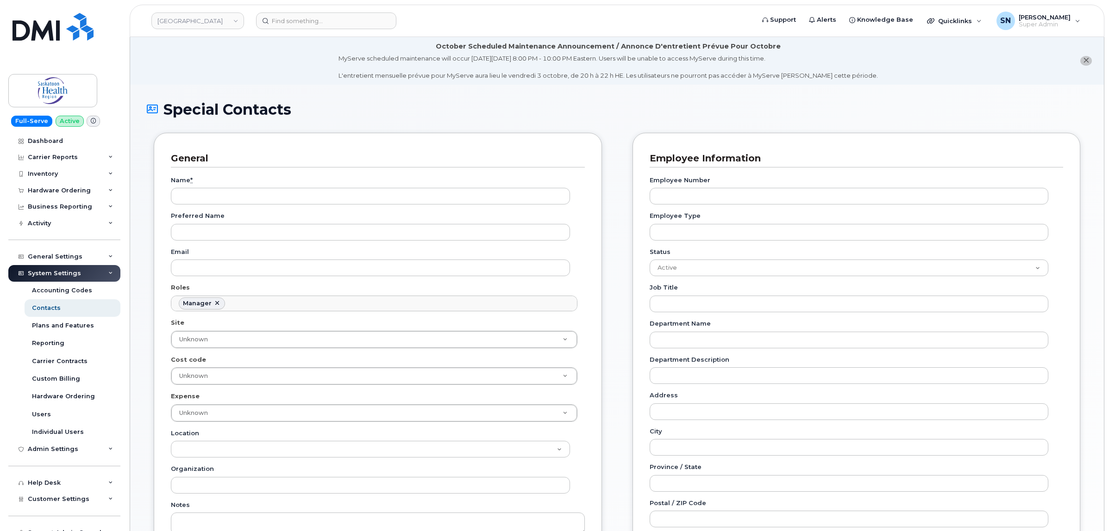
scroll to position [77, 0]
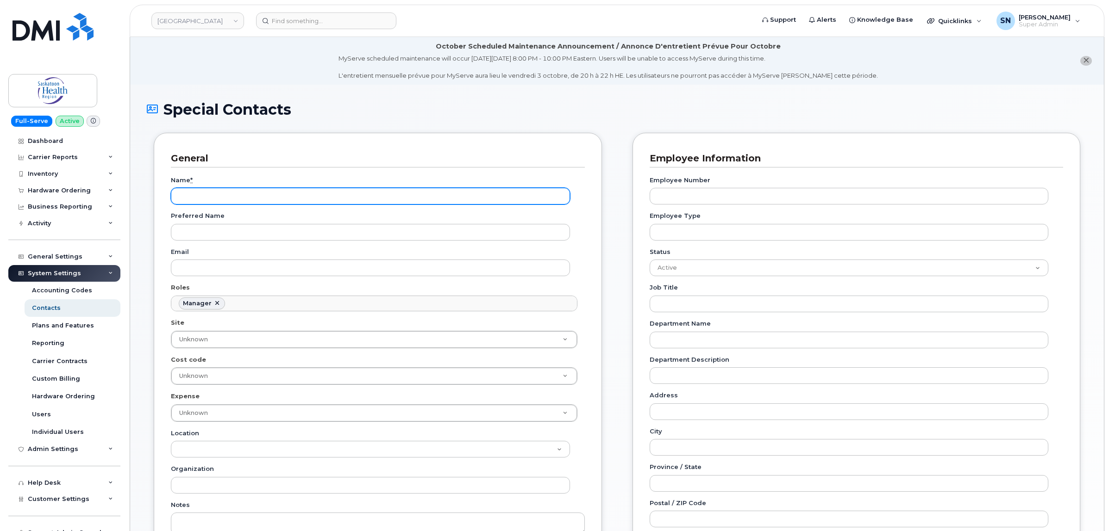
click at [289, 195] on input "Name *" at bounding box center [370, 196] width 399 height 17
paste input "Nkem Iroh"
type input "Nkem Iroh"
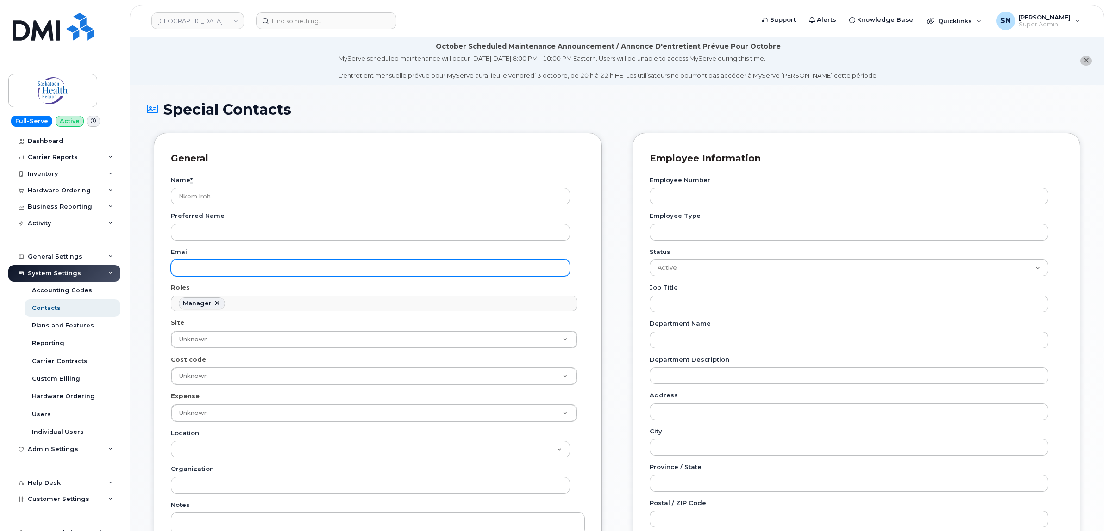
click at [265, 264] on input "Email" at bounding box center [370, 268] width 399 height 17
paste input "[EMAIL_ADDRESS][DOMAIN_NAME]"
type input "[EMAIL_ADDRESS][DOMAIN_NAME]"
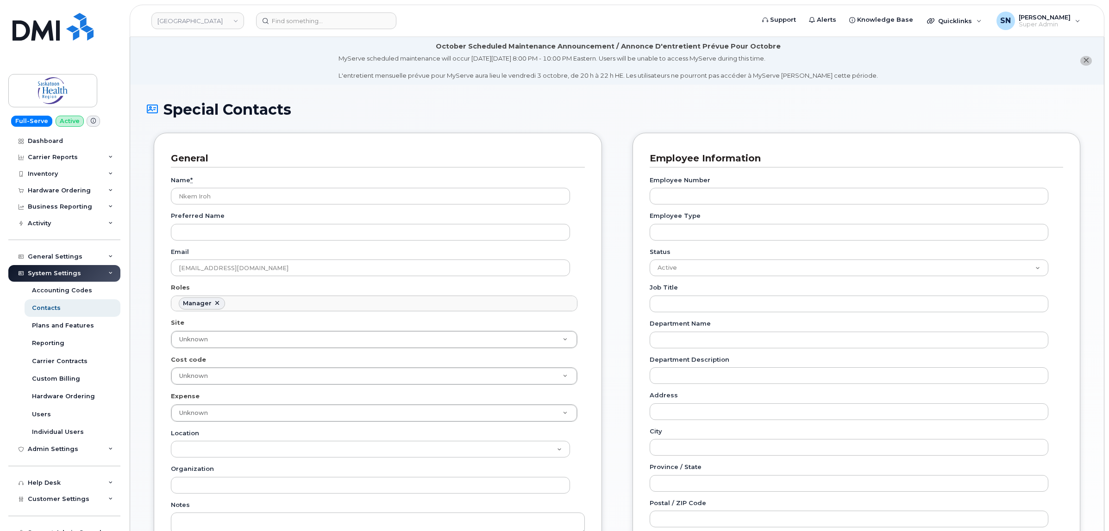
click at [597, 242] on div "General Name * Nkem Iroh Preferred Name Email nkem.iroh@saskhealthauthority.ca …" at bounding box center [378, 386] width 448 height 507
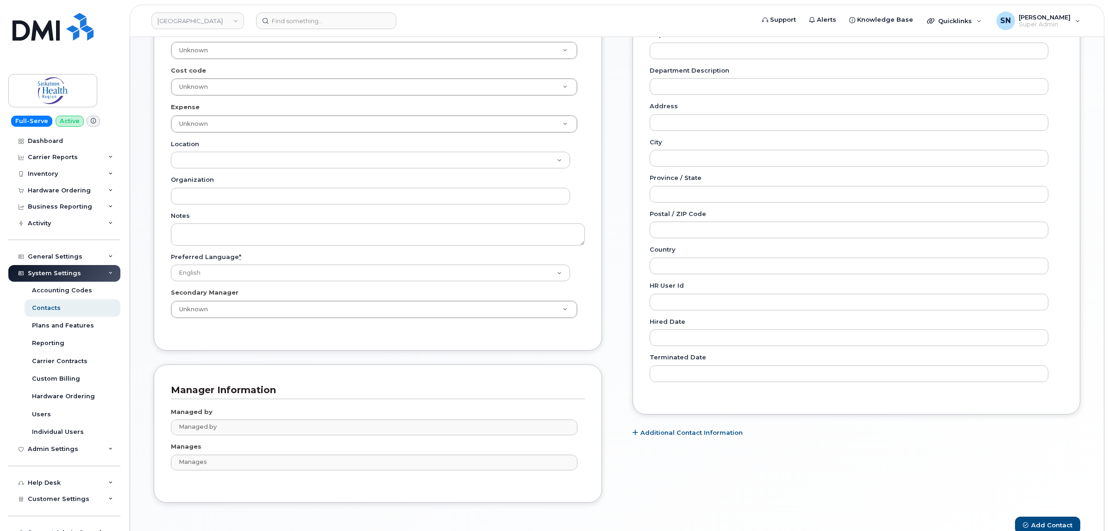
scroll to position [341, 0]
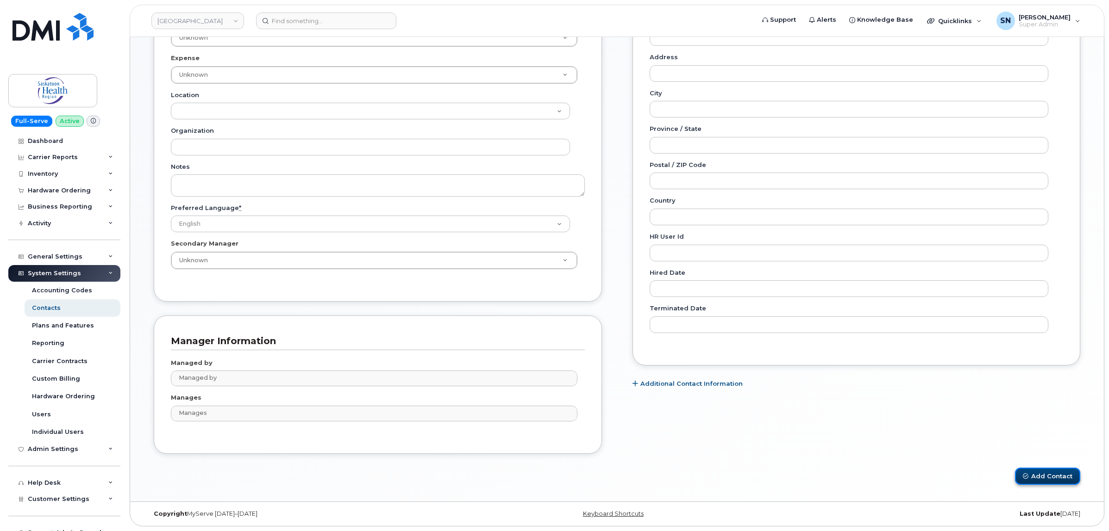
click at [1052, 475] on button "Add Contact" at bounding box center [1047, 476] width 65 height 17
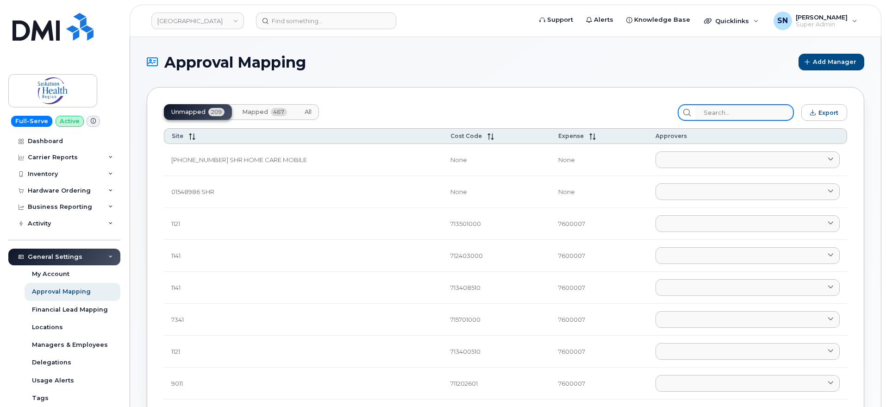
click at [769, 109] on input "search" at bounding box center [744, 112] width 99 height 17
paste input "711101114"
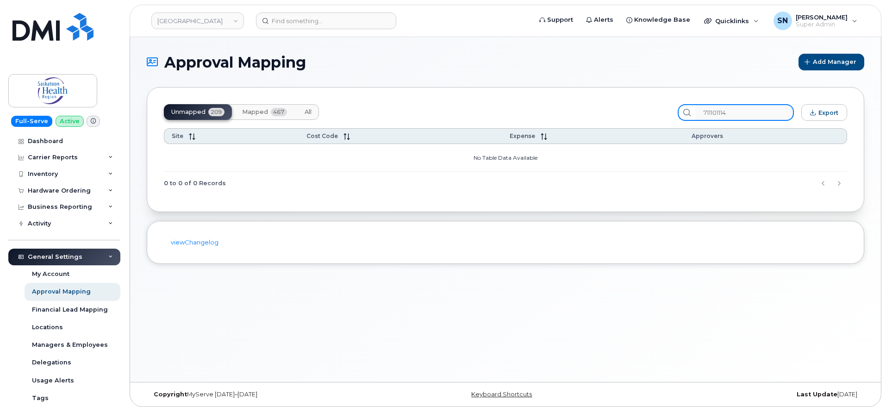
type input "711101114"
click at [263, 106] on button "Mapped 467" at bounding box center [265, 112] width 60 height 16
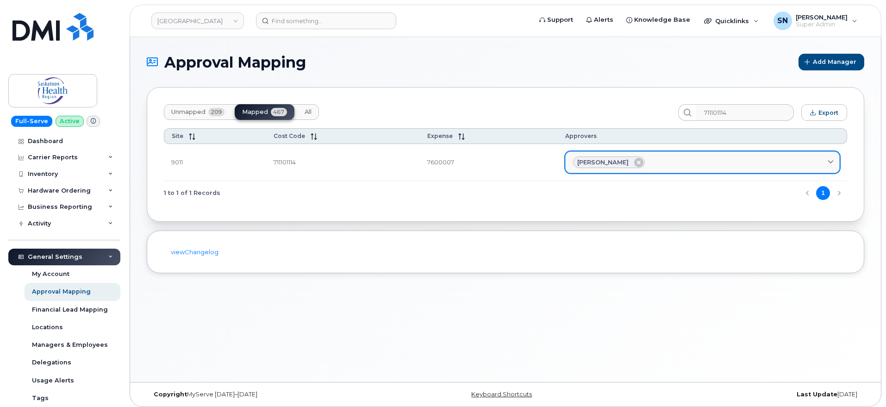
click at [664, 164] on div "Patrick Robertson" at bounding box center [702, 162] width 259 height 12
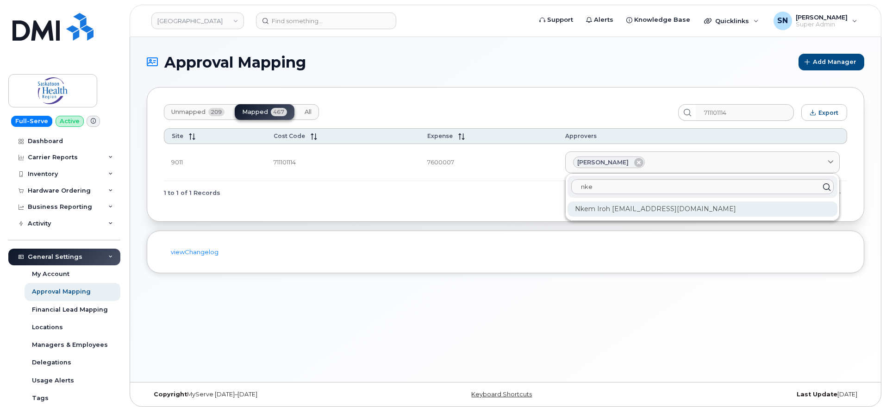
type input "nke"
click at [673, 214] on div "Nkem Iroh nkem.iroh@saskhealthauthority.ca" at bounding box center [702, 208] width 270 height 15
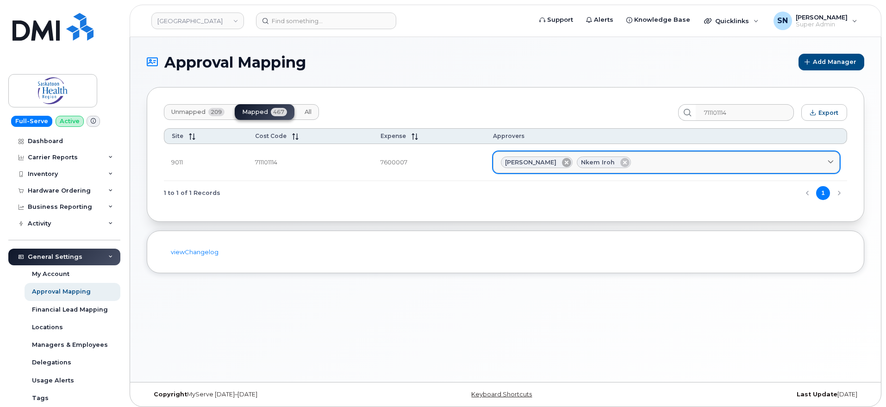
click at [562, 164] on icon at bounding box center [566, 162] width 9 height 9
click at [557, 203] on div "1 to 1 of 1 Records 1" at bounding box center [505, 193] width 683 height 24
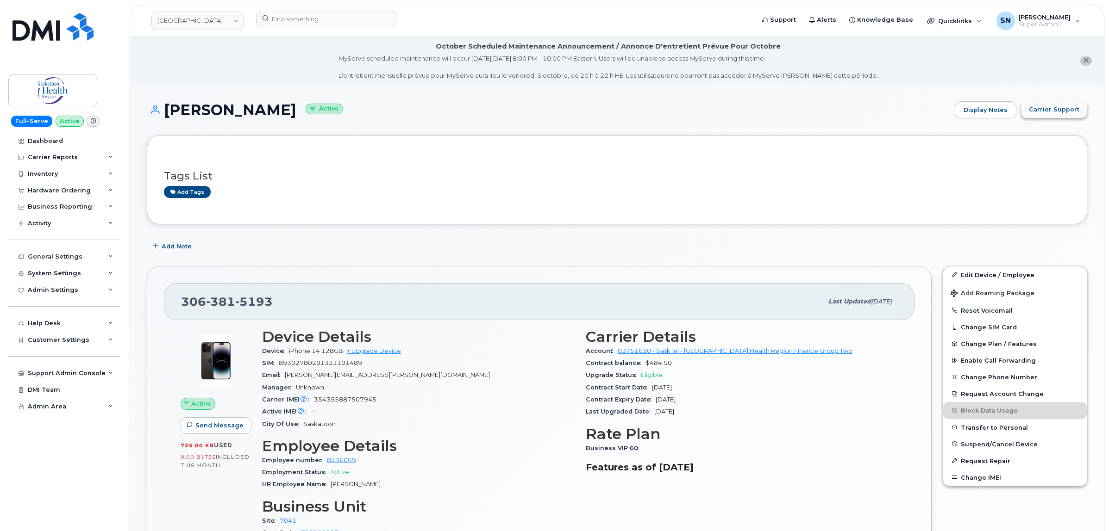
click at [1066, 112] on span "Carrier Support" at bounding box center [1053, 109] width 50 height 9
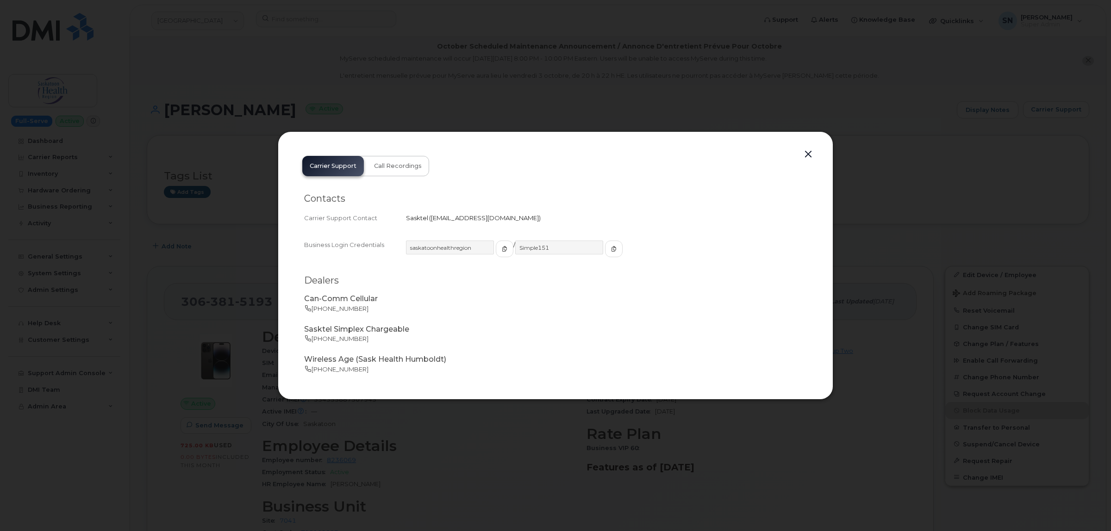
click at [806, 154] on button "button" at bounding box center [808, 154] width 14 height 13
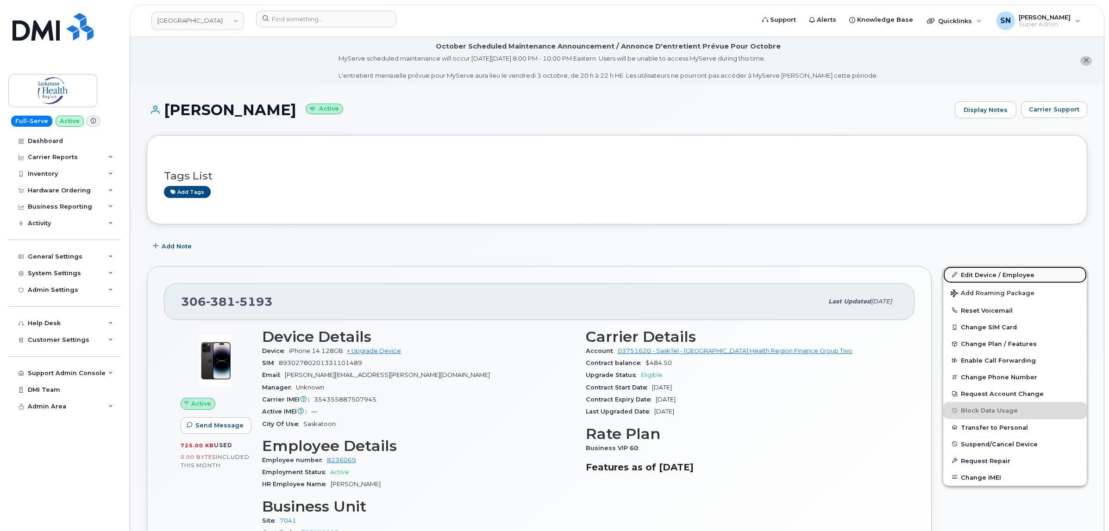
click at [994, 271] on link "Edit Device / Employee" at bounding box center [1014, 275] width 143 height 17
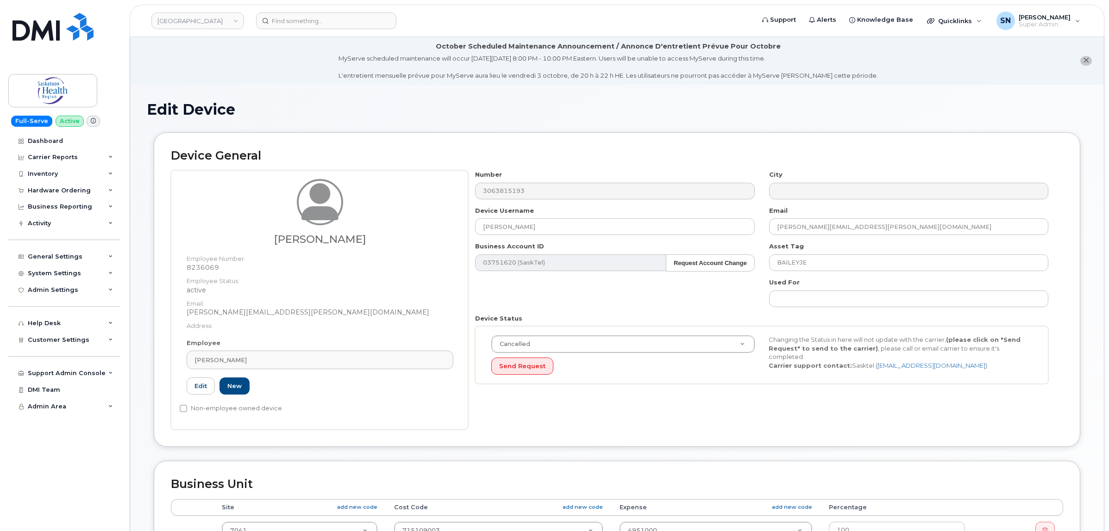
select select "cancelled"
select select "83257"
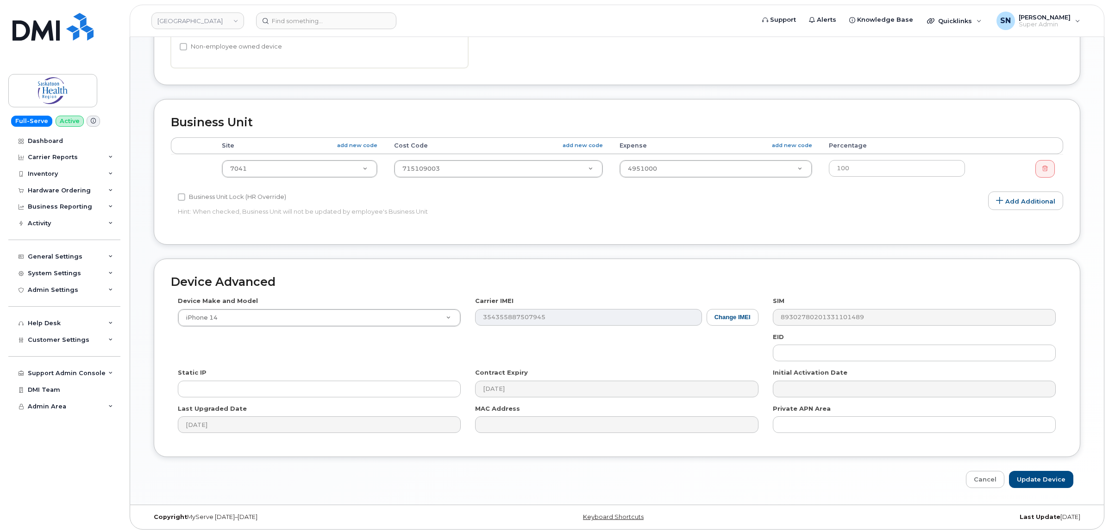
scroll to position [367, 0]
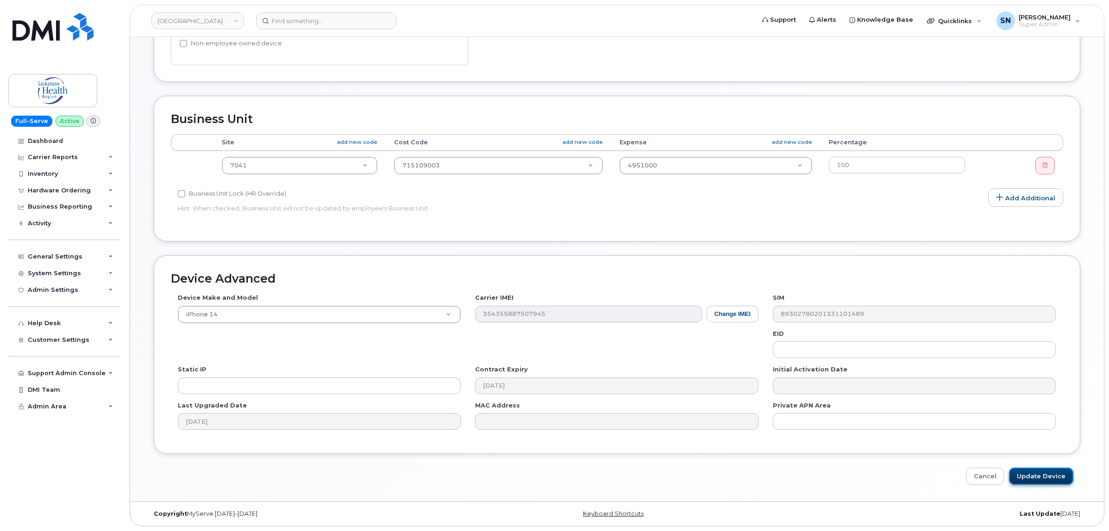
click at [1027, 473] on input "Update Device" at bounding box center [1041, 476] width 64 height 17
type input "Saving..."
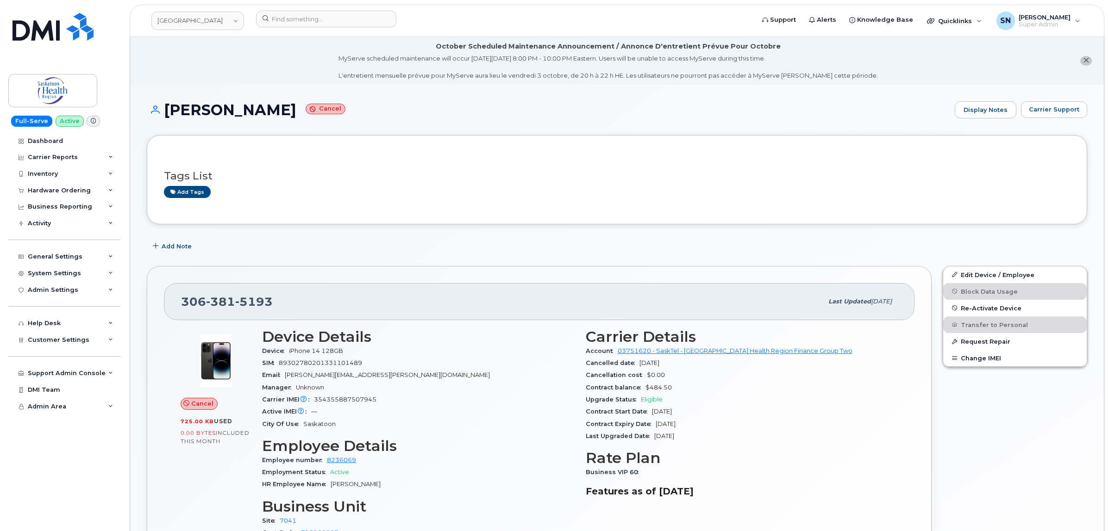
click at [305, 251] on div "Add Note" at bounding box center [617, 246] width 940 height 17
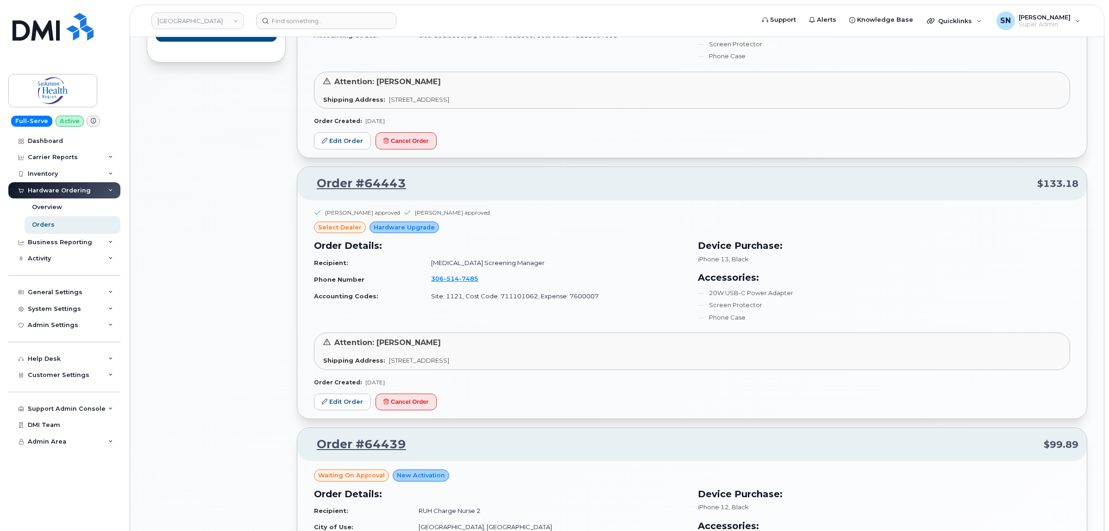
scroll to position [636, 0]
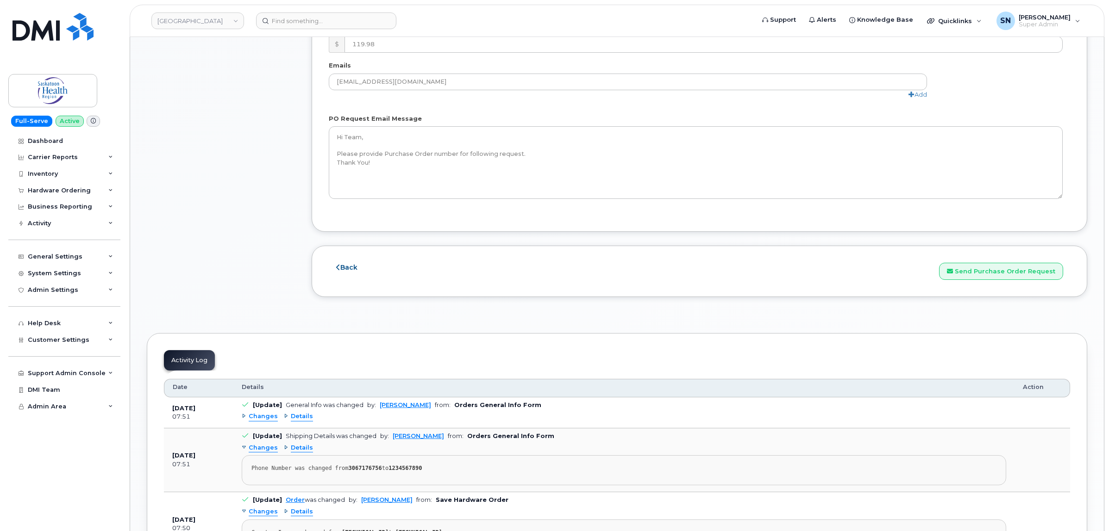
scroll to position [984, 0]
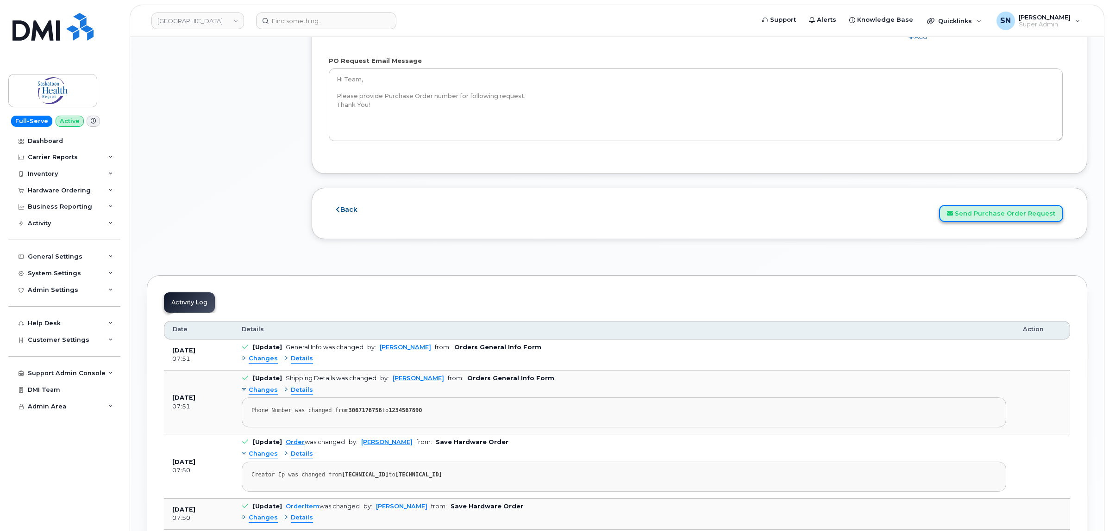
click at [993, 220] on button "Send Purchase Order Request" at bounding box center [1001, 213] width 124 height 17
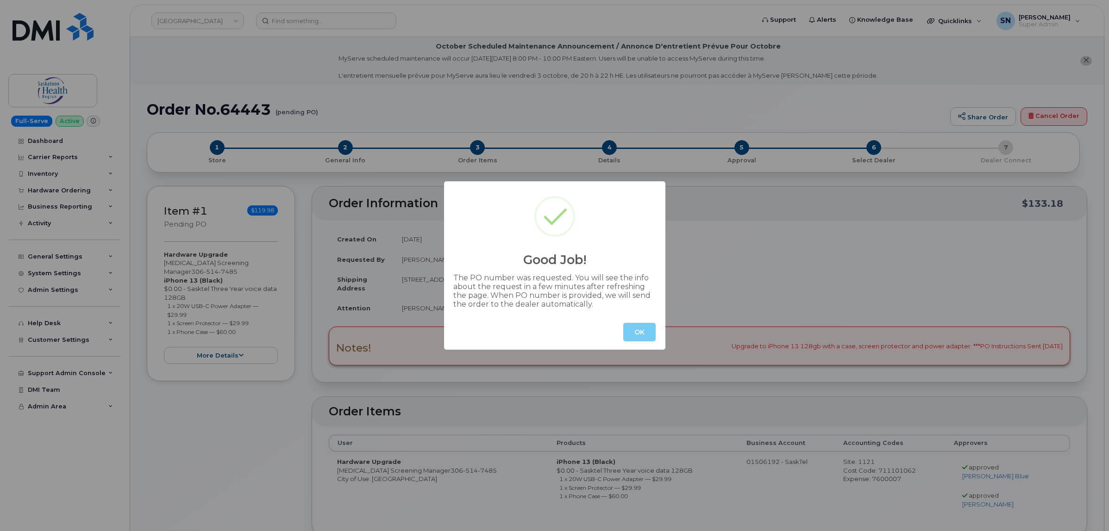
click at [640, 336] on button "OK" at bounding box center [639, 332] width 32 height 19
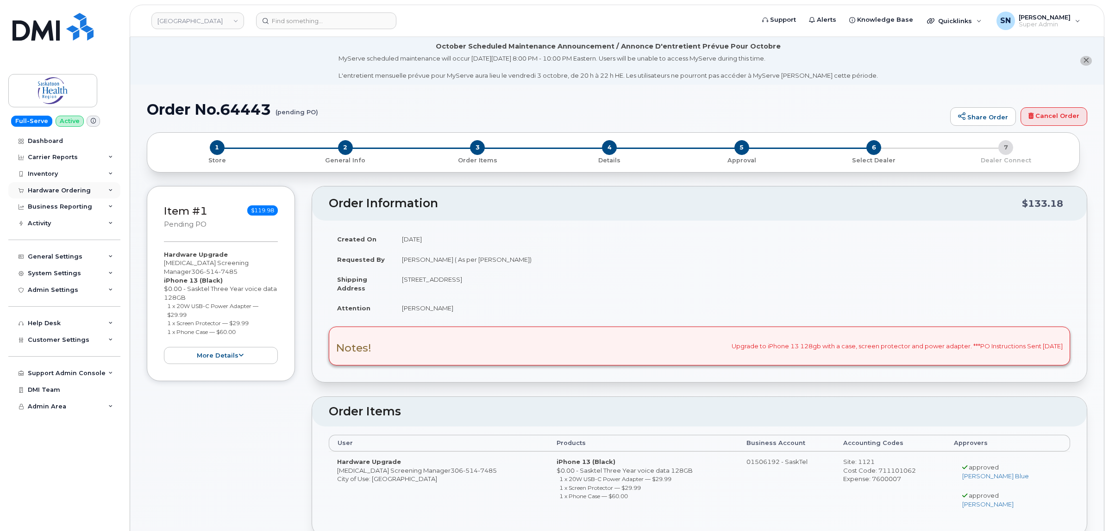
click at [50, 192] on div "Hardware Ordering" at bounding box center [59, 190] width 63 height 7
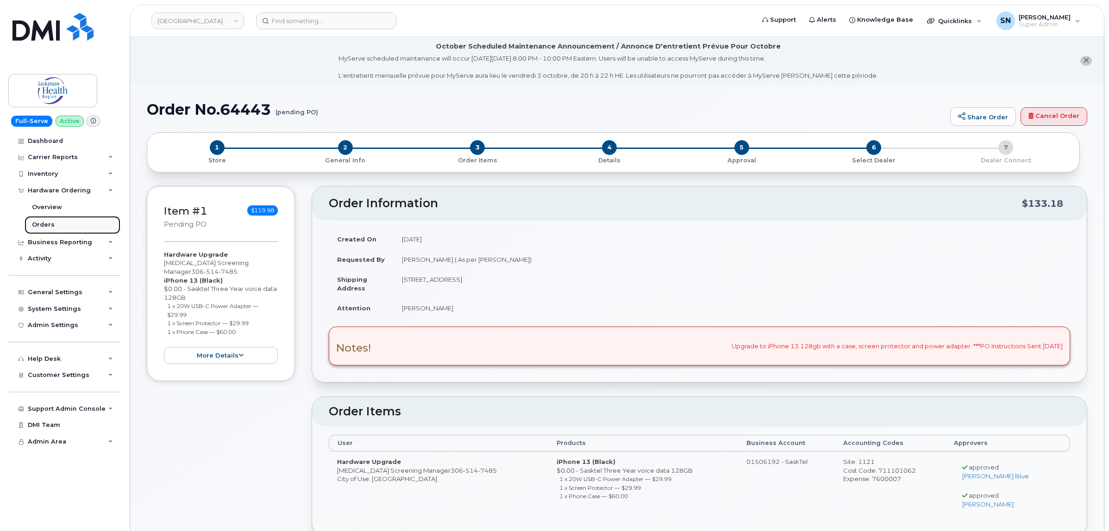
click at [50, 223] on div "Orders" at bounding box center [43, 225] width 23 height 8
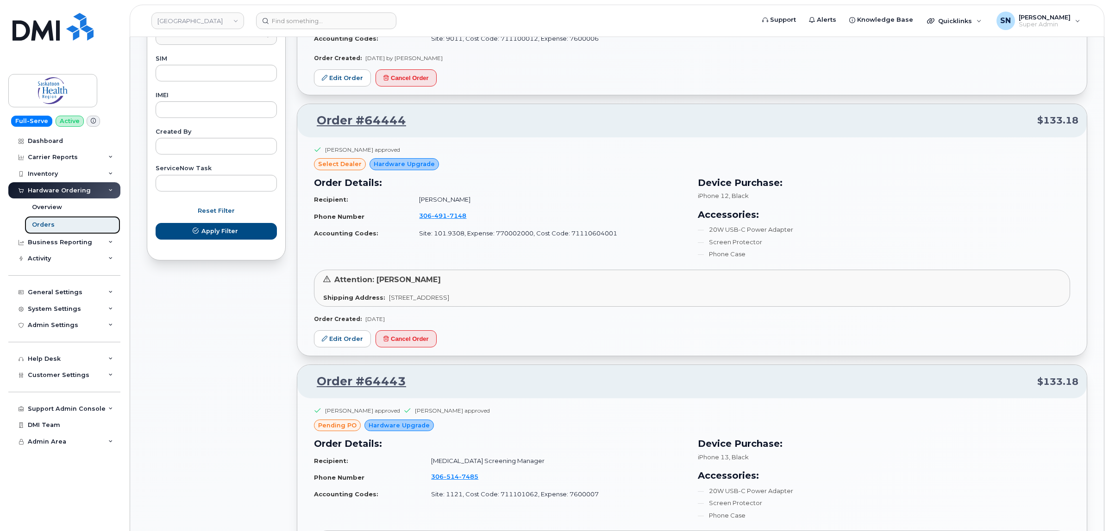
scroll to position [463, 0]
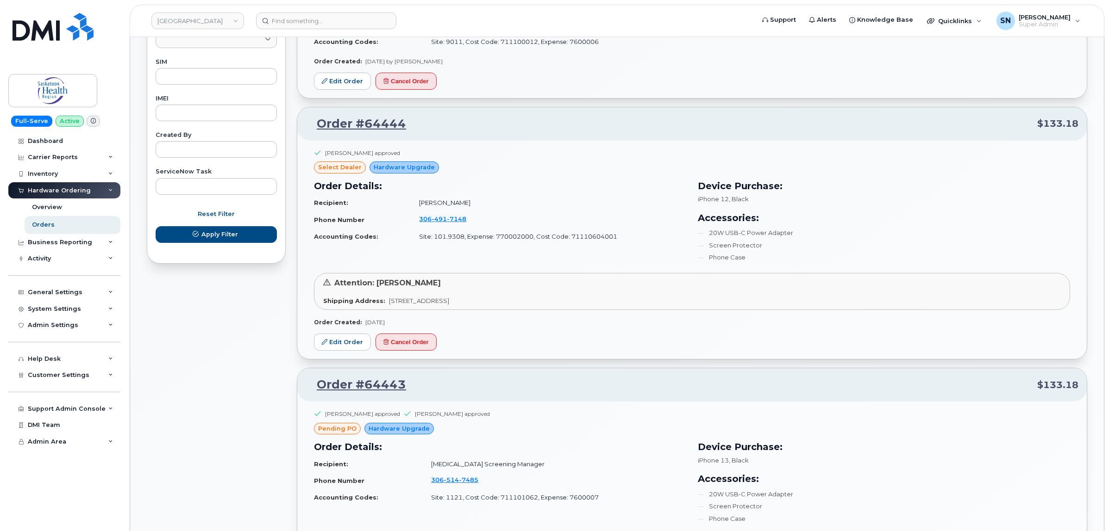
drag, startPoint x: 603, startPoint y: 300, endPoint x: 584, endPoint y: 345, distance: 48.6
click at [585, 345] on div "Karmin Kowalyshen approved select Dealer Hardware Upgrade Order Details: Recipi…" at bounding box center [691, 250] width 789 height 219
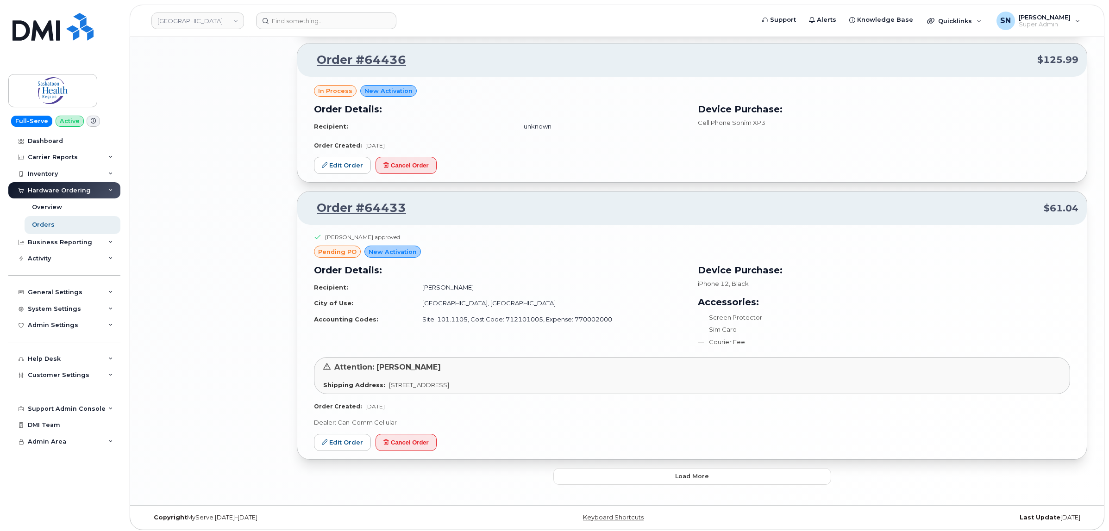
scroll to position [1569, 0]
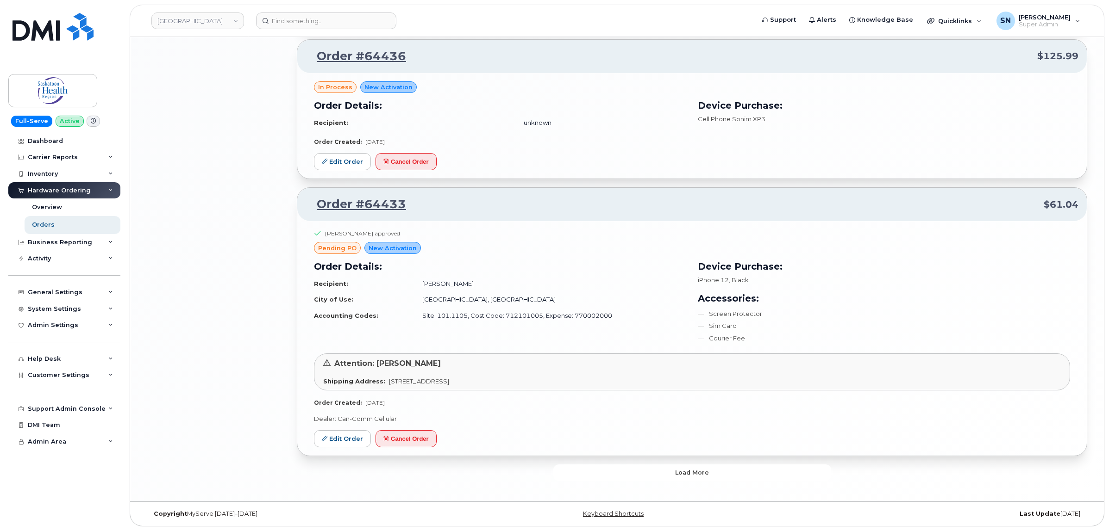
click at [651, 480] on button "Load more" at bounding box center [692, 473] width 278 height 17
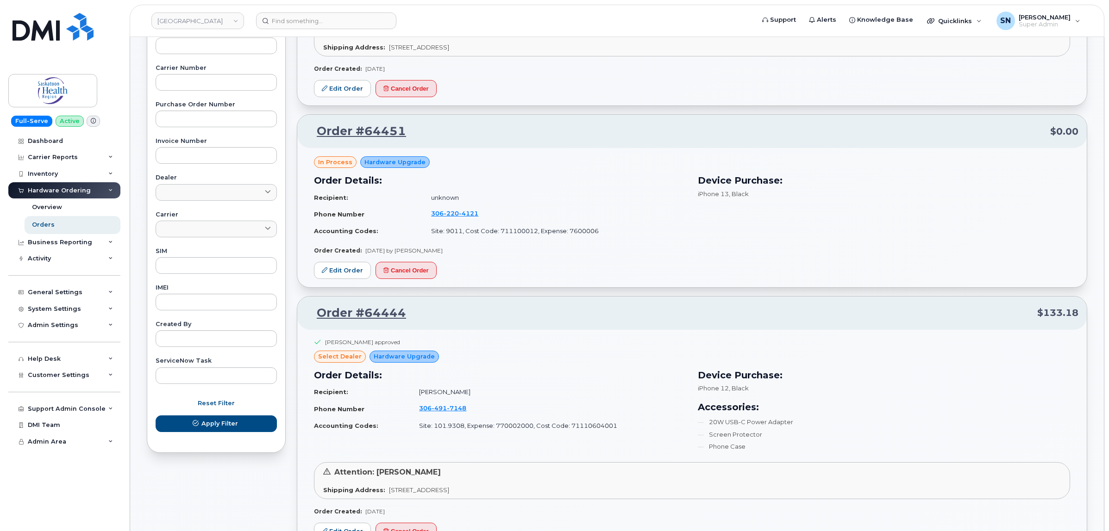
scroll to position [174, 0]
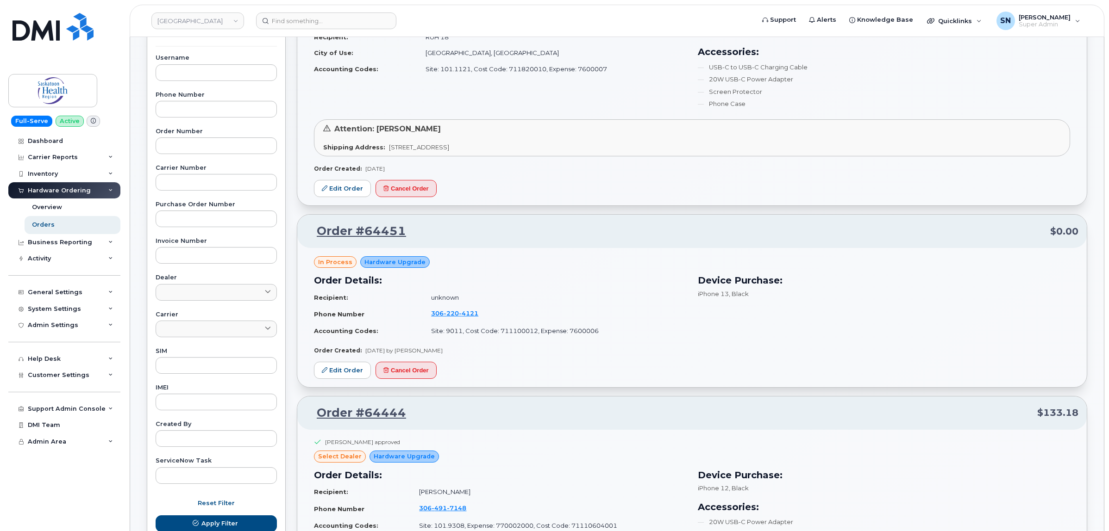
click at [440, 279] on h3 "Order Details:" at bounding box center [500, 281] width 373 height 14
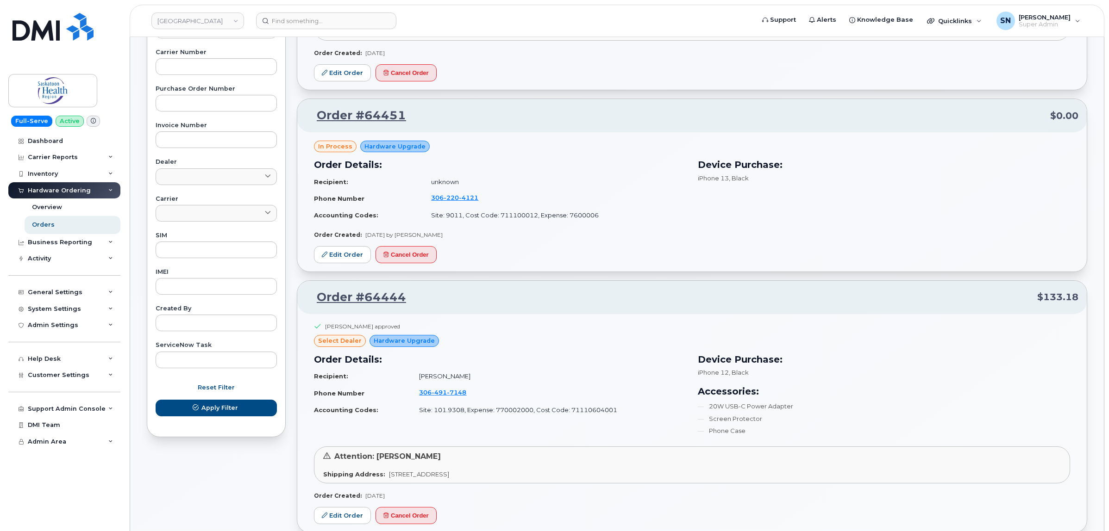
scroll to position [463, 0]
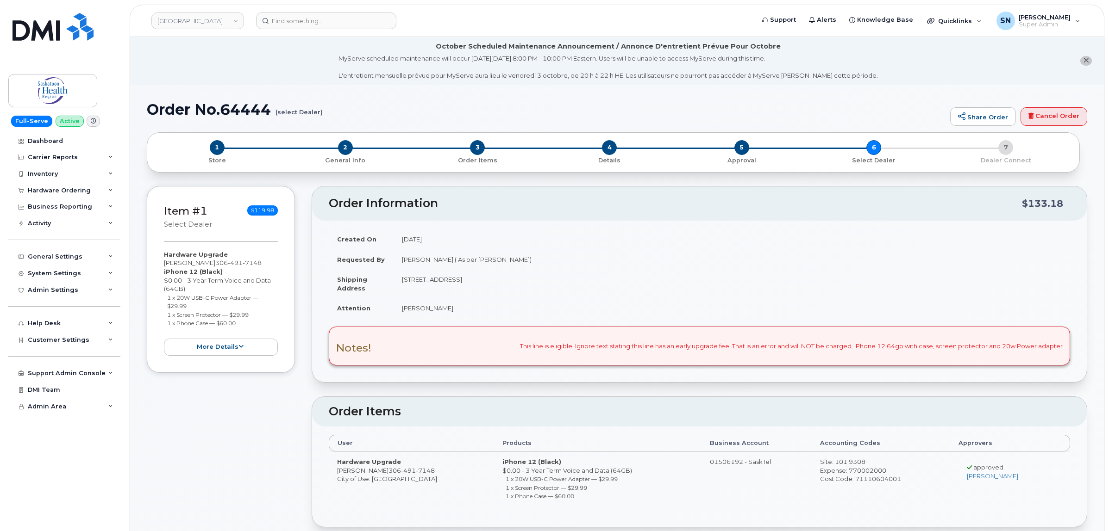
drag, startPoint x: 166, startPoint y: 299, endPoint x: 195, endPoint y: 304, distance: 29.7
click at [195, 304] on ul "1 x 20W USB-C Power Adapter — $29.99 1 x Screen Protector — $29.99 1 x Phone Ca…" at bounding box center [221, 310] width 114 height 34
copy small "1 x 20W USB-C Power Adapter — $29.99"
click at [169, 315] on small "1 x Screen Protector — $29.99" at bounding box center [207, 315] width 81 height 7
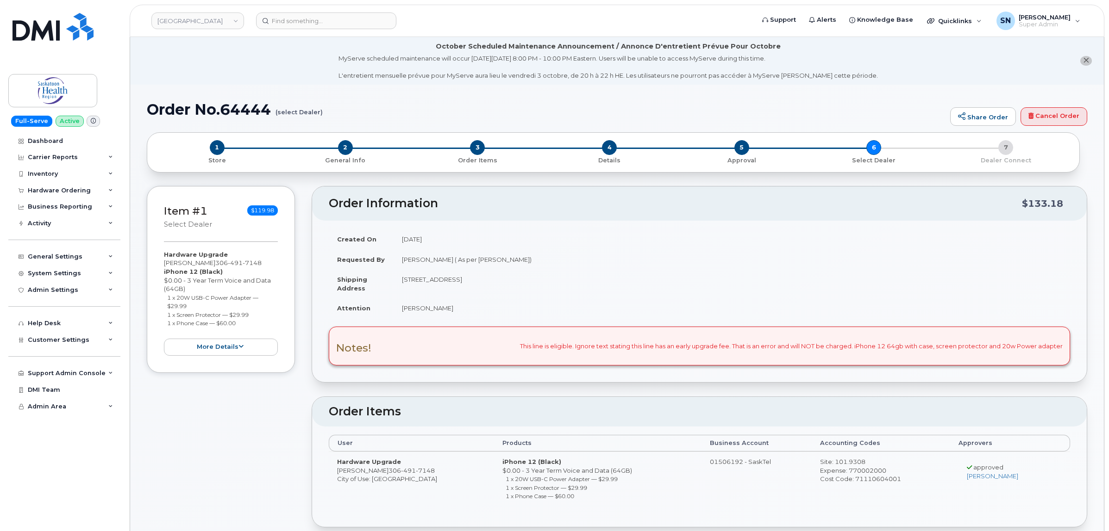
drag, startPoint x: 167, startPoint y: 315, endPoint x: 257, endPoint y: 314, distance: 90.3
click at [257, 314] on li "1 x Screen Protector — $29.99" at bounding box center [222, 315] width 111 height 9
copy small "1 x Screen Protector — $29.99"
click at [167, 329] on div "Hardware Upgrade [PERSON_NAME] [PHONE_NUMBER] iPhone 12 (Black) $0.00 - 3 Year …" at bounding box center [221, 303] width 114 height 106
drag, startPoint x: 179, startPoint y: 323, endPoint x: 241, endPoint y: 325, distance: 62.5
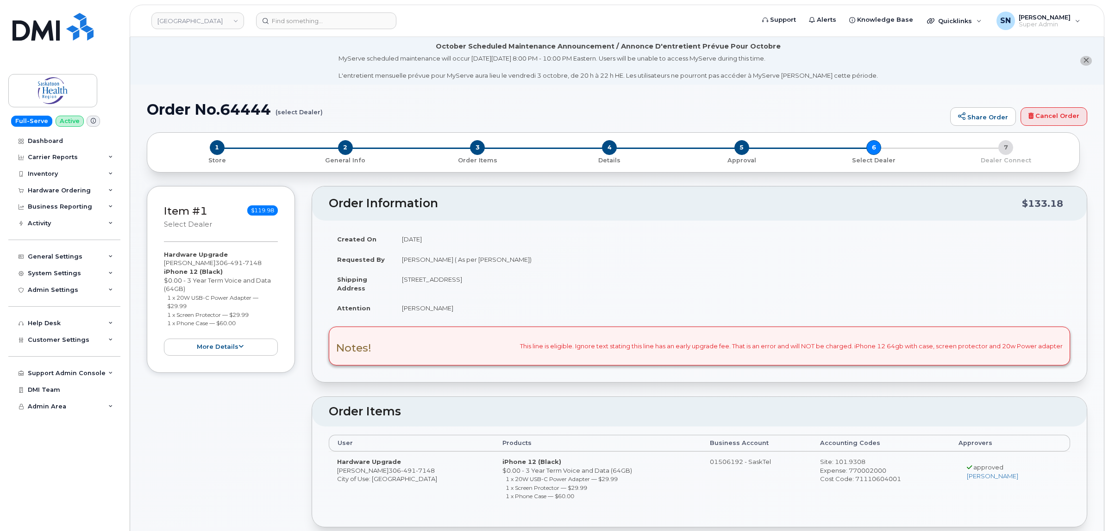
click at [241, 325] on ul "1 x 20W USB-C Power Adapter — $29.99 1 x Screen Protector — $29.99 1 x Phone Ca…" at bounding box center [221, 310] width 114 height 34
copy small "1 x Phone Case — $60.00"
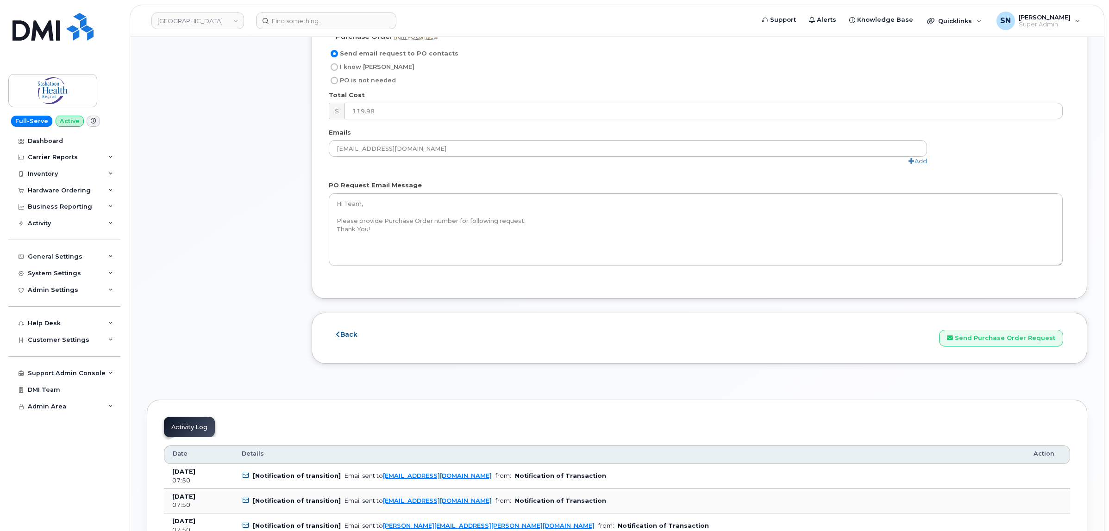
scroll to position [984, 0]
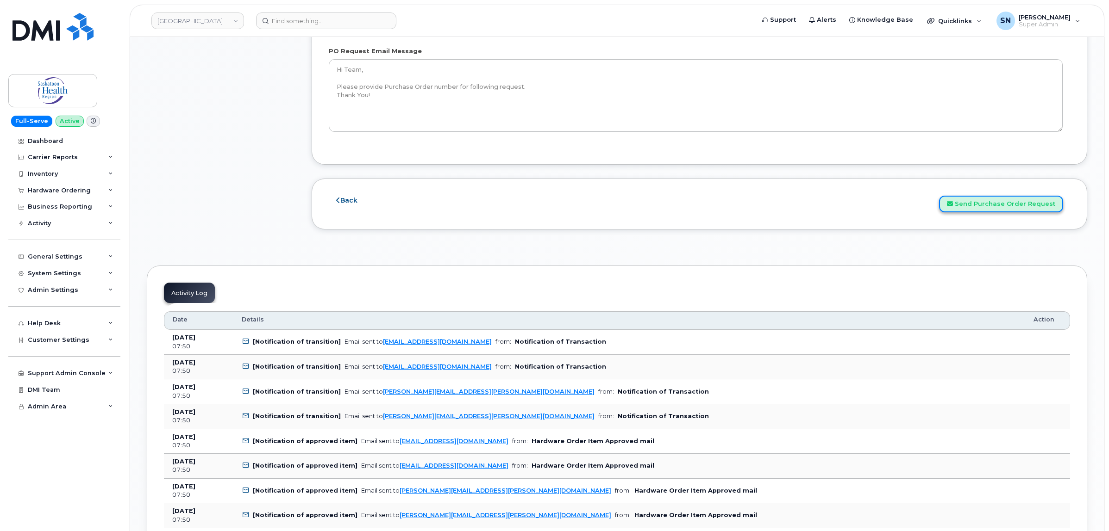
click at [977, 206] on button "Send Purchase Order Request" at bounding box center [1001, 204] width 124 height 17
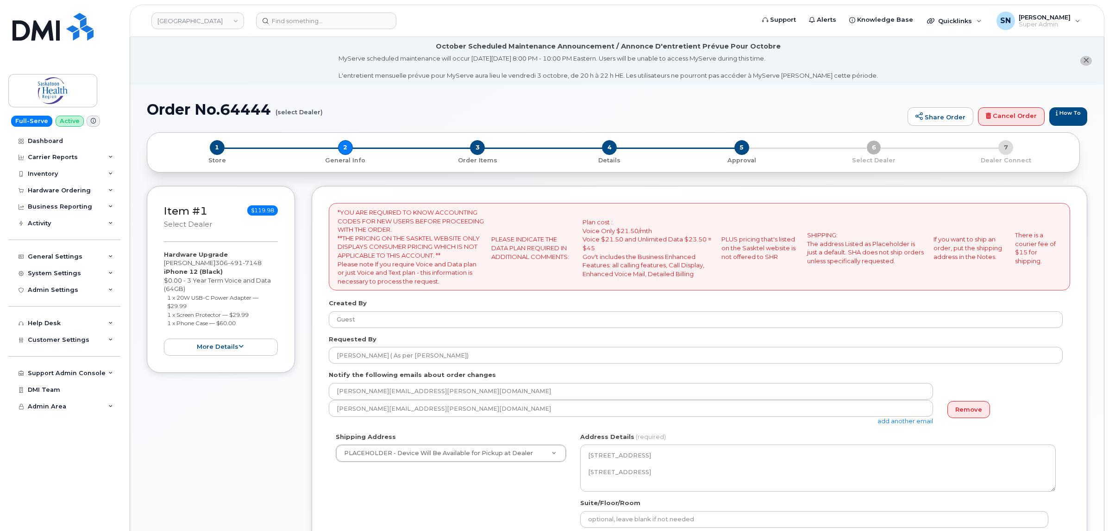
select select
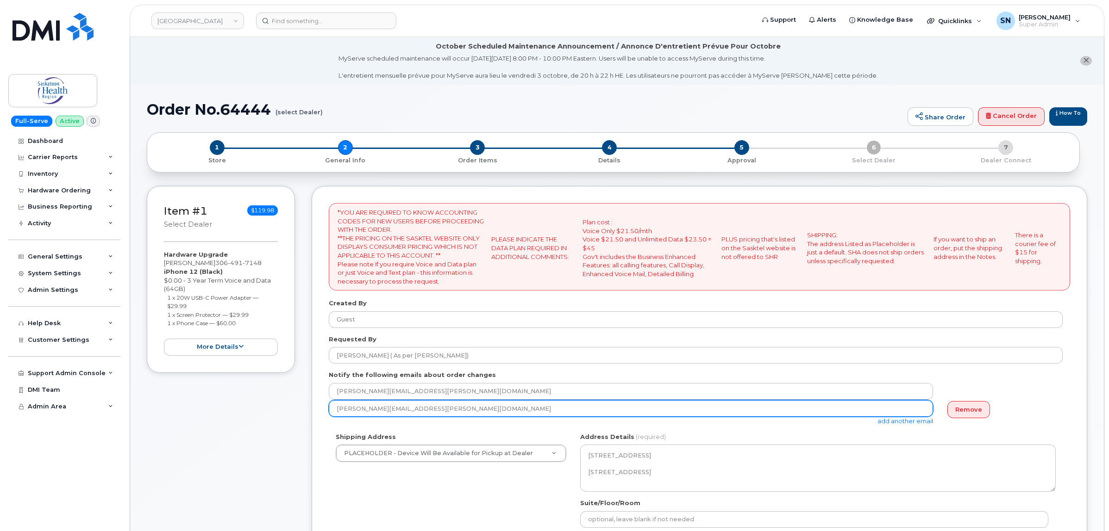
drag, startPoint x: 450, startPoint y: 411, endPoint x: 325, endPoint y: 410, distance: 124.5
click at [325, 410] on div "*YOU ARE REQUIRED TO KNOW ACCOUNTING CODES FOR NEW USERS BEFORE PROCEEDING WITH…" at bounding box center [699, 466] width 775 height 561
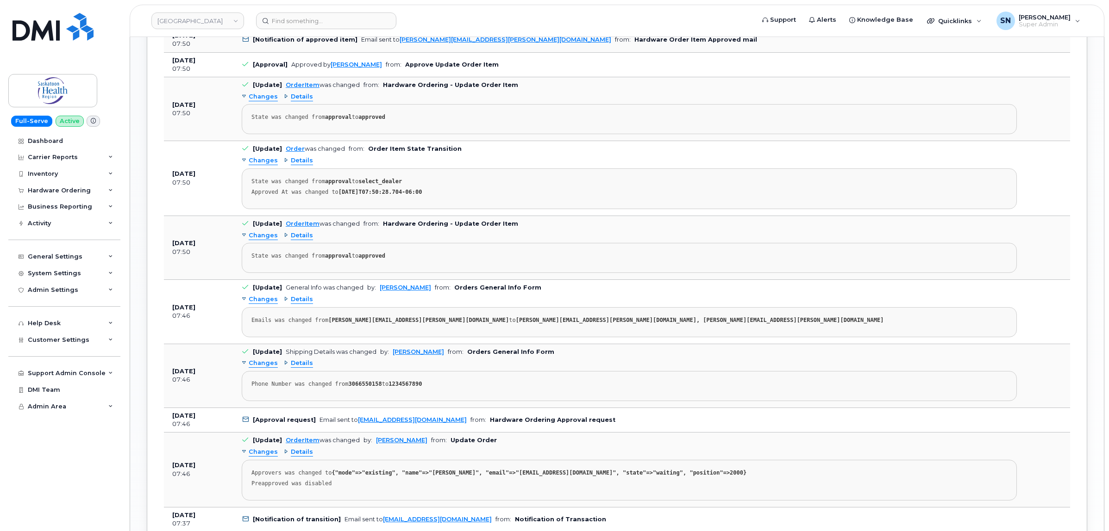
scroll to position [1099, 0]
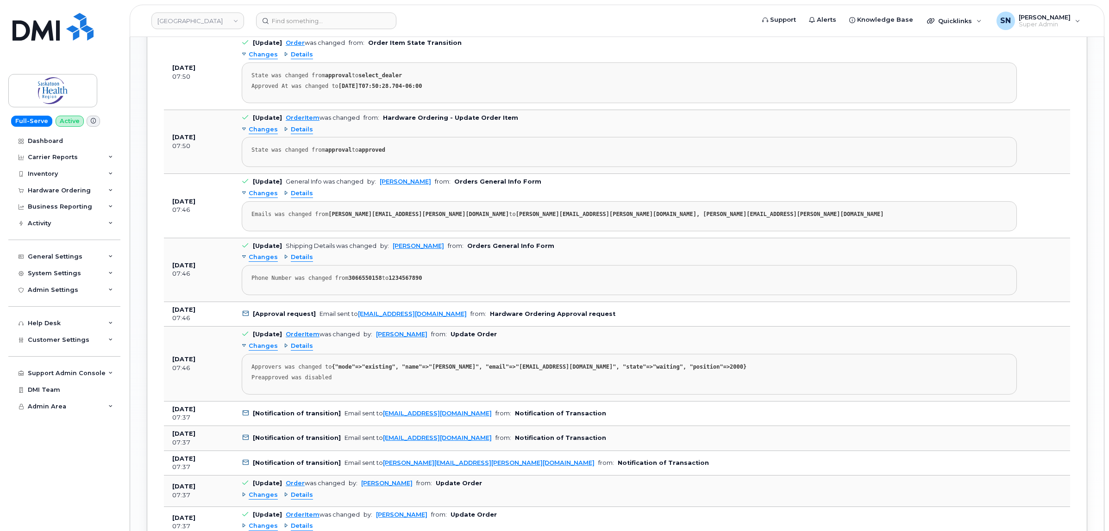
drag, startPoint x: 491, startPoint y: 322, endPoint x: 355, endPoint y: 315, distance: 136.2
click at [355, 315] on td "[Approval request] Email sent to Karmin.Kowalyshen@saskhealthauthority.ca from:…" at bounding box center [629, 314] width 792 height 25
copy link "[EMAIL_ADDRESS][DOMAIN_NAME]"
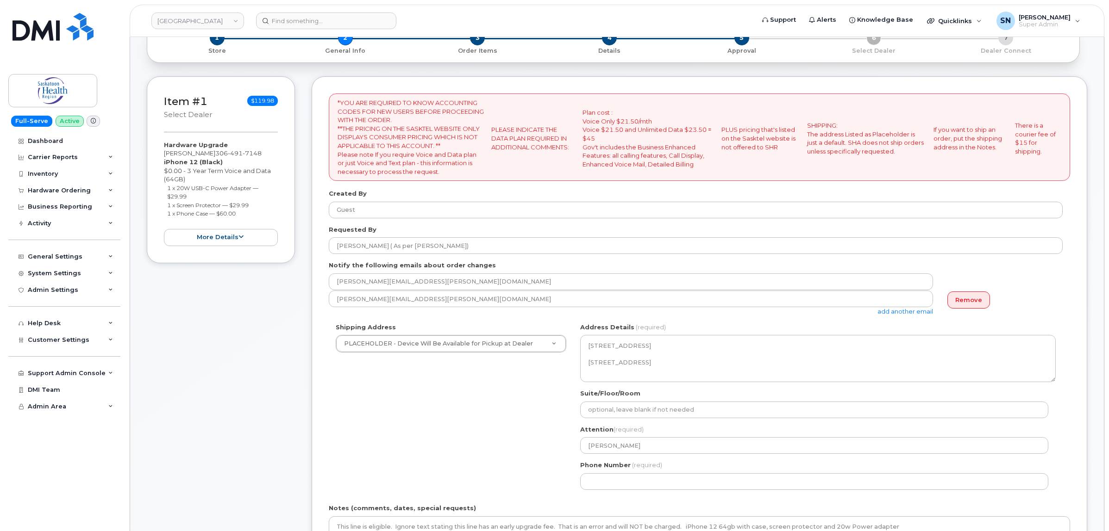
scroll to position [0, 0]
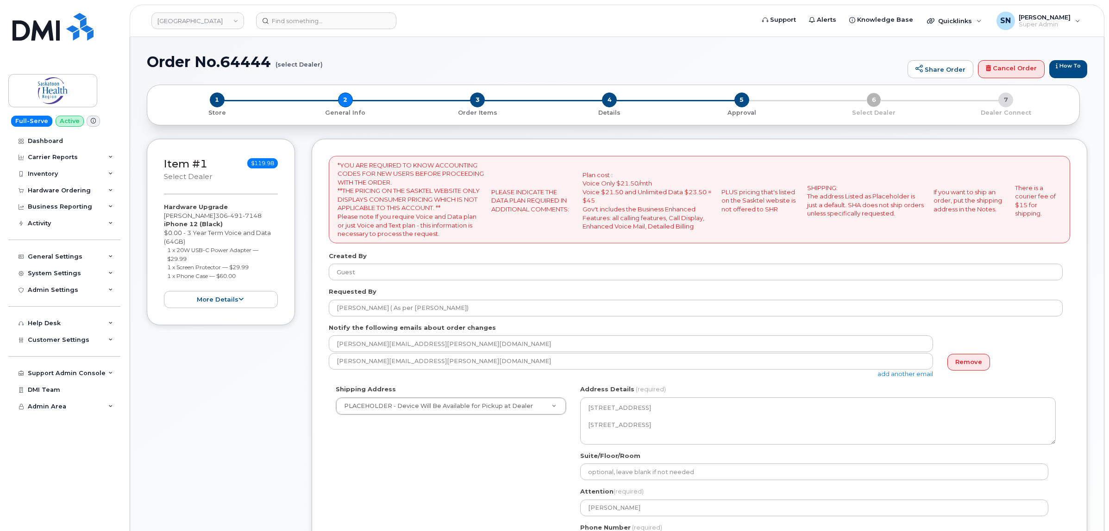
select select
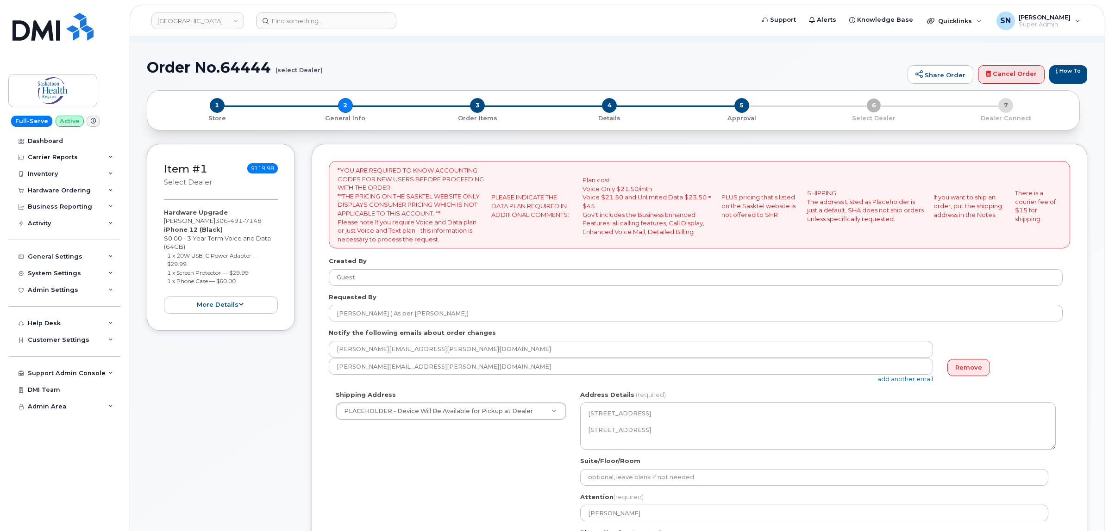
scroll to position [231, 0]
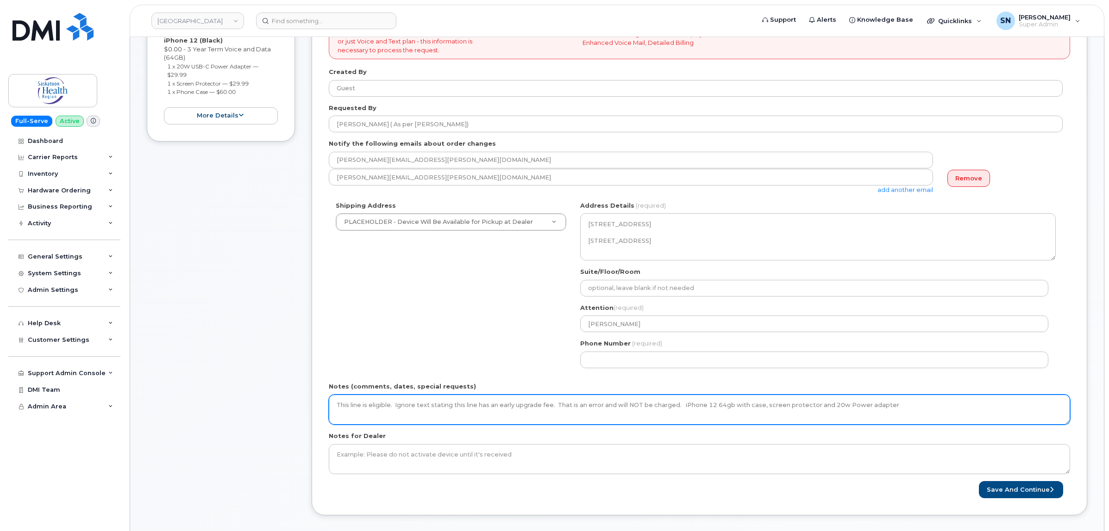
click at [905, 404] on textarea "This line is eligible. Ignore text stating this line has an early upgrade fee. …" at bounding box center [699, 410] width 741 height 31
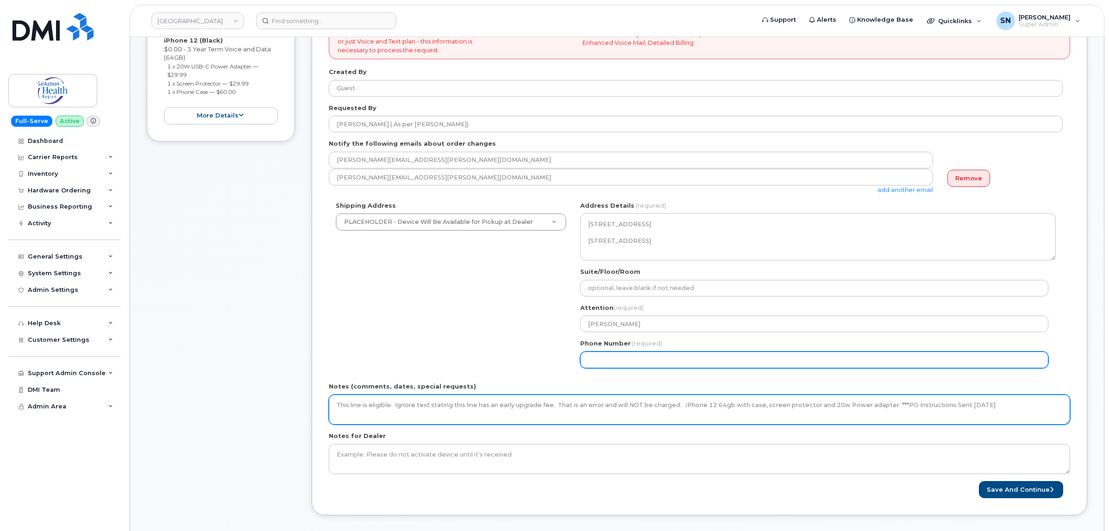
type textarea "This line is eligible. Ignore text stating this line has an early upgrade fee. …"
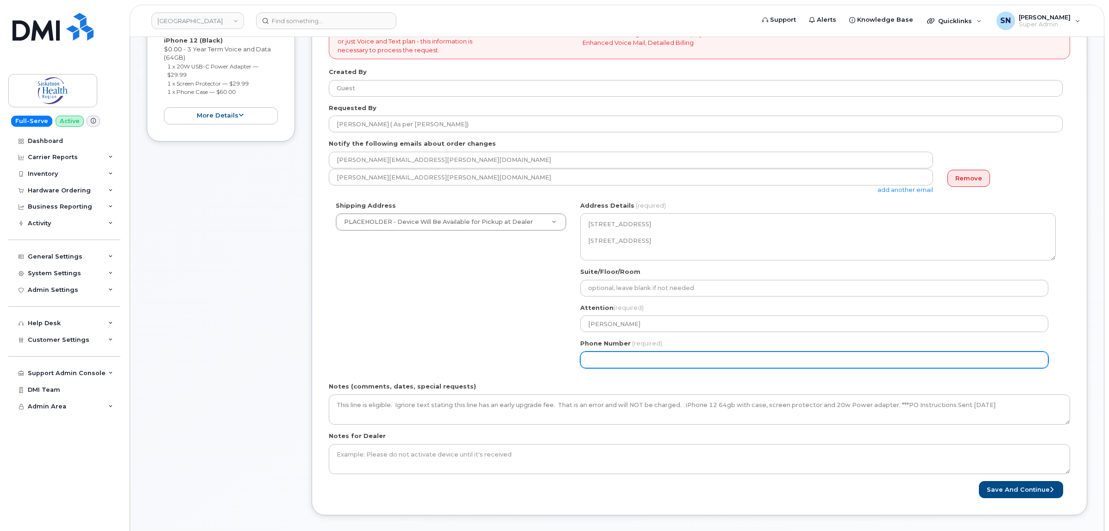
click at [758, 356] on input "Phone Number" at bounding box center [814, 360] width 468 height 17
select select
type input "123456789"
select select
type input "1234567890"
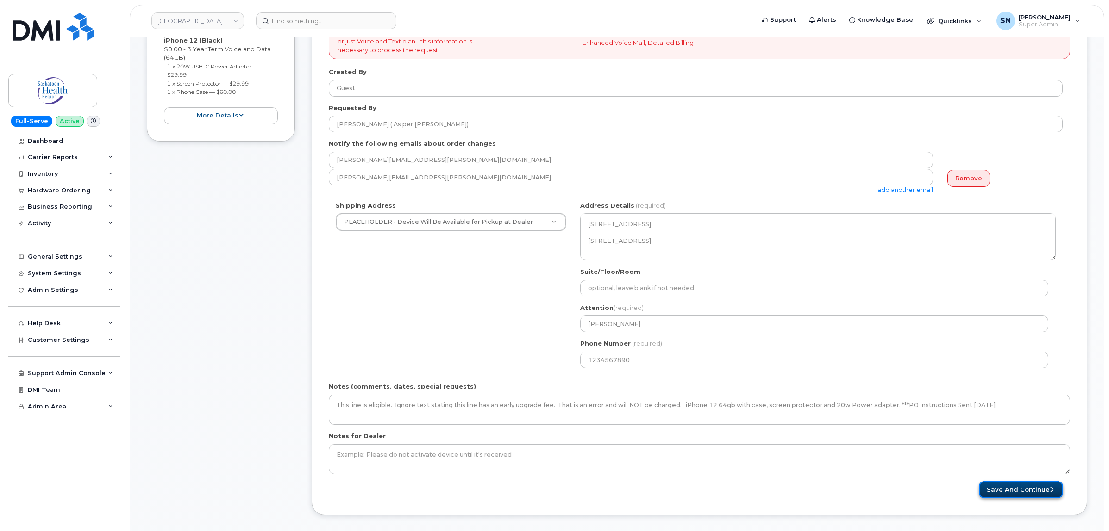
drag, startPoint x: 991, startPoint y: 491, endPoint x: 986, endPoint y: 494, distance: 6.4
click at [991, 490] on button "Save and Continue" at bounding box center [1020, 489] width 84 height 17
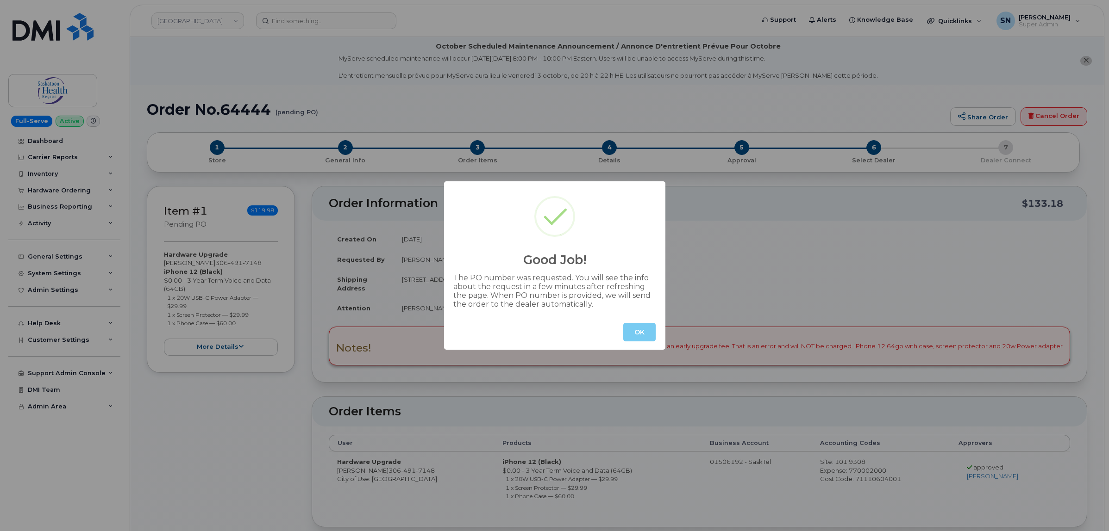
click at [636, 324] on button "OK" at bounding box center [639, 332] width 32 height 19
